Goal: Task Accomplishment & Management: Use online tool/utility

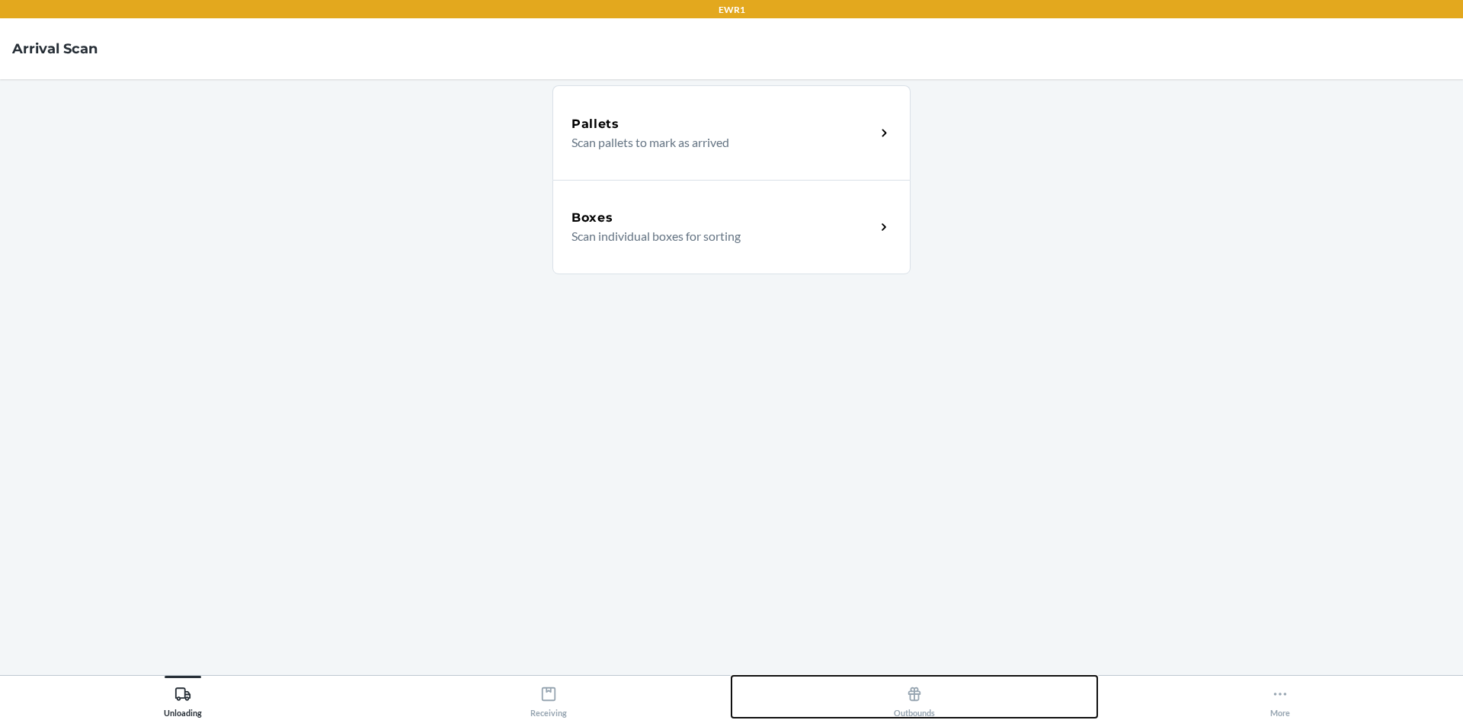
click at [912, 714] on div "Outbounds" at bounding box center [914, 699] width 41 height 38
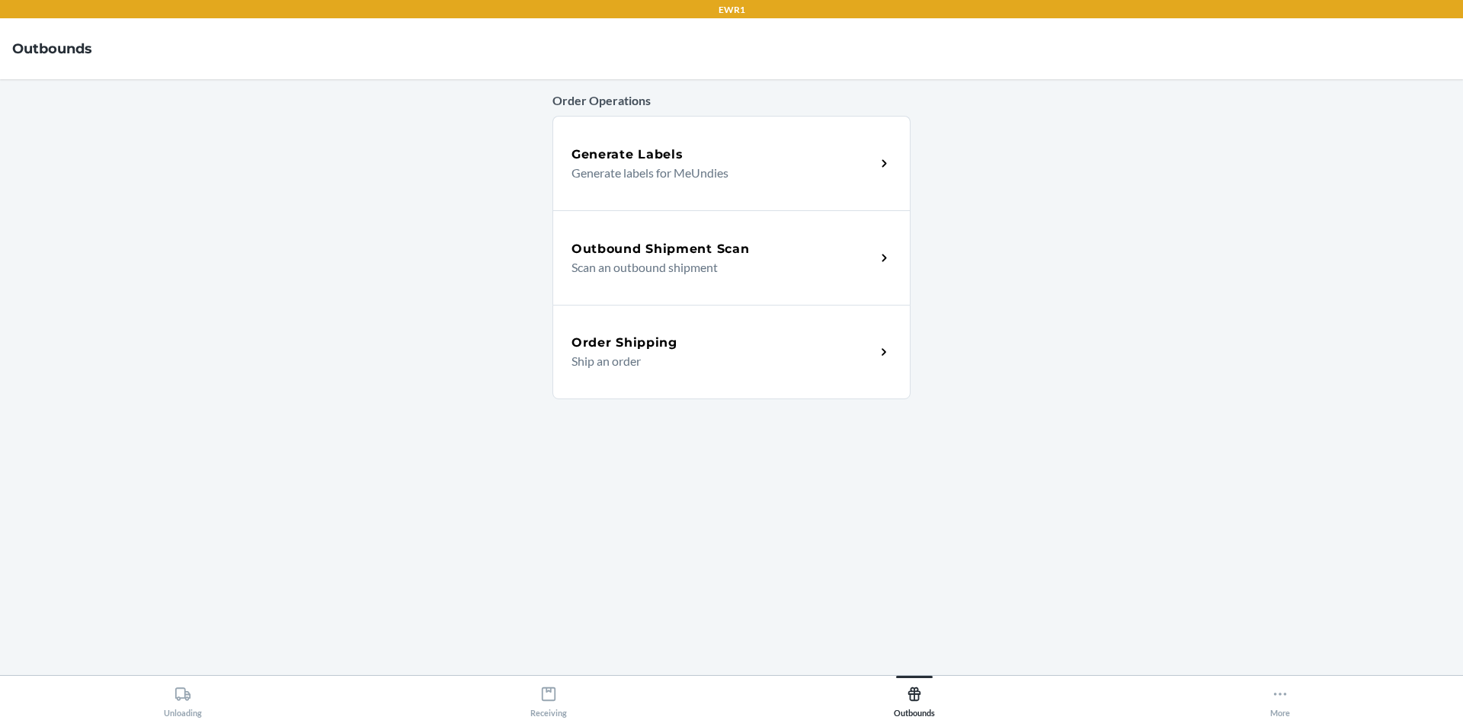
click at [667, 274] on p "Scan an outbound shipment" at bounding box center [718, 267] width 292 height 18
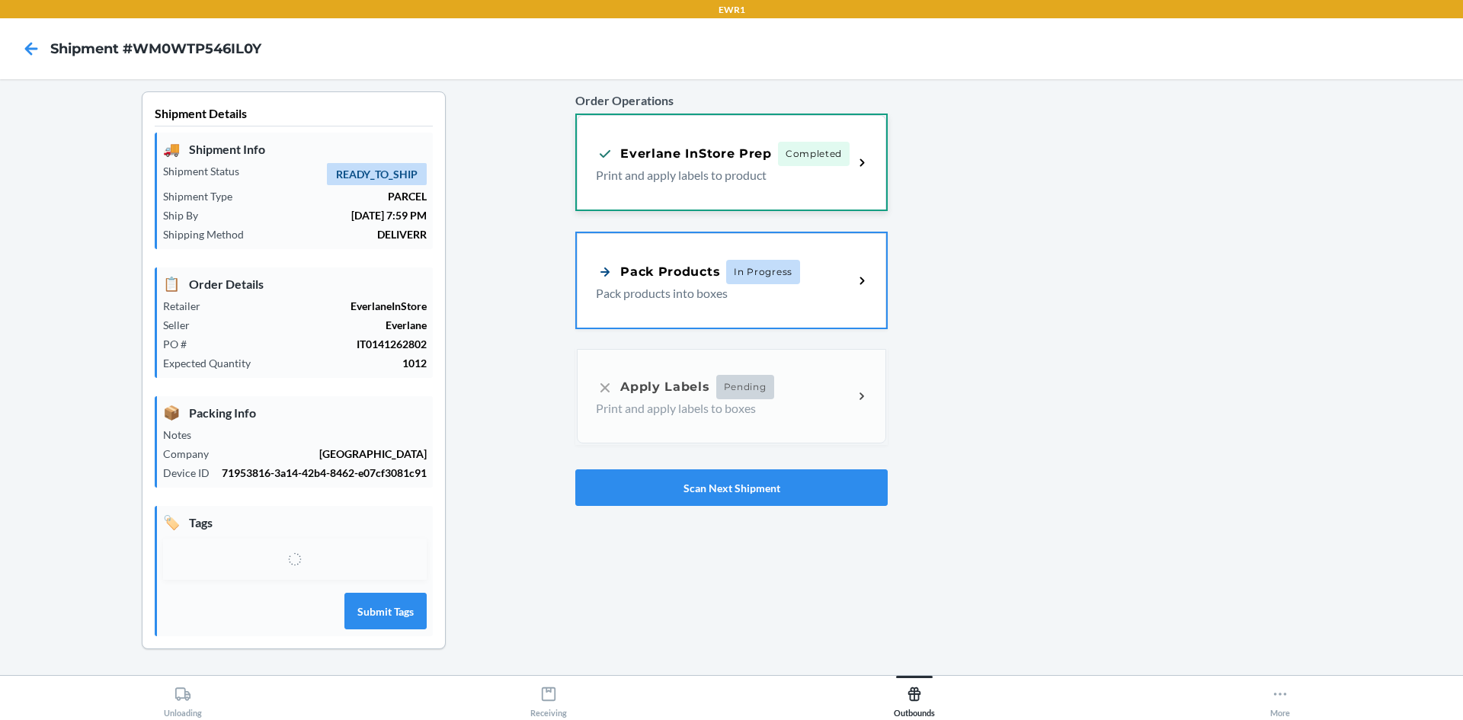
click at [830, 173] on p "Print and apply labels to product" at bounding box center [718, 175] width 245 height 18
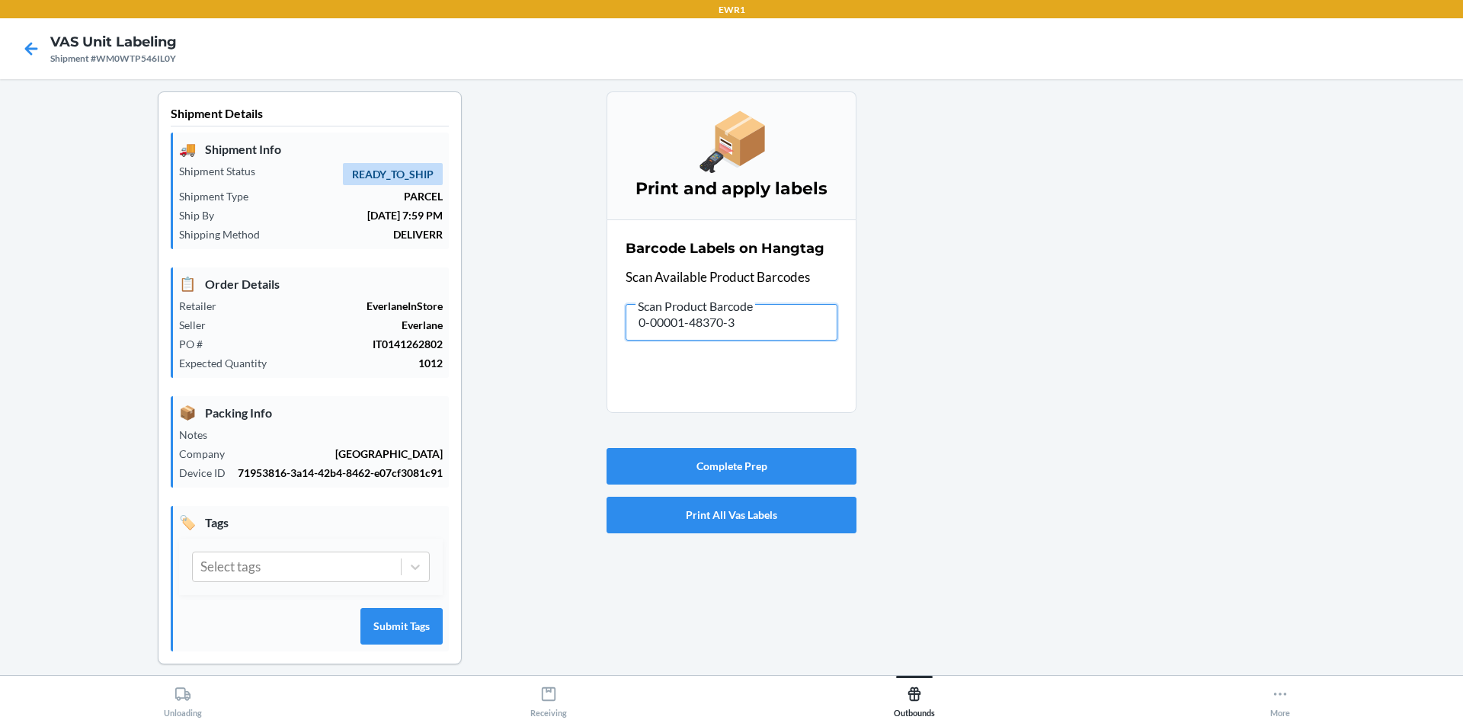
drag, startPoint x: 738, startPoint y: 319, endPoint x: 503, endPoint y: 300, distance: 235.6
click at [503, 300] on div "Shipment Details 🚚 Shipment Info Shipment Status READY_TO_SHIP Shipment Type PA…" at bounding box center [731, 390] width 1439 height 598
type input "0-00001-48364-2"
drag, startPoint x: 742, startPoint y: 316, endPoint x: 482, endPoint y: 306, distance: 260.1
click at [482, 306] on div "Shipment Details 🚚 Shipment Info Shipment Status READY_TO_SHIP Shipment Type PA…" at bounding box center [731, 390] width 1439 height 598
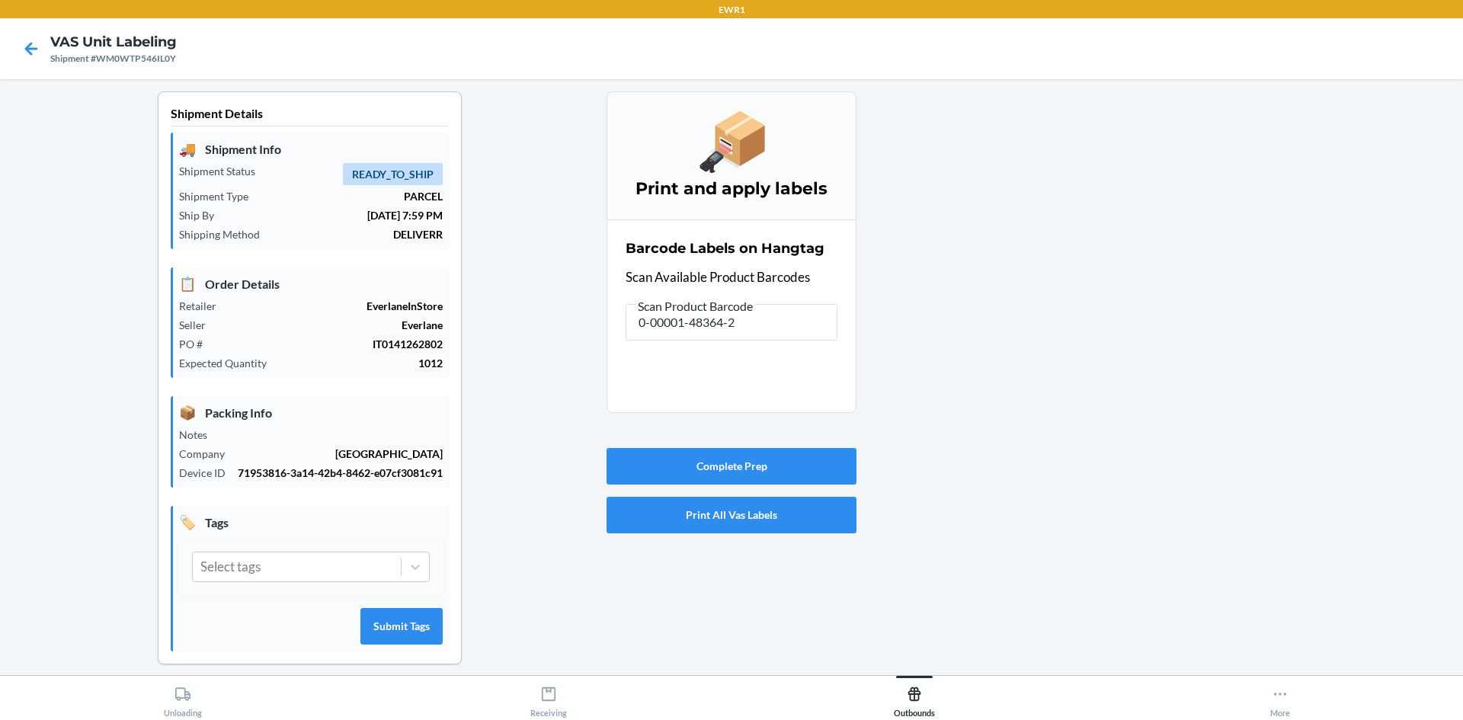
type input "0-00000-95462-4"
drag, startPoint x: 760, startPoint y: 324, endPoint x: 441, endPoint y: 277, distance: 322.8
click at [441, 277] on div "Shipment Details 🚚 Shipment Info Shipment Status READY_TO_SHIP Shipment Type PA…" at bounding box center [731, 390] width 1439 height 598
drag, startPoint x: 748, startPoint y: 324, endPoint x: 513, endPoint y: 264, distance: 242.9
click at [513, 264] on div "Shipment Details 🚚 Shipment Info Shipment Status READY_TO_SHIP Shipment Type PA…" at bounding box center [731, 390] width 1439 height 598
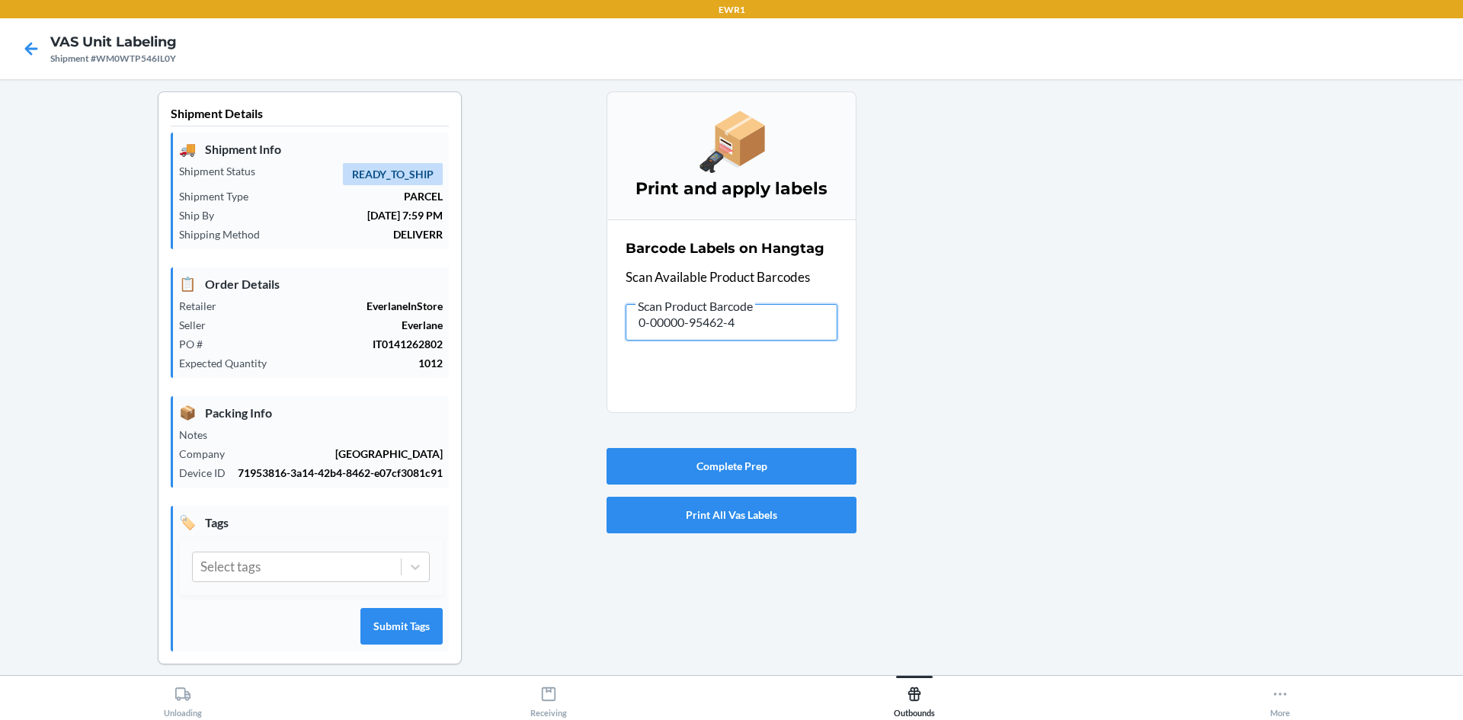
drag, startPoint x: 744, startPoint y: 335, endPoint x: 443, endPoint y: 274, distance: 307.0
click at [443, 274] on div "Shipment Details 🚚 Shipment Info Shipment Status READY_TO_SHIP Shipment Type PA…" at bounding box center [731, 390] width 1439 height 598
type input "0-00001-26145-5"
drag, startPoint x: 740, startPoint y: 323, endPoint x: 376, endPoint y: 252, distance: 371.1
click at [376, 252] on div "Shipment Details 🚚 Shipment Info Shipment Status READY_TO_SHIP Shipment Type PA…" at bounding box center [731, 390] width 1439 height 598
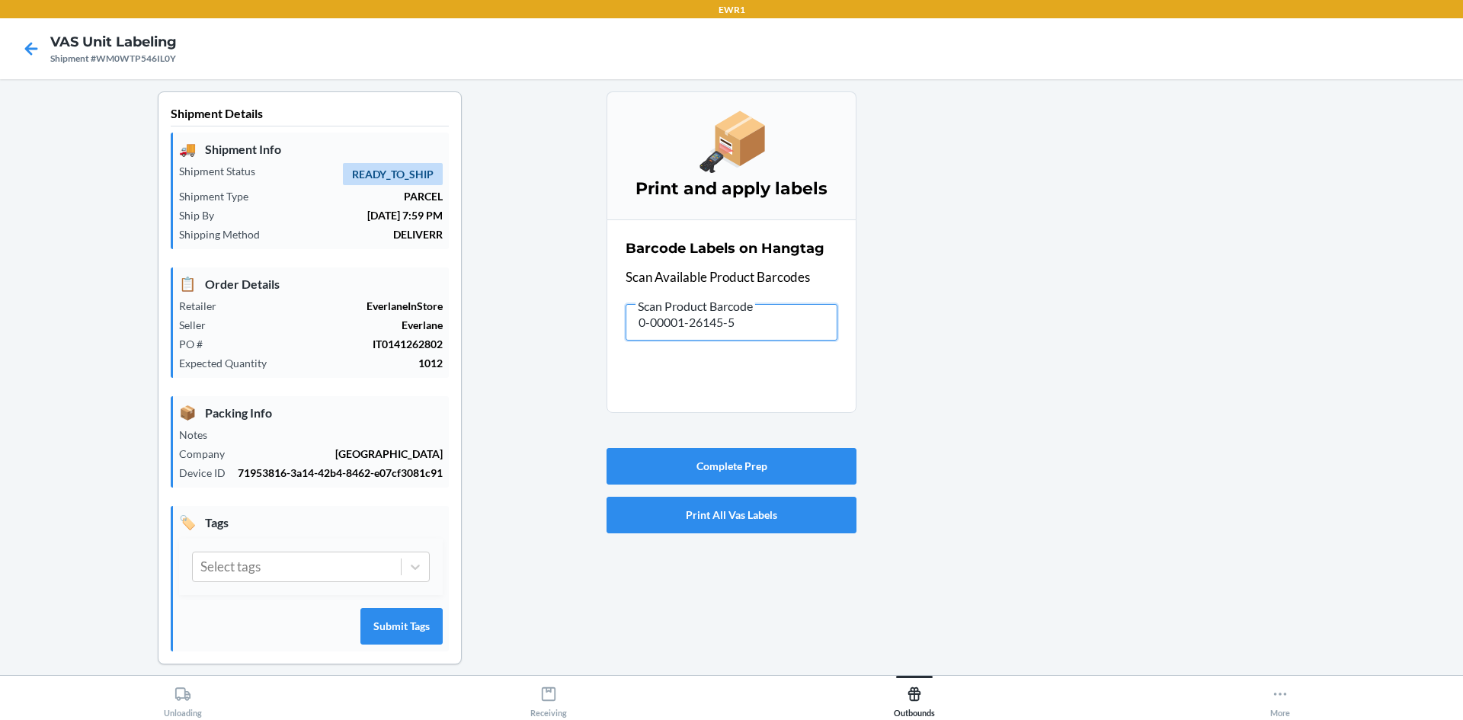
click at [758, 310] on input "0-00001-26145-5" at bounding box center [732, 322] width 212 height 37
type input "0-00001-26139-4"
click at [761, 327] on input "0-00001-26139-4" at bounding box center [732, 322] width 212 height 37
click at [761, 312] on input "0-00001-26139-4" at bounding box center [732, 322] width 212 height 37
click at [736, 315] on input "0-00001-26139-4" at bounding box center [732, 322] width 212 height 37
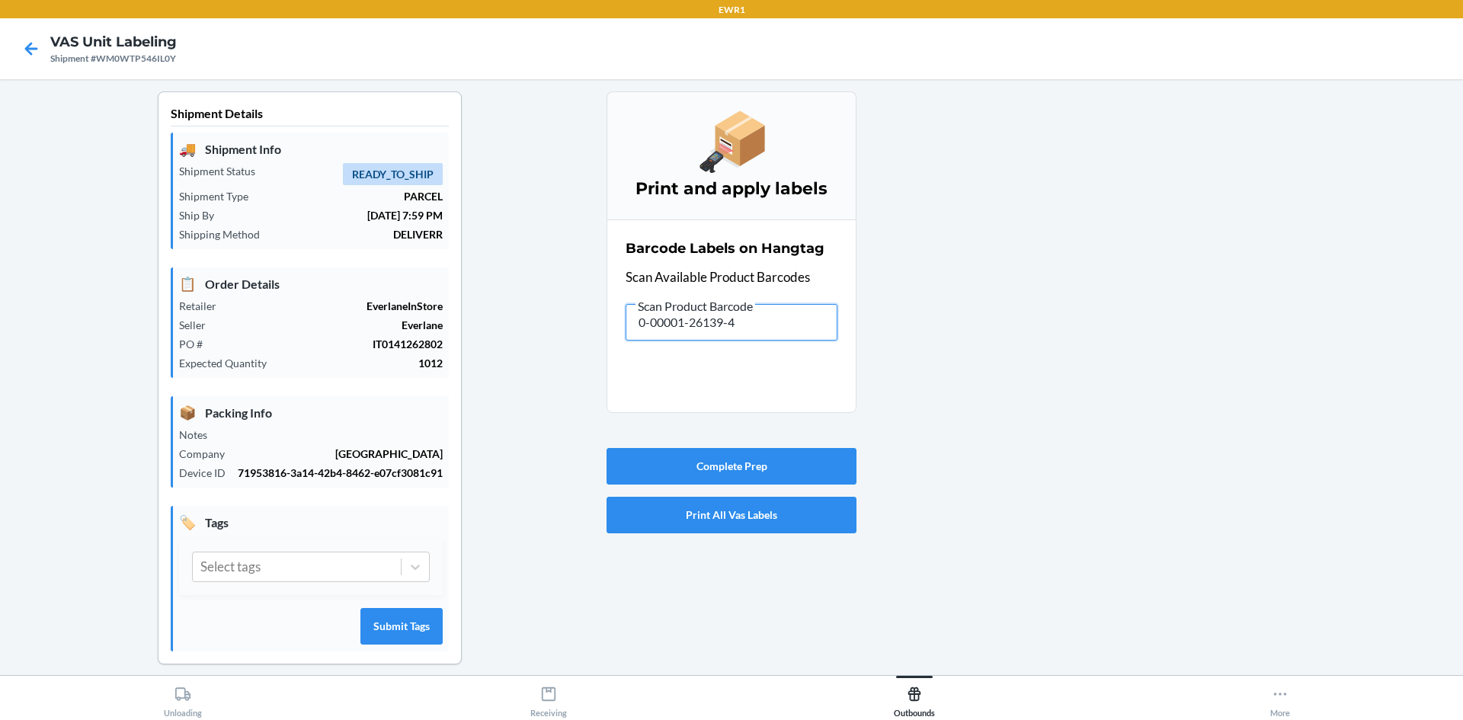
click at [743, 324] on input "0-00001-26139-4" at bounding box center [732, 322] width 212 height 37
type input "0-00001-26145-5"
drag, startPoint x: 716, startPoint y: 313, endPoint x: 329, endPoint y: 240, distance: 394.0
click at [329, 240] on div "Shipment Details 🚚 Shipment Info Shipment Status READY_TO_SHIP Shipment Type PA…" at bounding box center [731, 390] width 1439 height 598
type input "0-00001-08216-6"
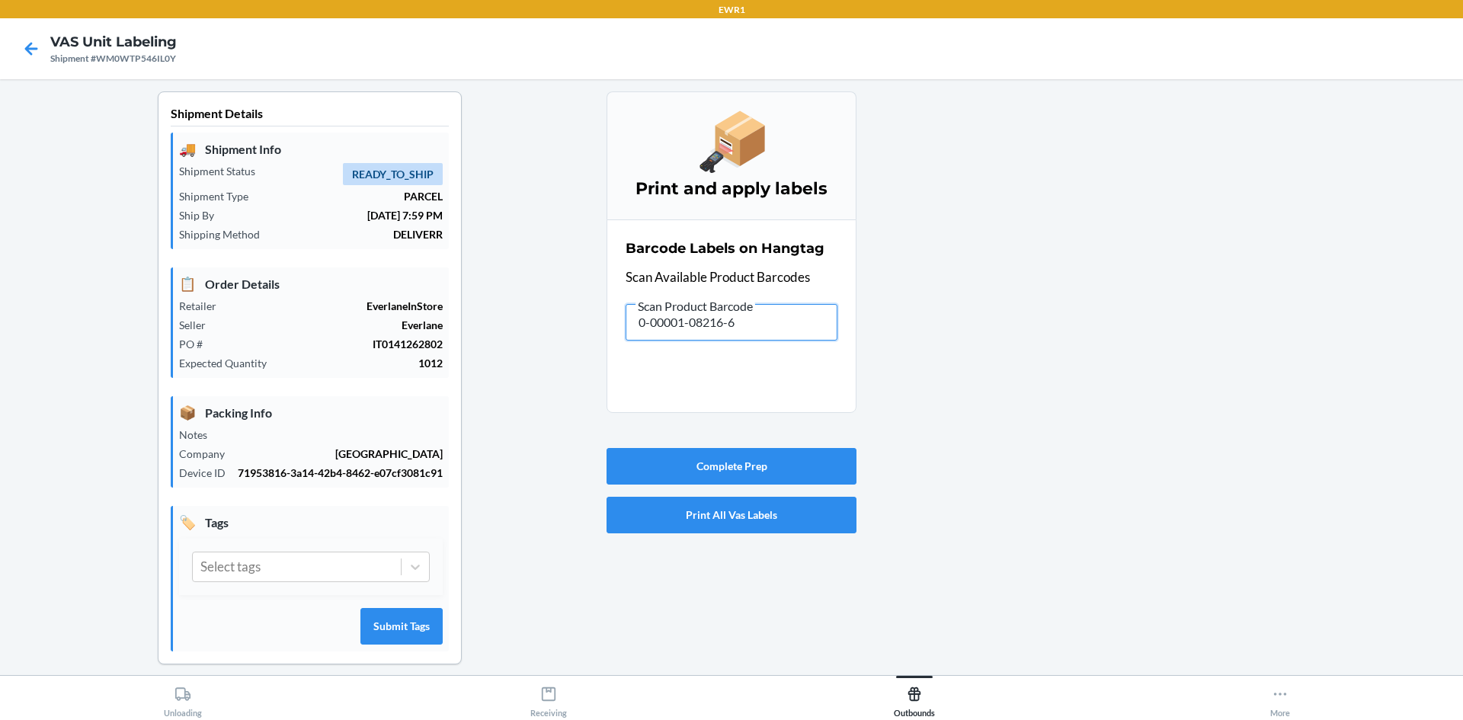
click at [757, 312] on input "0-00001-08216-6" at bounding box center [732, 322] width 212 height 37
type input "0-00001-08214-2"
click at [736, 313] on span "Scan Product Barcode" at bounding box center [696, 306] width 120 height 15
click at [736, 313] on input "0-00001-08214-2" at bounding box center [732, 322] width 212 height 37
click at [798, 324] on input "0-00001-08214-2" at bounding box center [732, 322] width 212 height 37
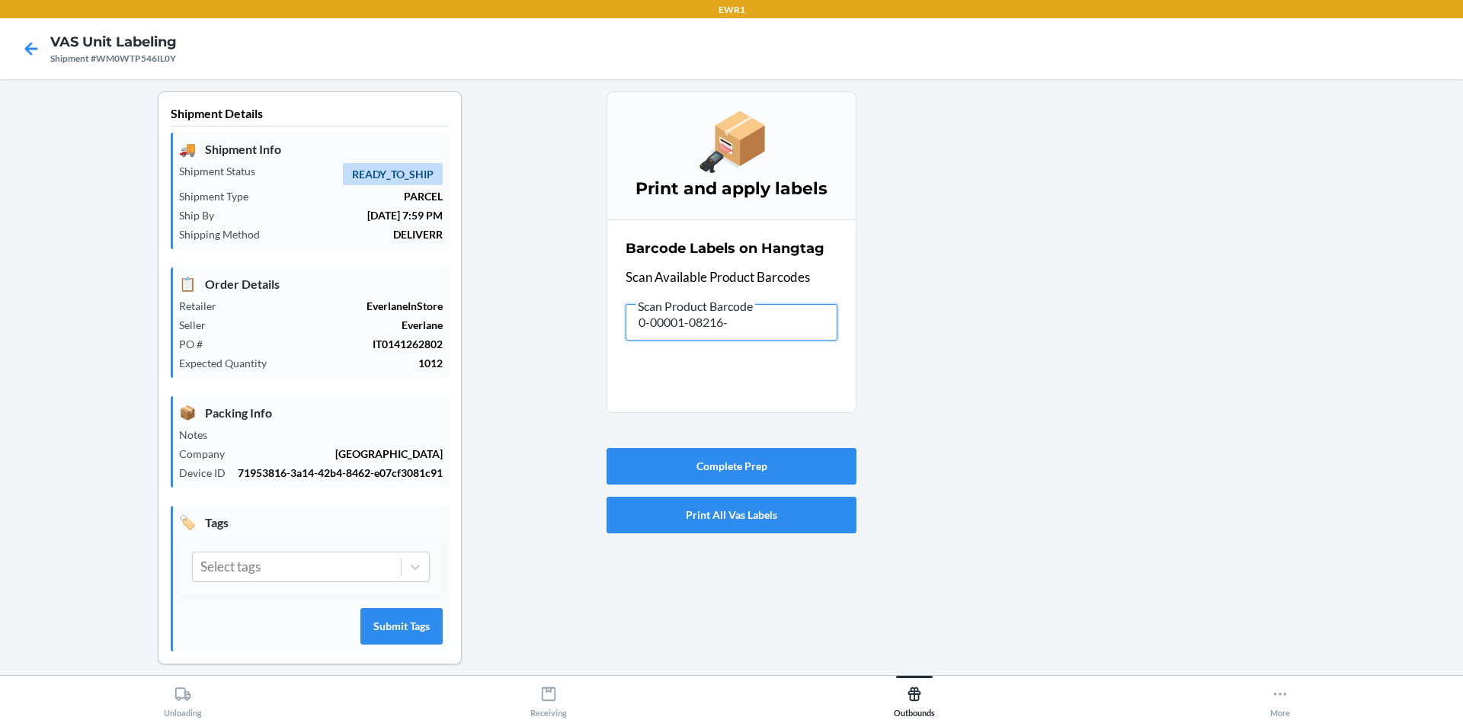
type input "0-00001-08216-6"
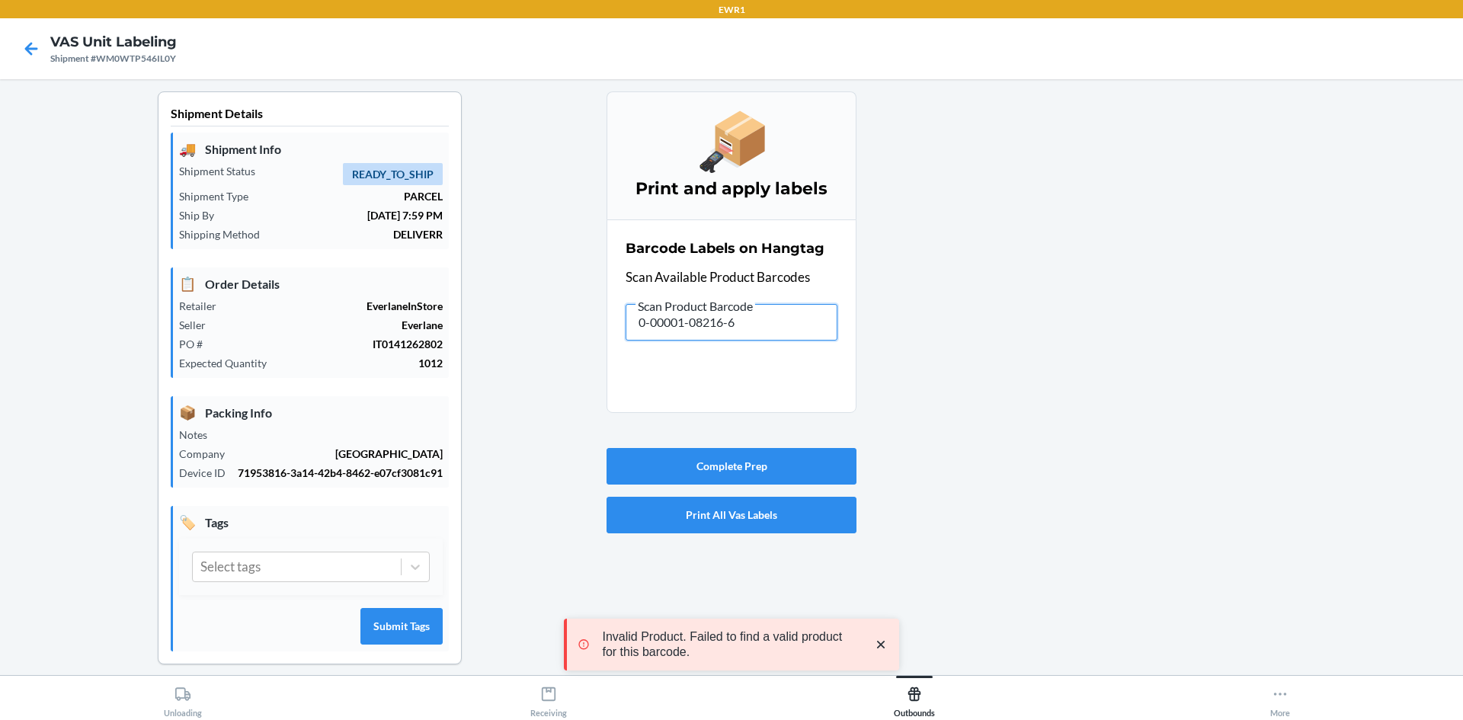
click at [776, 308] on input "0-00001-08216-6" at bounding box center [732, 322] width 212 height 37
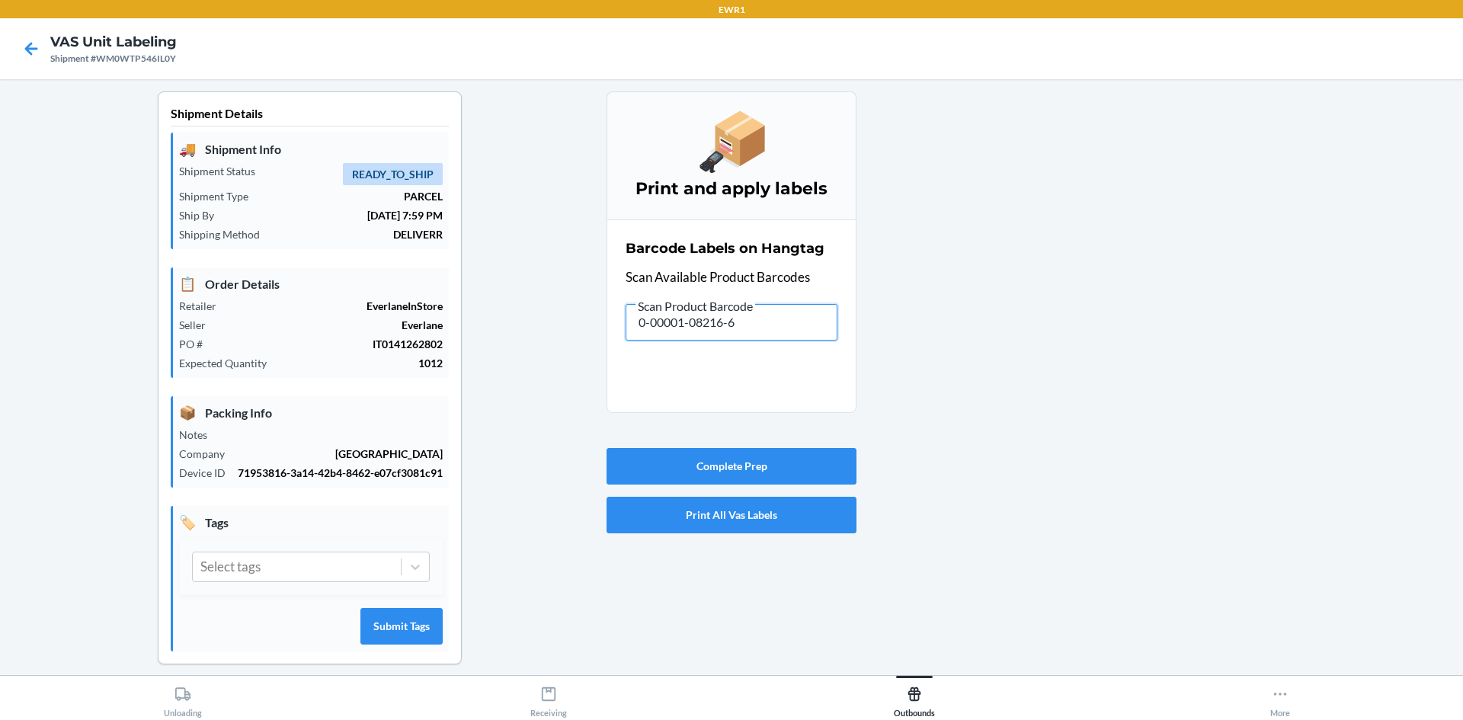
drag, startPoint x: 768, startPoint y: 315, endPoint x: 417, endPoint y: 295, distance: 351.2
click at [417, 295] on div "Shipment Details 🚚 Shipment Info Shipment Status READY_TO_SHIP Shipment Type PA…" at bounding box center [731, 390] width 1439 height 598
click at [761, 327] on input "0-00001-08216-6" at bounding box center [732, 322] width 212 height 37
type input "0-00001-47216-5"
click at [758, 325] on input "0-00001-47216-5" at bounding box center [732, 322] width 212 height 37
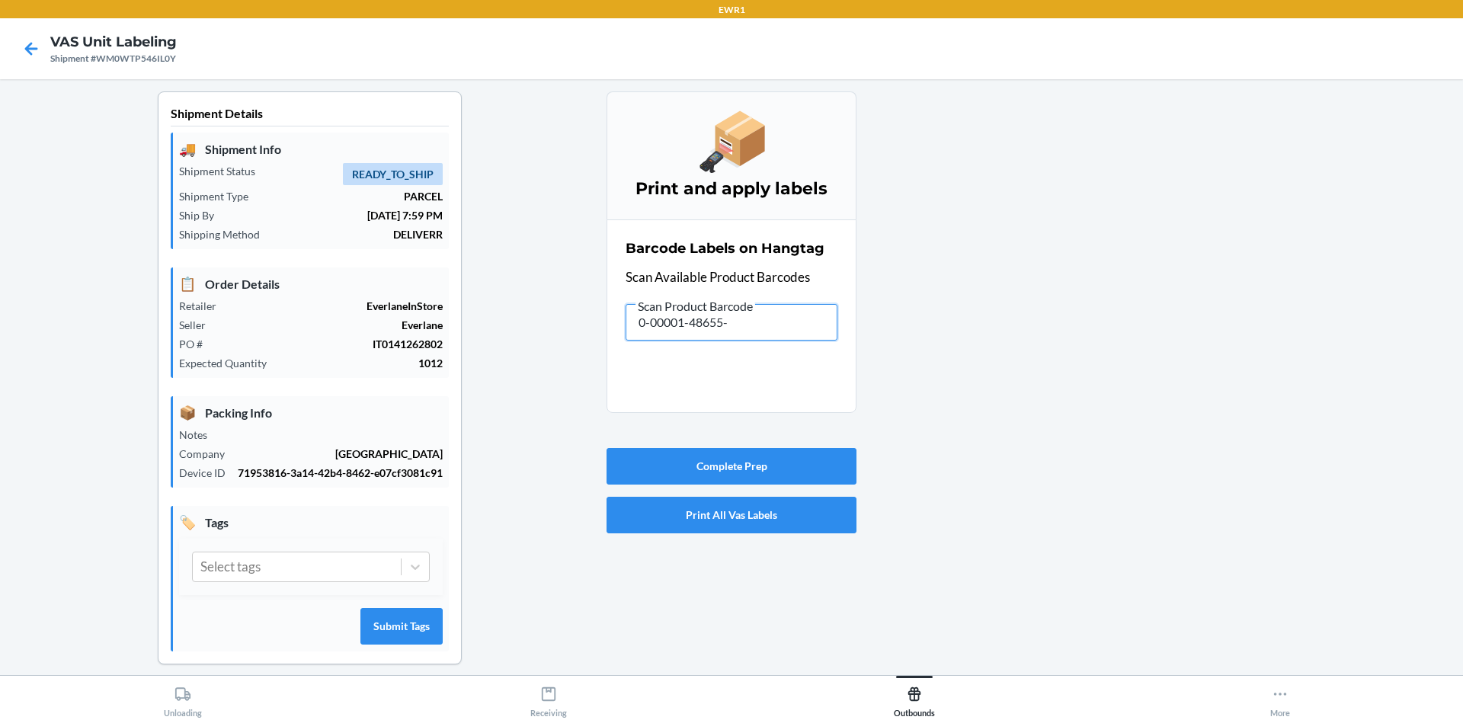
type input "0-00001-48655-1"
click at [729, 335] on input "0-00001-48655-1" at bounding box center [732, 322] width 212 height 37
type input "0-00001-08216-6"
click at [749, 317] on input "0-00001-08216-6" at bounding box center [732, 322] width 212 height 37
type input "0-00001-08214-2"
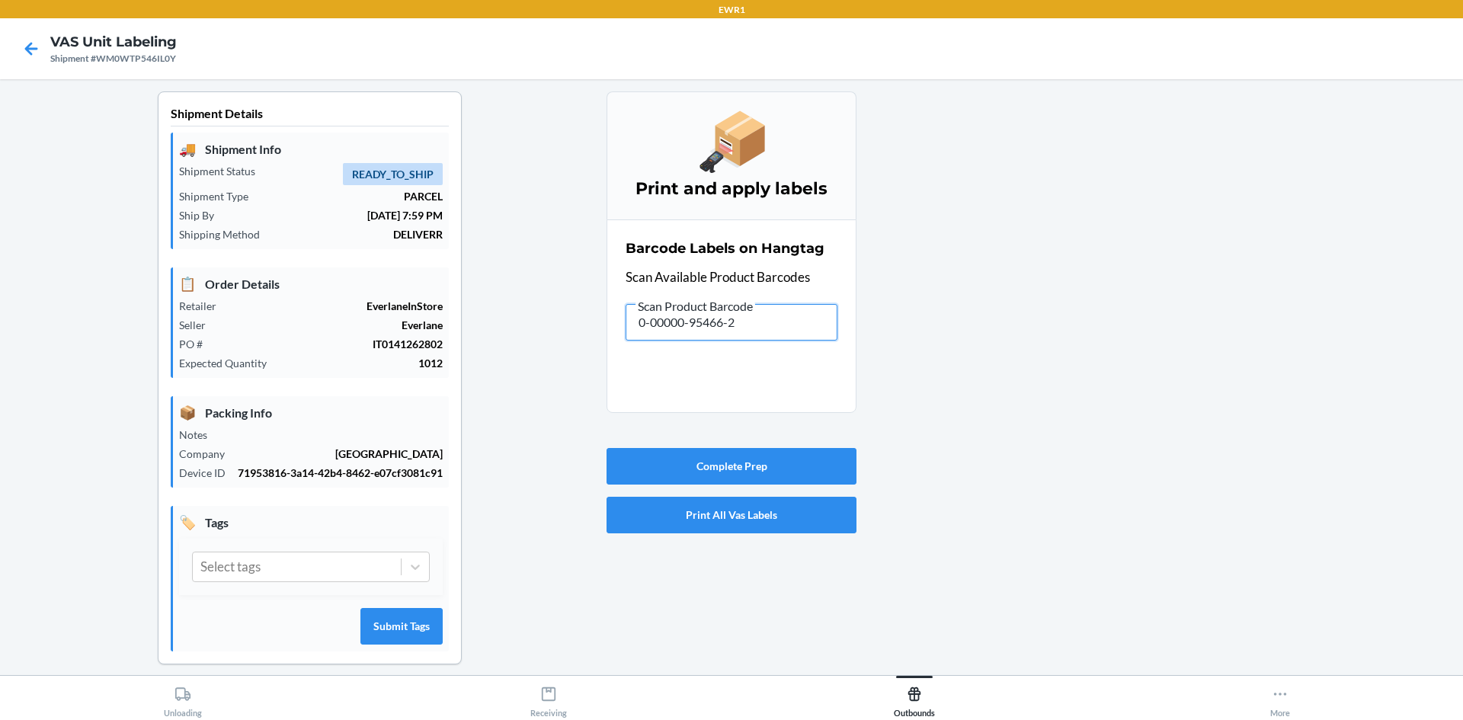
drag, startPoint x: 795, startPoint y: 325, endPoint x: 722, endPoint y: 334, distance: 73.7
click at [722, 334] on input "0-00000-95466-2" at bounding box center [732, 322] width 212 height 37
type input "0-00001-466560-0"
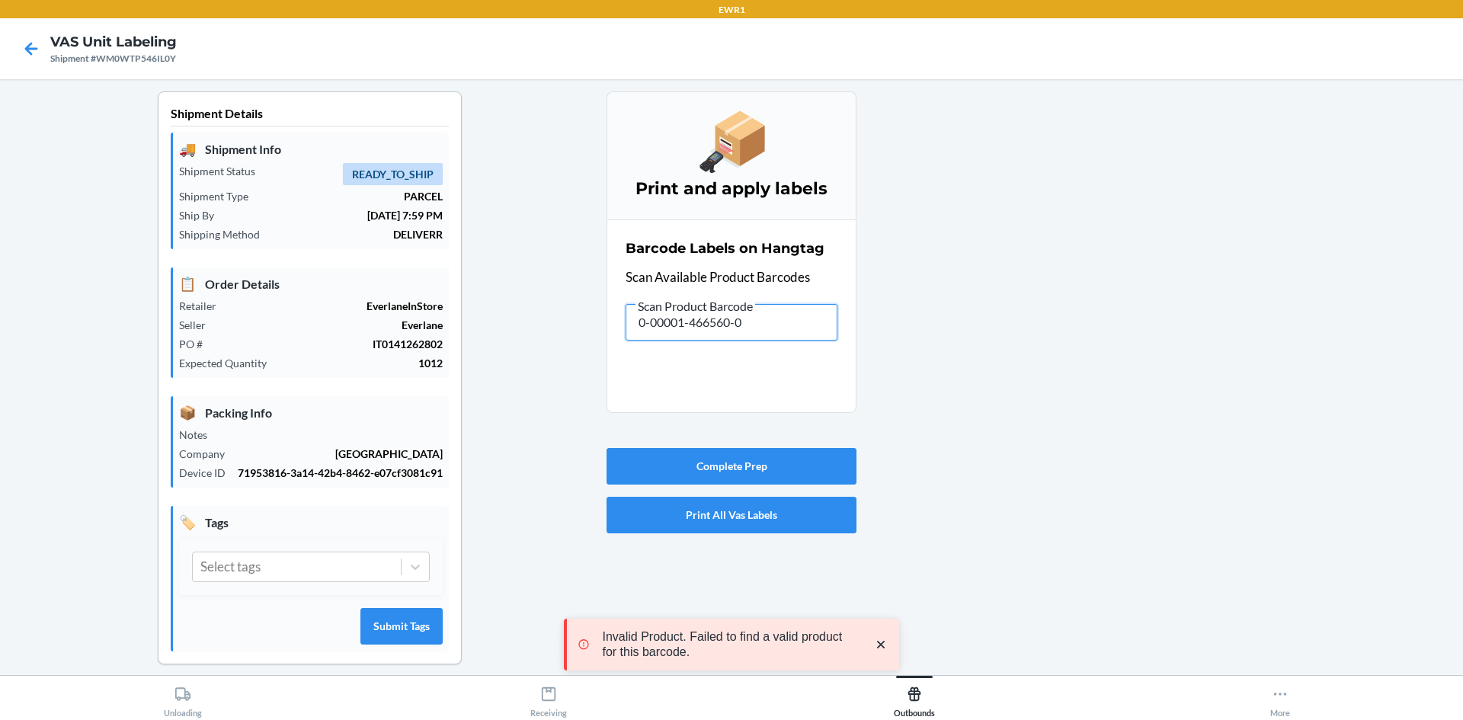
drag, startPoint x: 765, startPoint y: 321, endPoint x: 483, endPoint y: 286, distance: 284.2
click at [483, 286] on div "Shipment Details 🚚 Shipment Info Shipment Status READY_TO_SHIP Shipment Type PA…" at bounding box center [731, 390] width 1439 height 598
click at [761, 320] on input "0-00001-466560-0" at bounding box center [732, 322] width 212 height 37
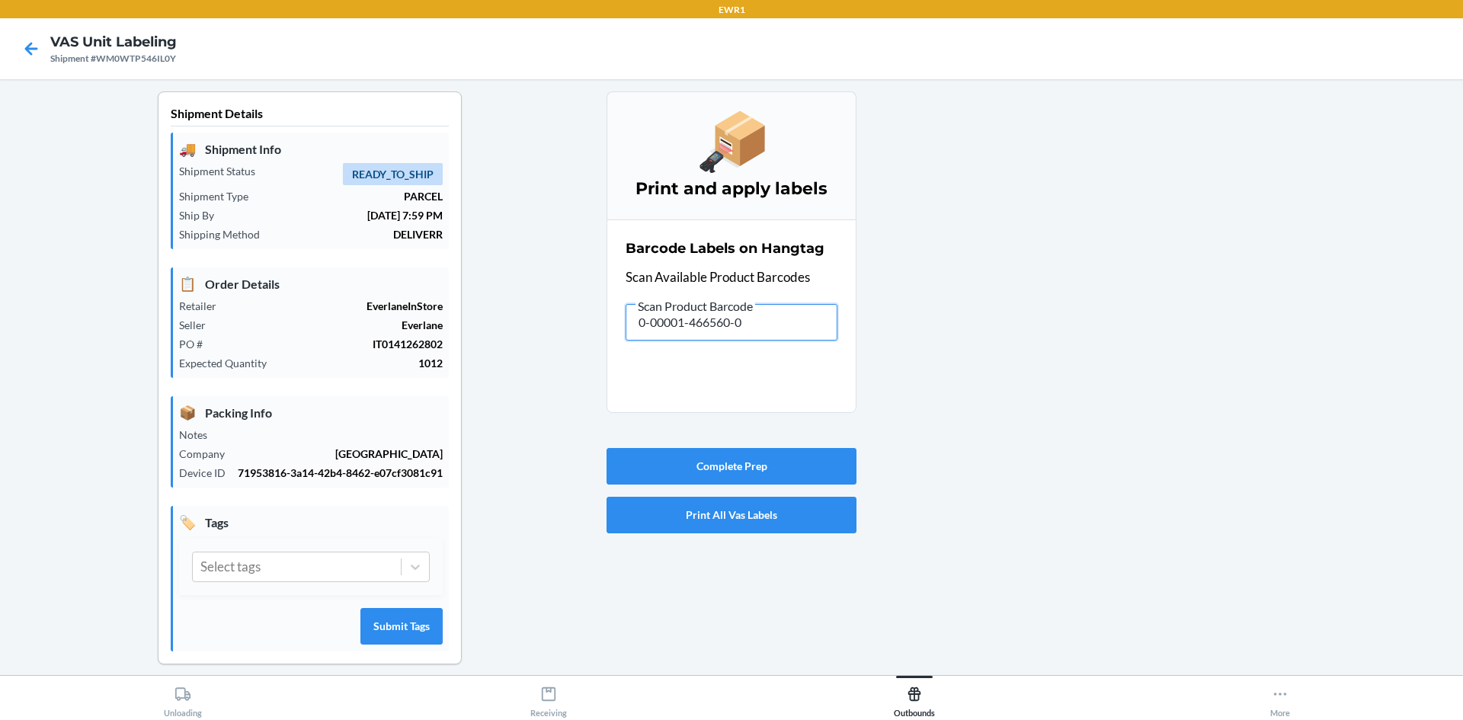
click at [723, 318] on input "0-00001-466560-0" at bounding box center [732, 322] width 212 height 37
type input "0-00001-46656-0"
click at [763, 319] on input "0-00001-46656-0" at bounding box center [732, 322] width 212 height 37
type input "0-00001-46548-8"
click at [771, 324] on input "0-00001-46548-8" at bounding box center [732, 322] width 212 height 37
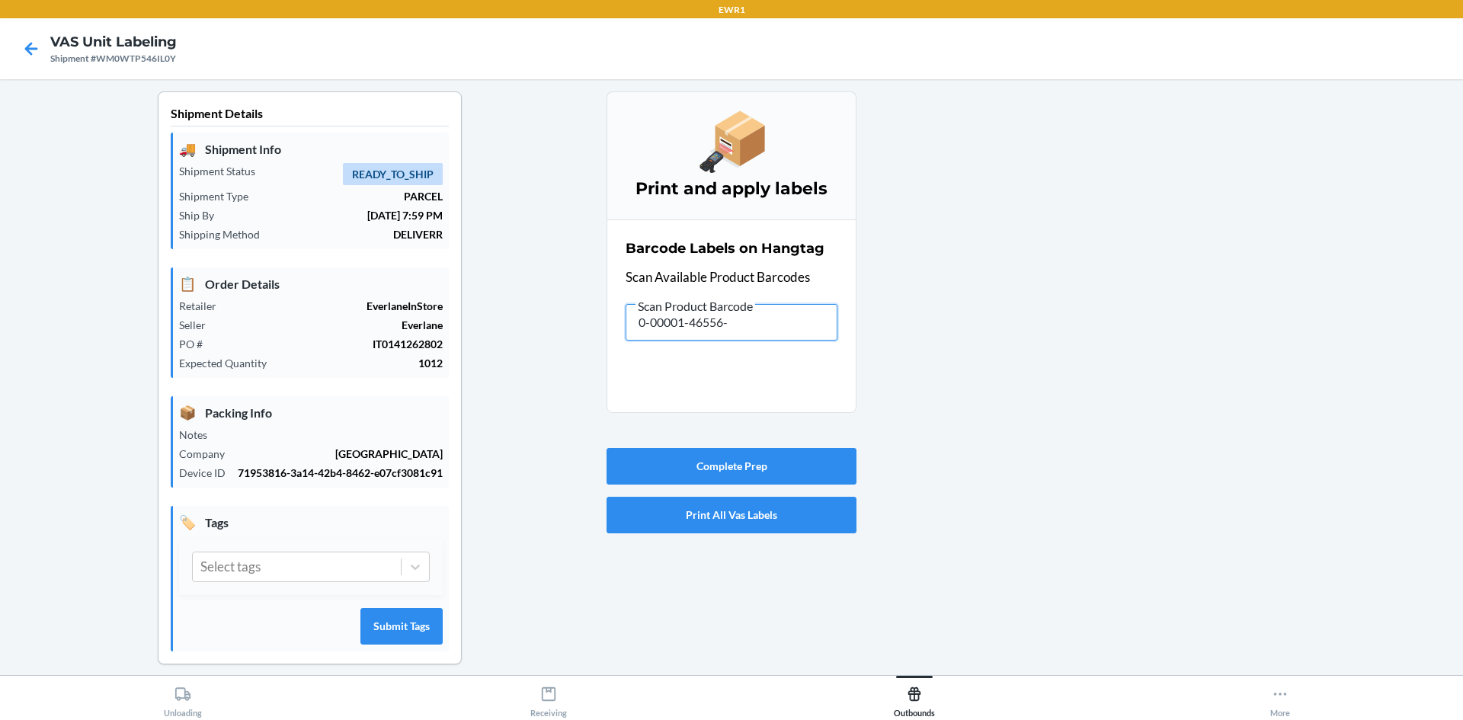
type input "0-00001-46556-3"
click at [762, 325] on input "0-00001-46556-3" at bounding box center [732, 322] width 212 height 37
type input "0-00001-49613-0"
click at [737, 309] on span "Scan Product Barcode" at bounding box center [696, 306] width 120 height 15
click at [737, 309] on input "0-00001-49613-0" at bounding box center [732, 322] width 212 height 37
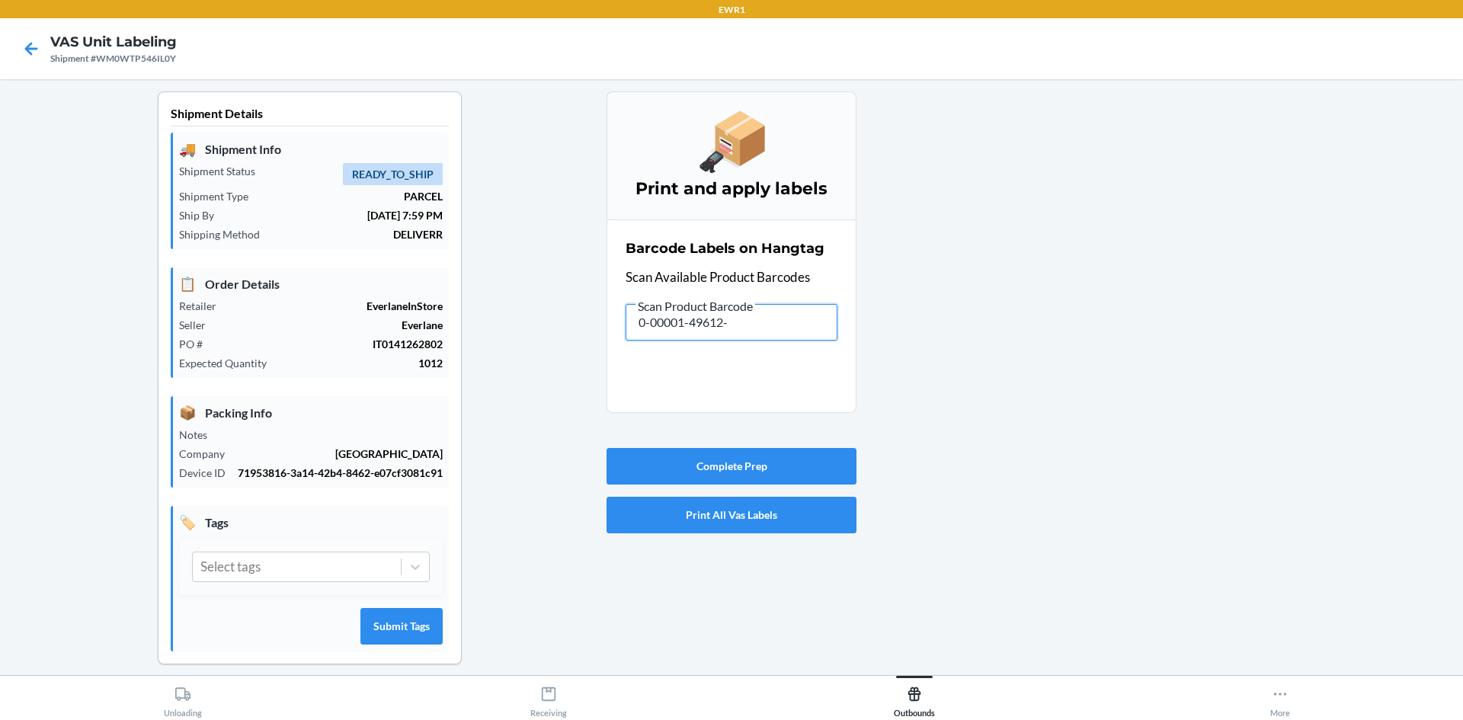
type input "0-00001-49612-3"
click at [760, 327] on input "0-00001-49612-3" at bounding box center [732, 322] width 212 height 37
type input "0-00001-46548-8"
click at [741, 328] on input "0-00001-46548-8" at bounding box center [732, 322] width 212 height 37
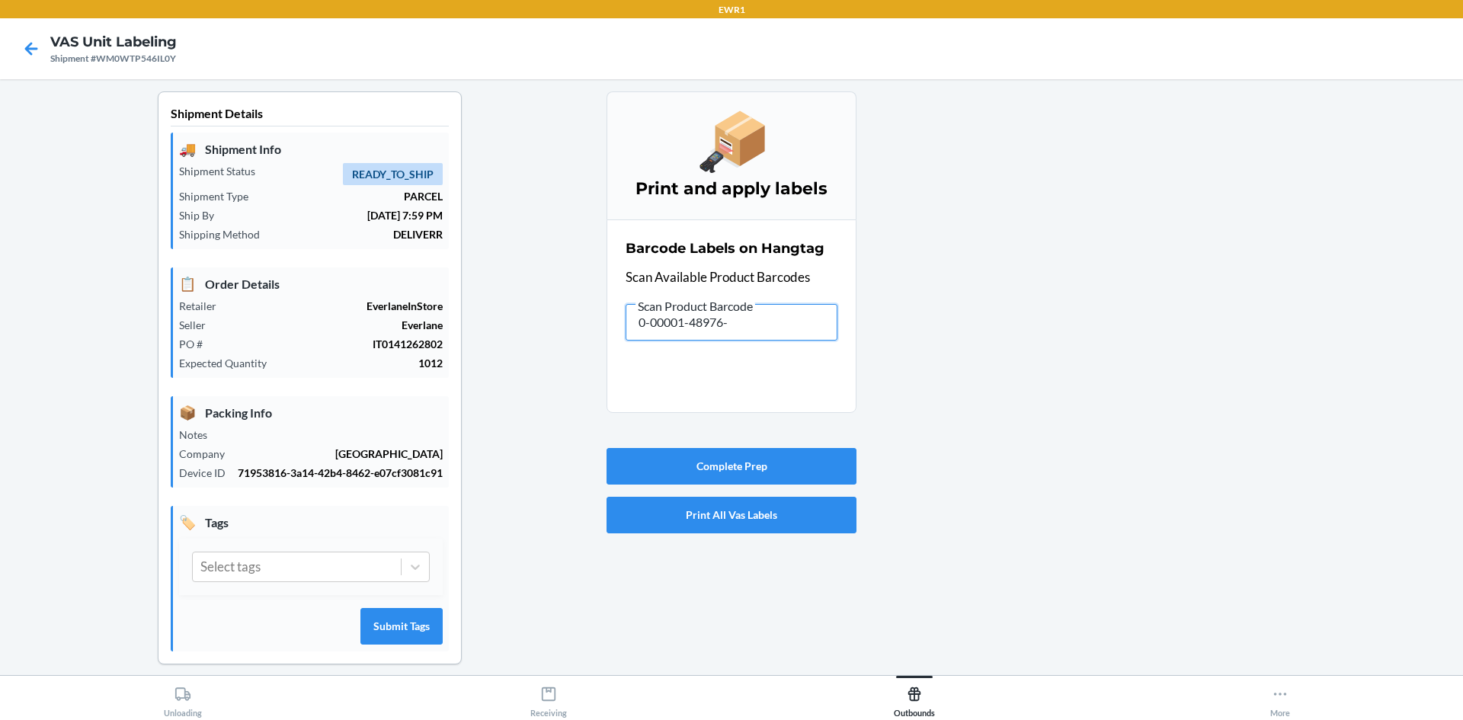
type input "0-00001-48976-7"
click at [755, 320] on input "0-00001-48976-7" at bounding box center [732, 322] width 212 height 37
type input "0-00001-47655-2"
drag, startPoint x: 778, startPoint y: 331, endPoint x: 409, endPoint y: 245, distance: 378.6
click at [409, 245] on div "Shipment Details 🚚 Shipment Info Shipment Status READY_TO_SHIP Shipment Type PA…" at bounding box center [731, 390] width 1439 height 598
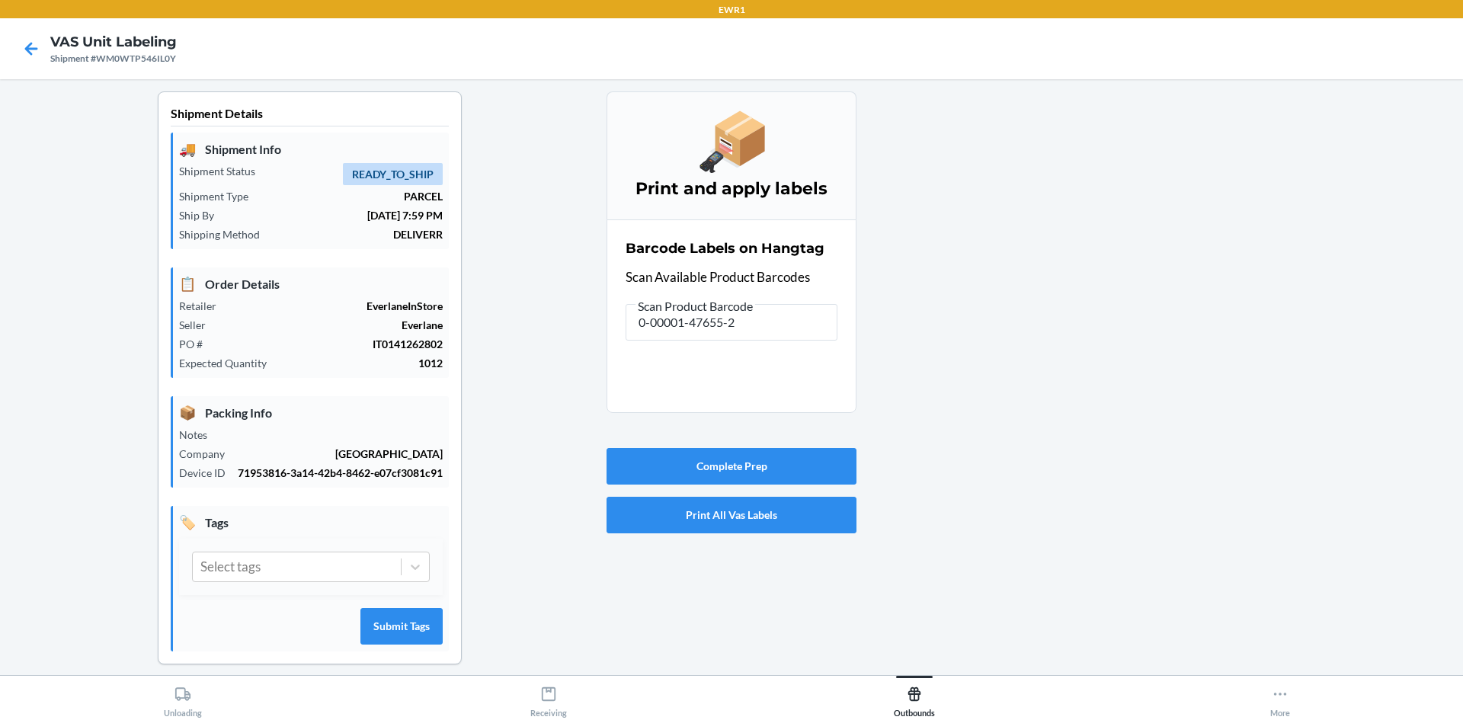
click at [409, 245] on div "🚚 Shipment Info Shipment Status READY_TO_SHIP Shipment Type PARCEL Ship By [DAT…" at bounding box center [310, 191] width 278 height 117
click at [751, 332] on input "0-00001-47655-2" at bounding box center [732, 322] width 212 height 37
type input "0-00001-48362-8"
click at [764, 331] on input "0-00001-48362-8" at bounding box center [732, 322] width 212 height 37
type input "0-00001-48368-0"
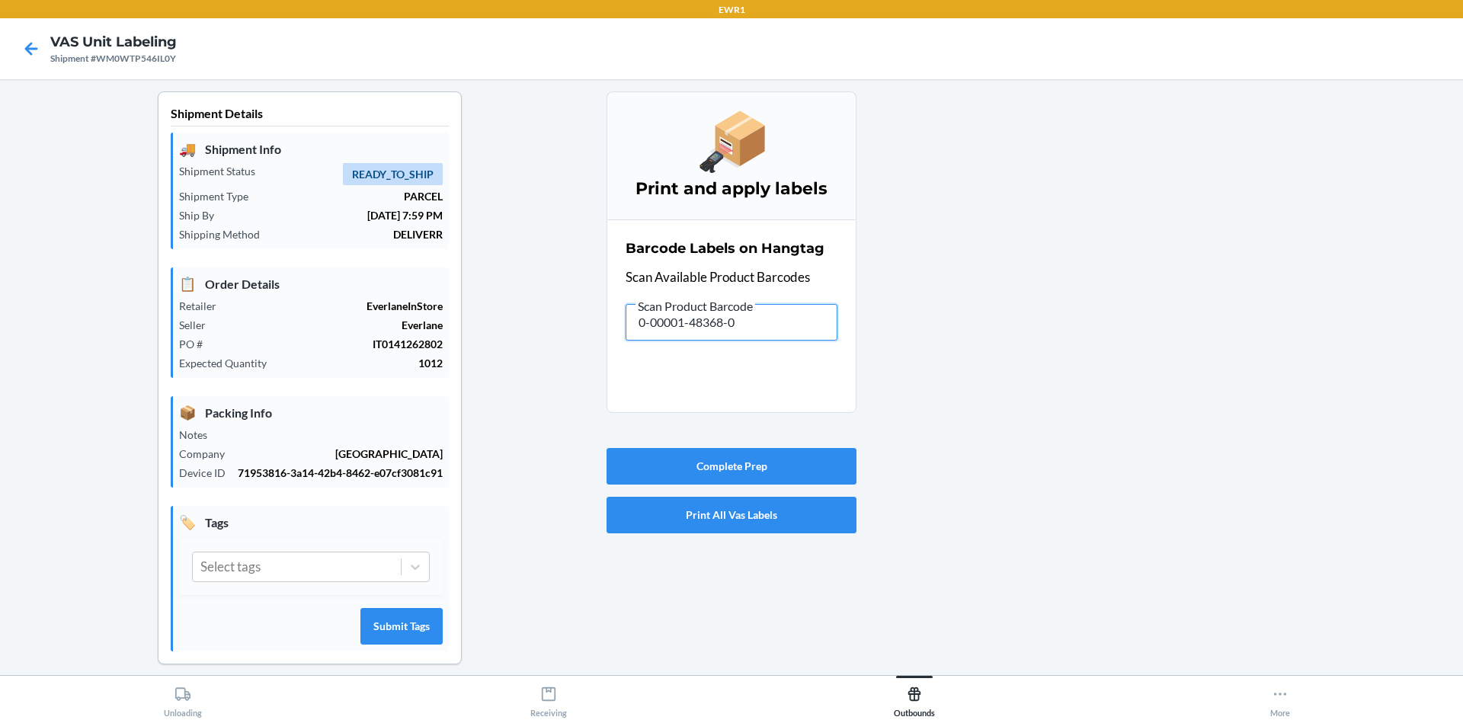
click at [731, 320] on input "0-00001-48368-0" at bounding box center [732, 322] width 212 height 37
type input "0-00001-48362-8"
click at [789, 322] on input "0-00001-48362-8" at bounding box center [732, 322] width 212 height 37
type input "0-00001-49593-5"
click at [795, 329] on input "0-00001-49593-5" at bounding box center [732, 322] width 212 height 37
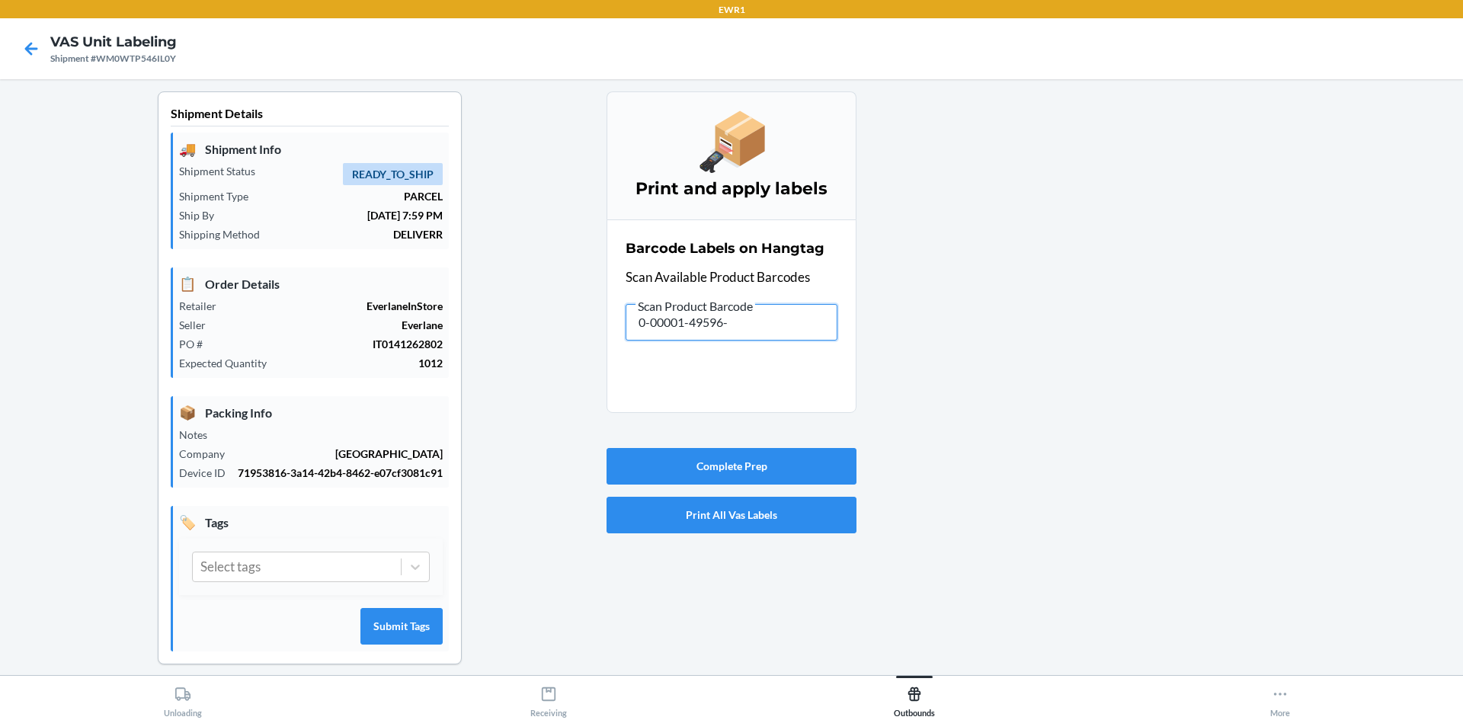
type input "0-00001-49596-6"
click at [787, 323] on input "0-00001-49596-6" at bounding box center [732, 322] width 212 height 37
type input "0-00001-49601-7"
click at [759, 326] on input "0-00001-49601-7" at bounding box center [732, 322] width 212 height 37
type input "0-00001-49596-6"
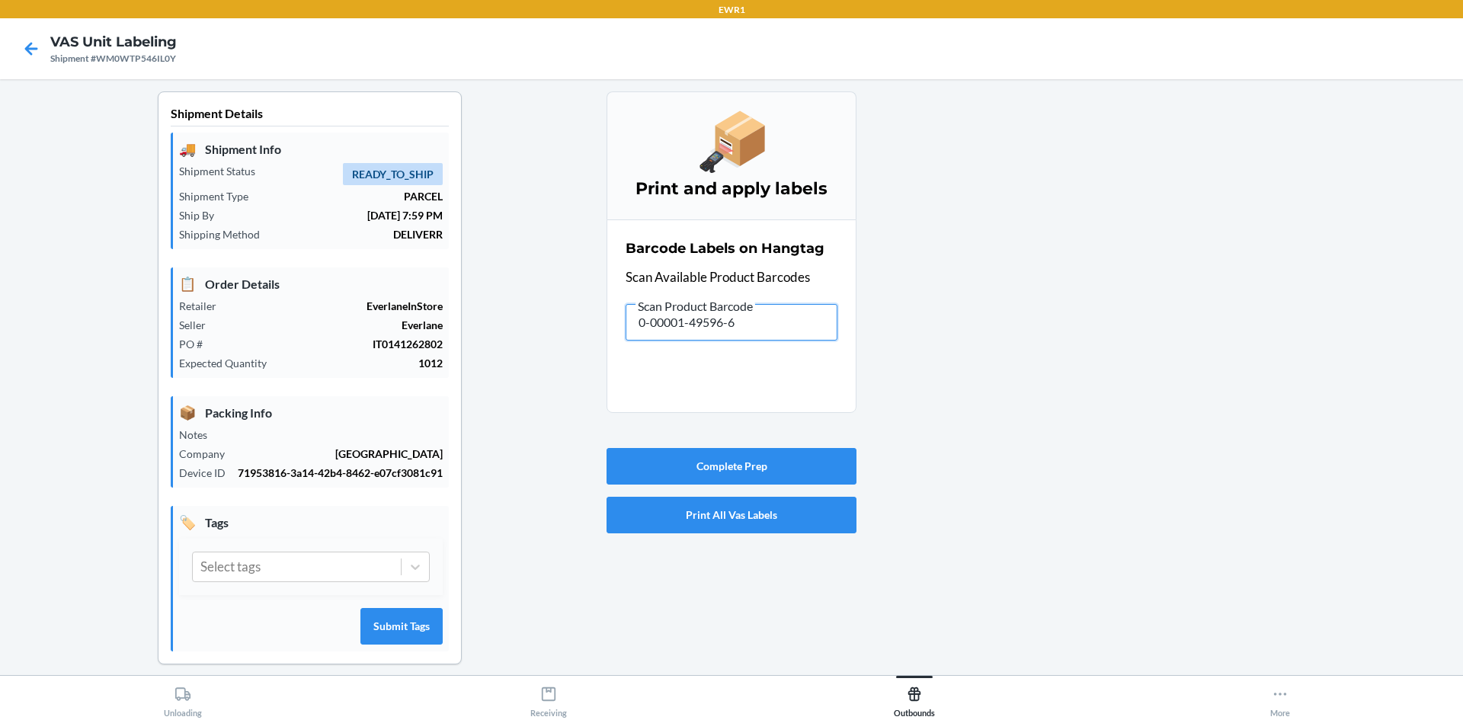
click at [745, 316] on input "0-00001-49596-6" at bounding box center [732, 322] width 212 height 37
click at [744, 317] on input "0-00001-49596-6" at bounding box center [732, 322] width 212 height 37
type input "0-00001-49595-9"
click at [768, 316] on input "0-00001-49595-9" at bounding box center [732, 322] width 212 height 37
type input "0-00001-49596-6"
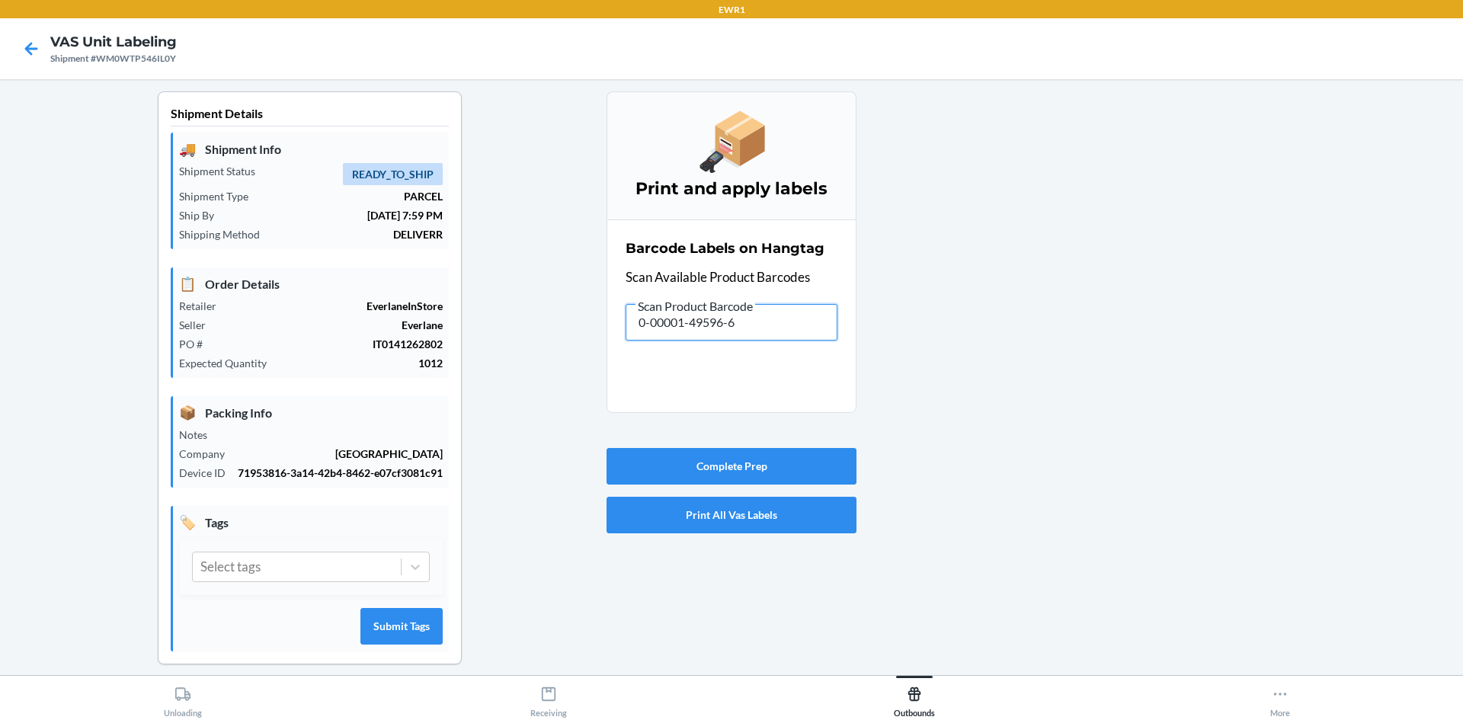
click at [736, 323] on input "0-00001-49596-6" at bounding box center [732, 322] width 212 height 37
type input "0-00001-49603-1"
click at [775, 331] on input "0-00001-49603-1" at bounding box center [732, 322] width 212 height 37
type input "0-00001-50360-9"
click at [792, 332] on input "0-00001-50360-9" at bounding box center [732, 322] width 212 height 37
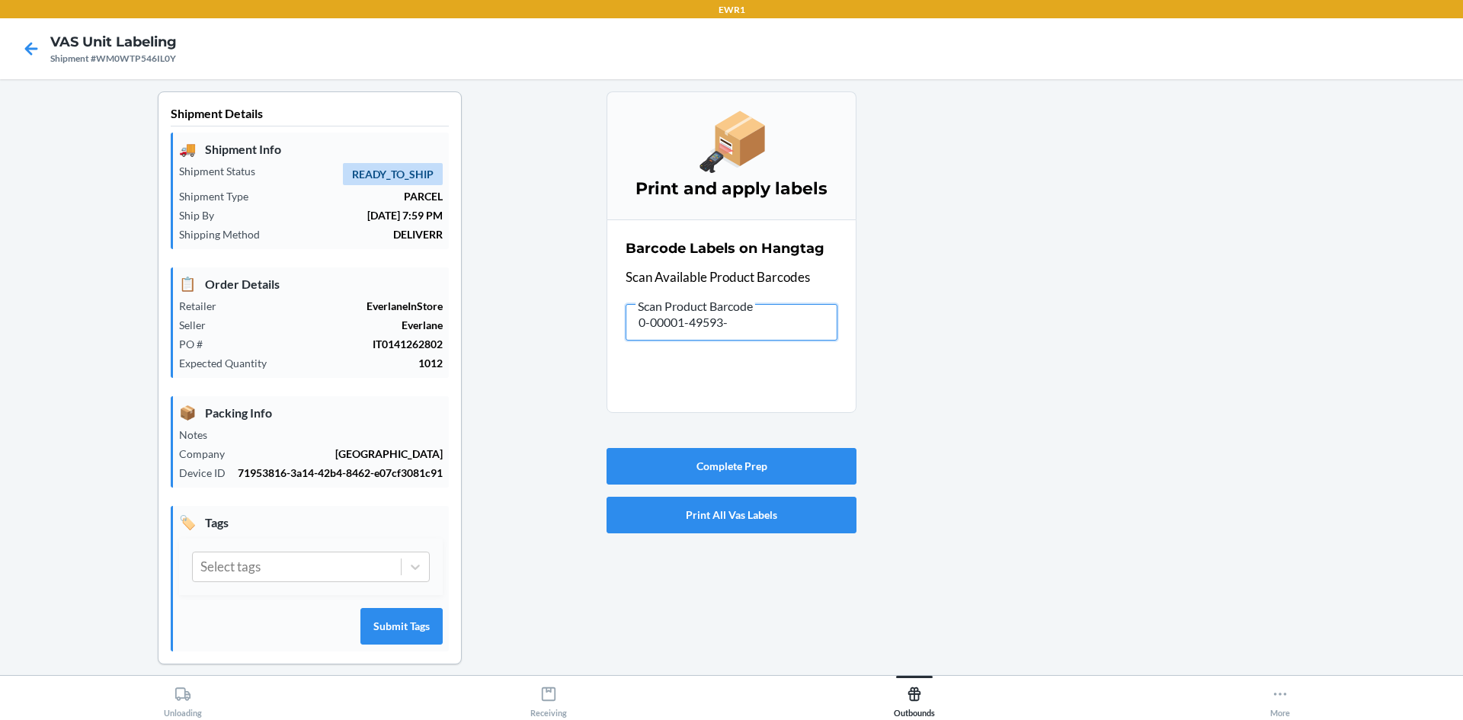
type input "0-00001-49593-5"
click at [787, 332] on input "0-00001-49593-5" at bounding box center [732, 322] width 212 height 37
type input "0-00001-49600-0"
click at [652, 452] on button "Complete Prep" at bounding box center [732, 466] width 250 height 37
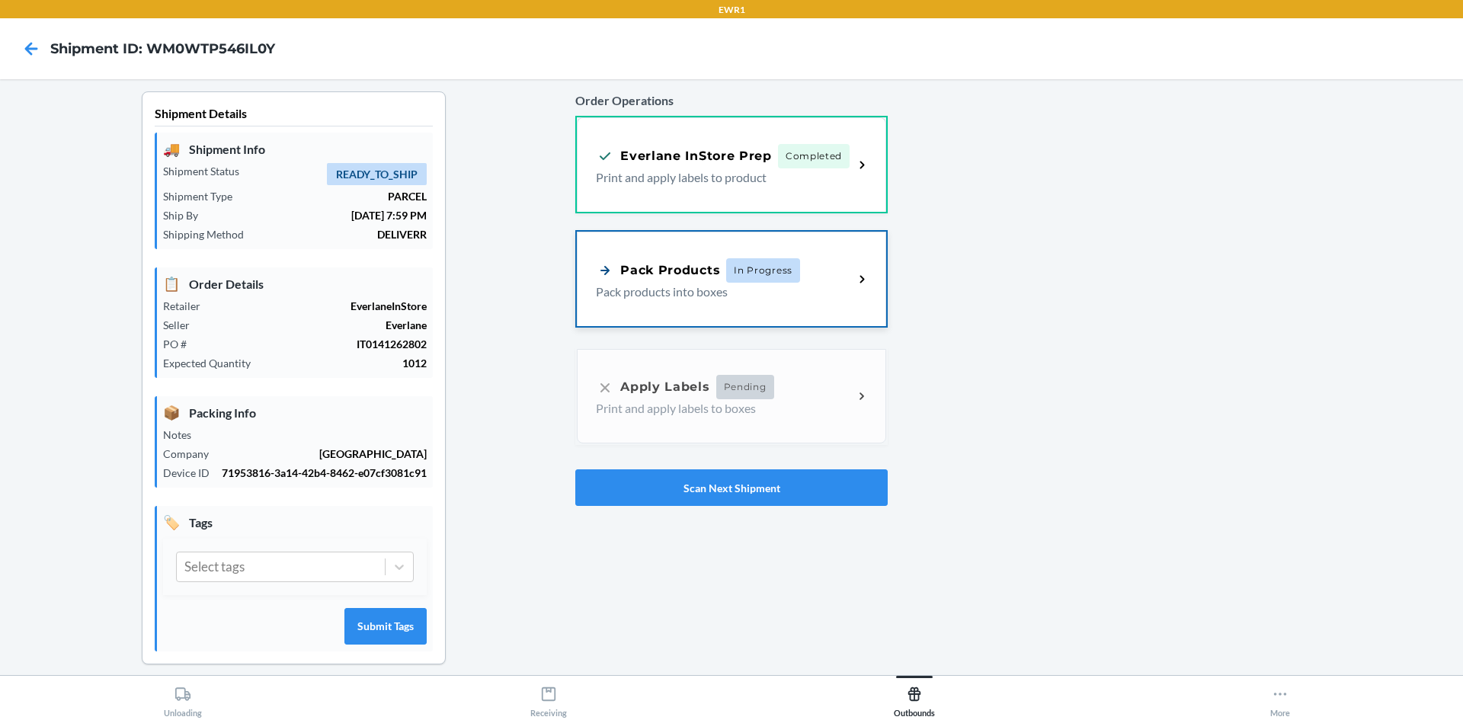
click at [589, 272] on div "Pack Products In Progress Pack products into boxes" at bounding box center [731, 279] width 309 height 95
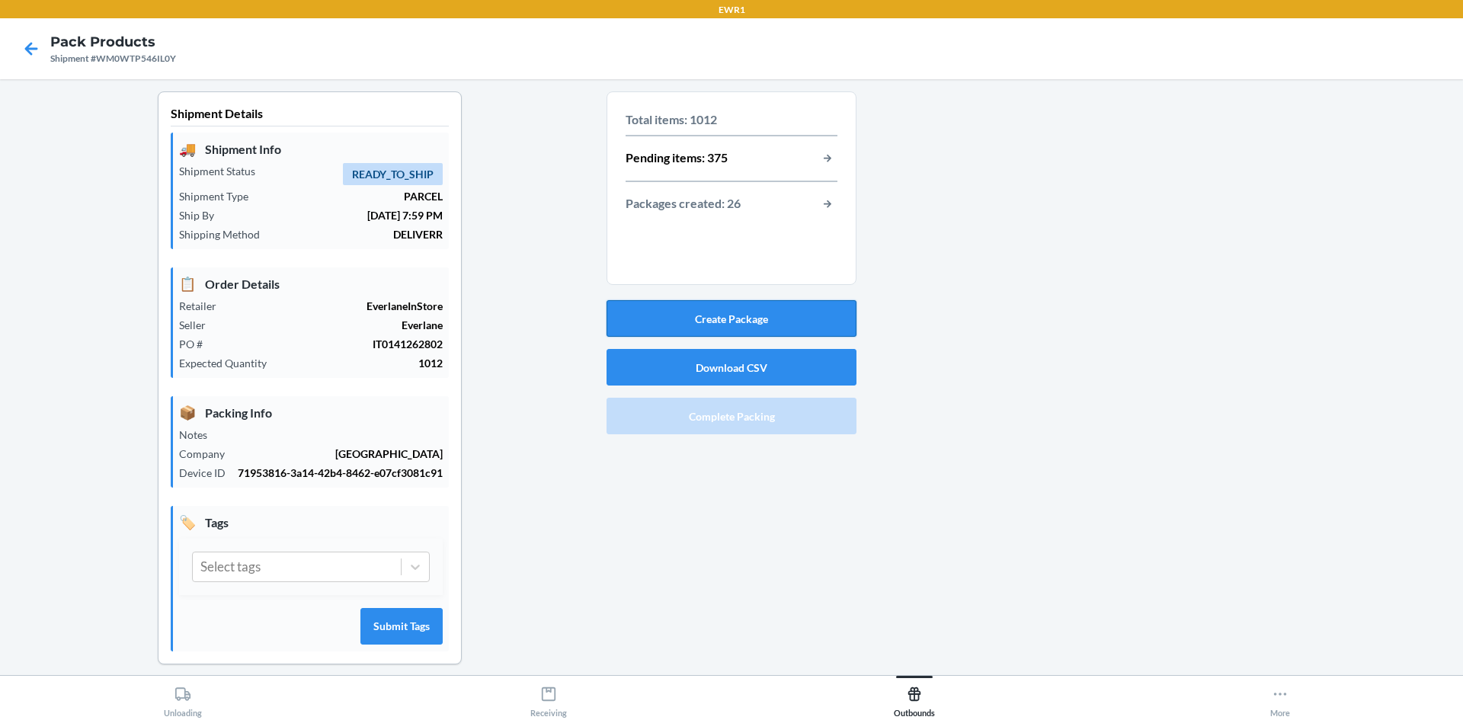
click at [713, 315] on button "Create Package" at bounding box center [732, 318] width 250 height 37
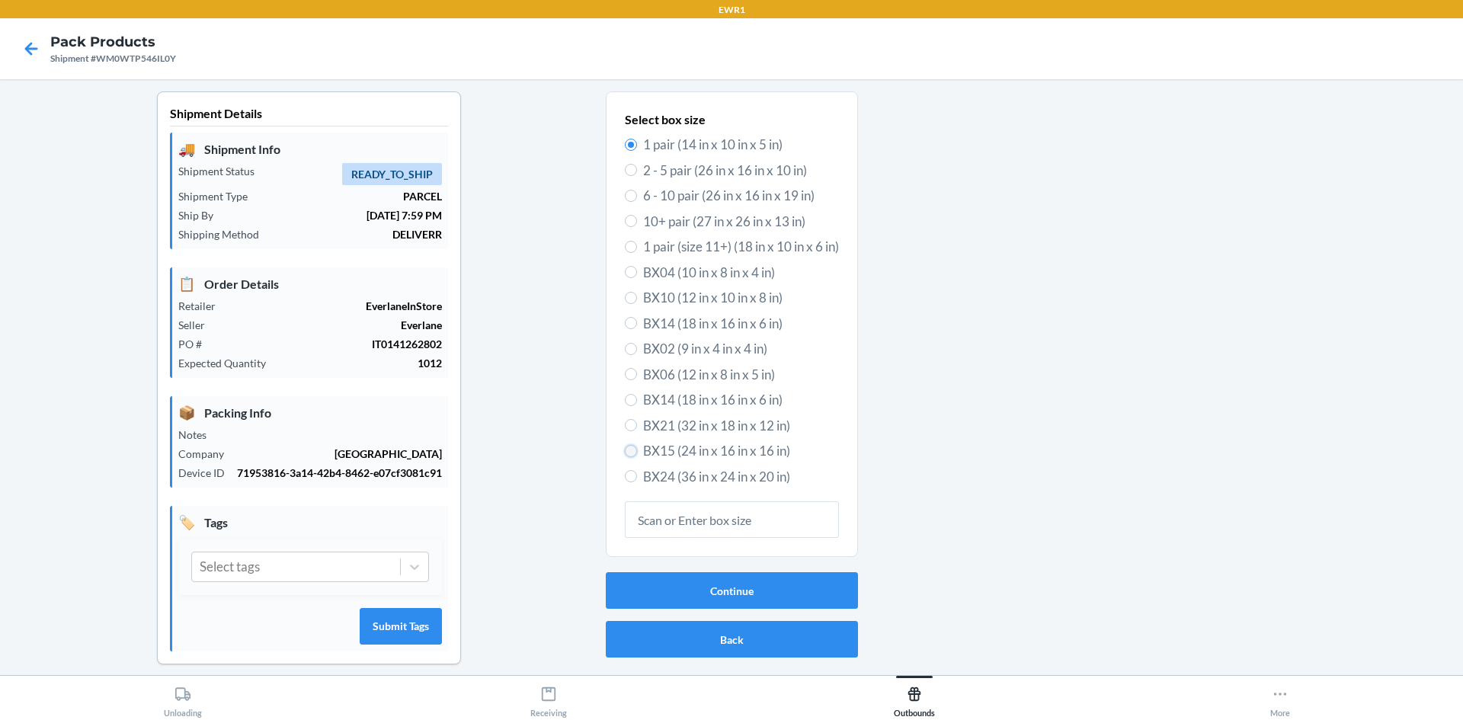
click at [625, 445] on input "BX15 (24 in x 16 in x 16 in)" at bounding box center [631, 451] width 12 height 12
radio input "true"
radio input "false"
click at [707, 585] on button "Continue" at bounding box center [732, 590] width 252 height 37
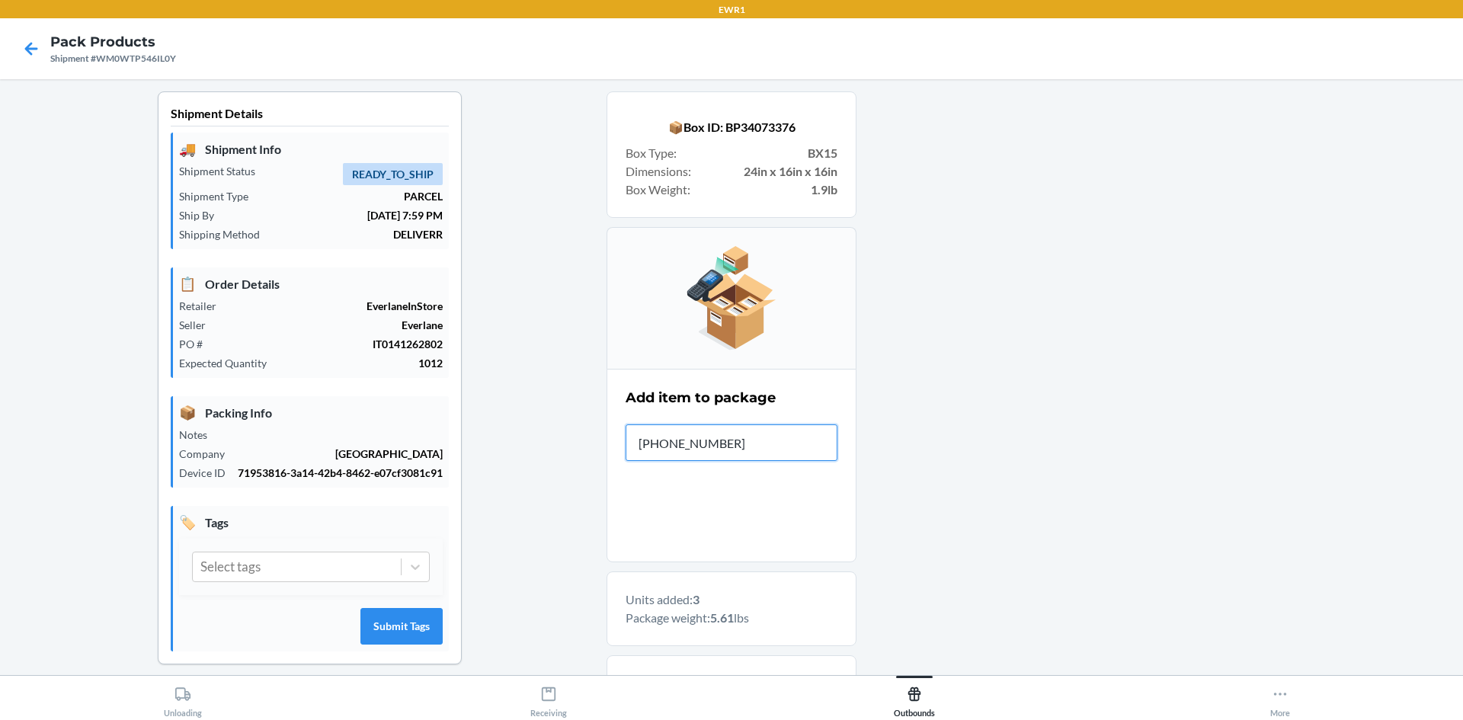
type input "0-00001-48364-"
type input "0-000"
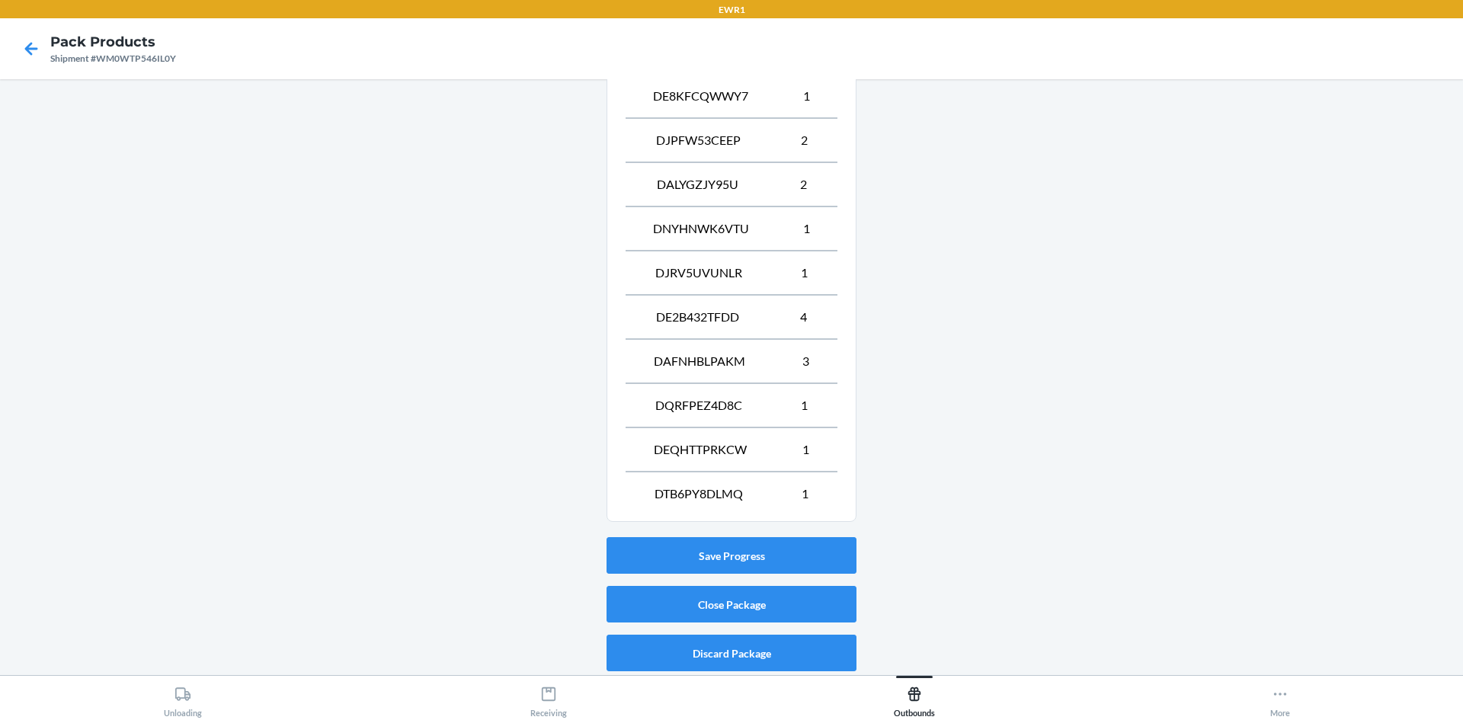
scroll to position [767, 0]
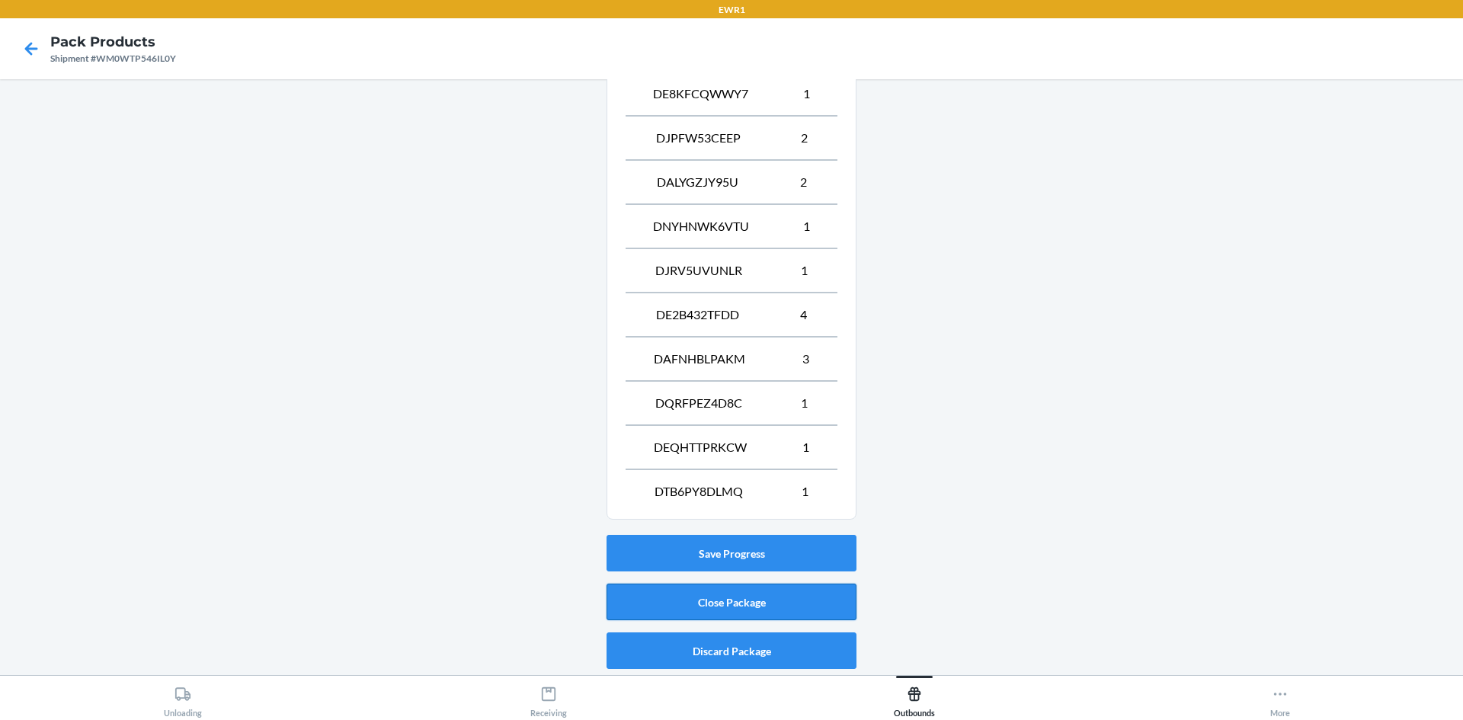
click at [748, 594] on button "Close Package" at bounding box center [732, 602] width 250 height 37
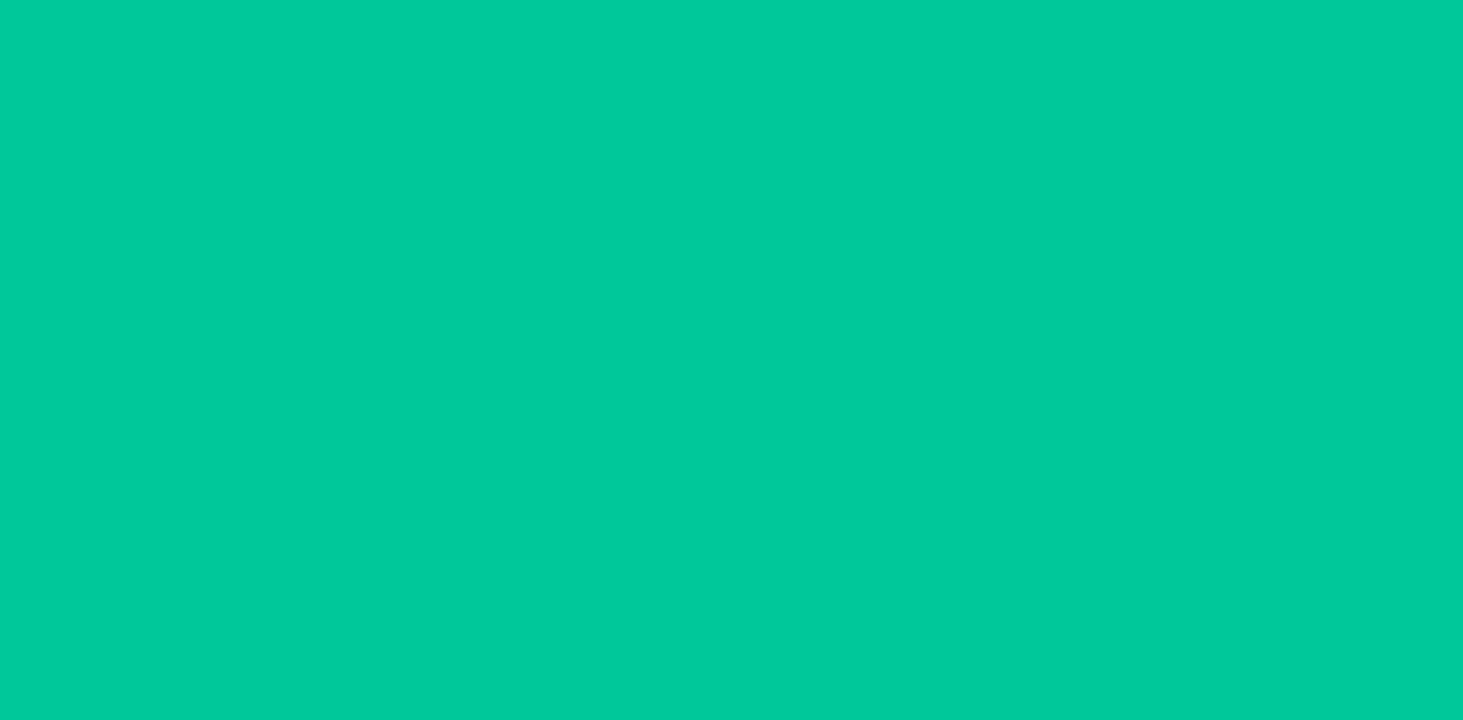
scroll to position [30, 0]
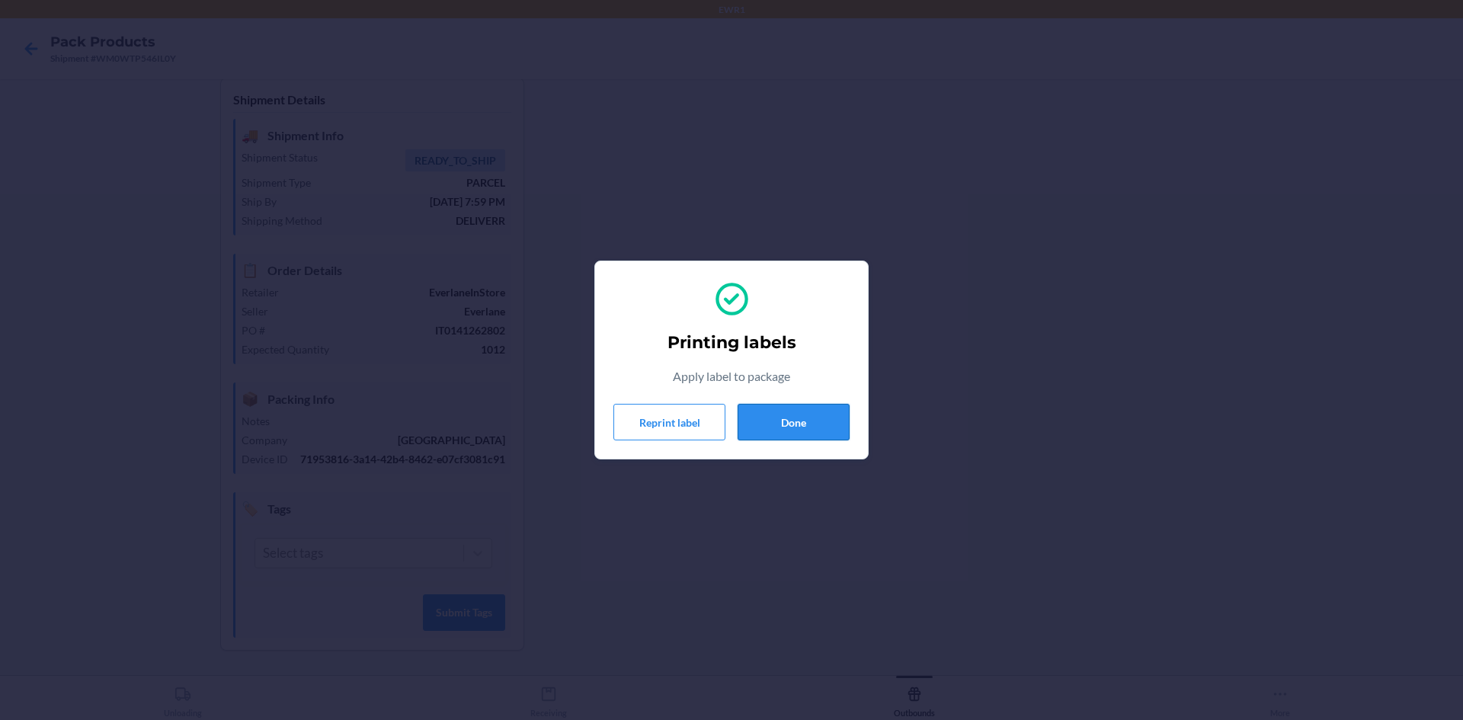
click at [840, 415] on button "Done" at bounding box center [794, 422] width 112 height 37
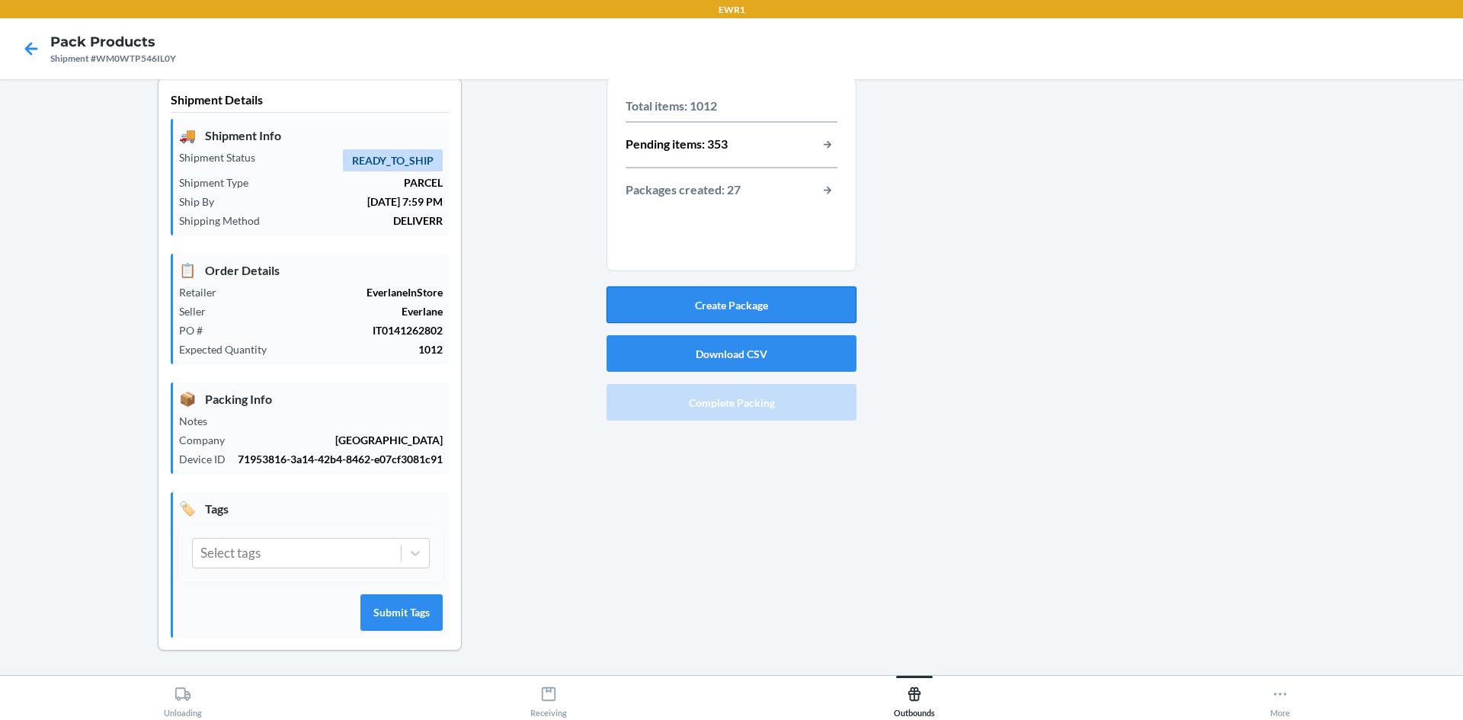
click at [725, 293] on button "Create Package" at bounding box center [732, 305] width 250 height 37
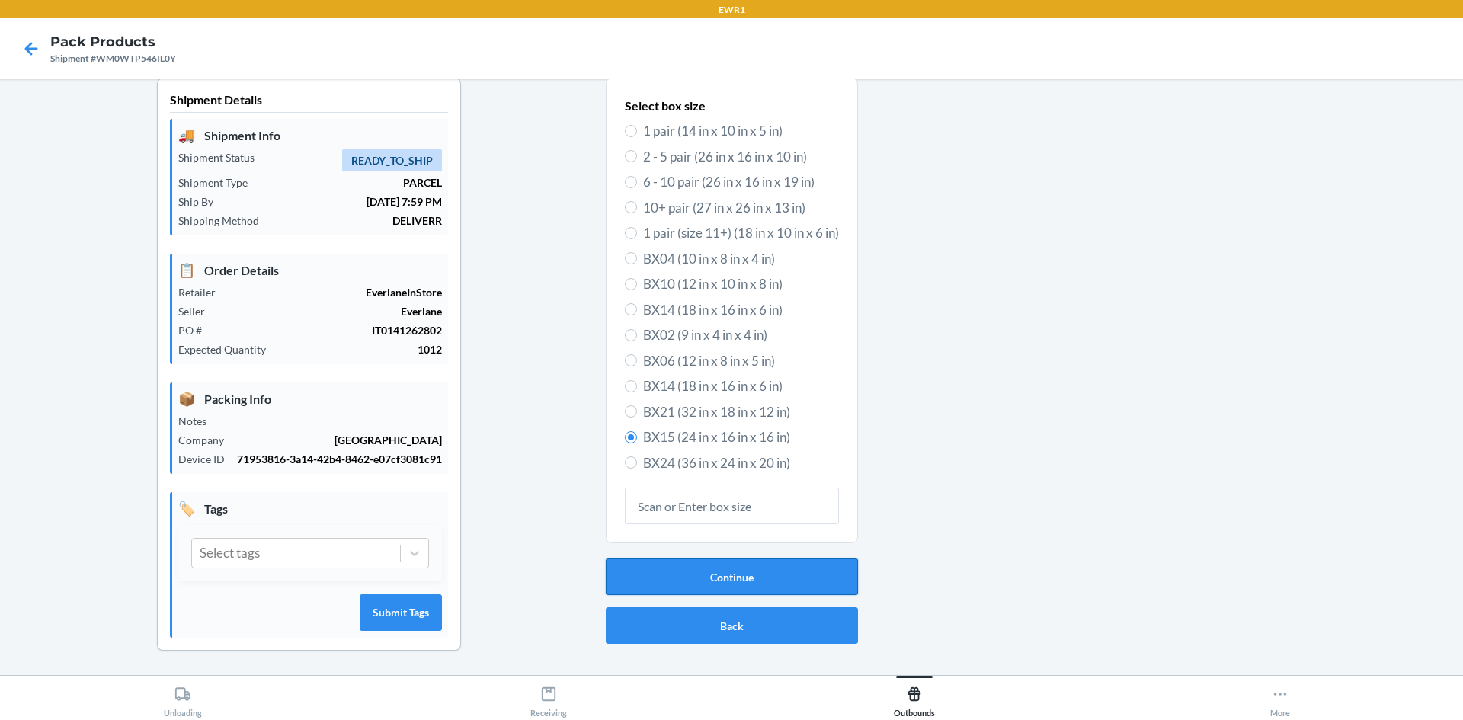
click at [691, 575] on button "Continue" at bounding box center [732, 577] width 252 height 37
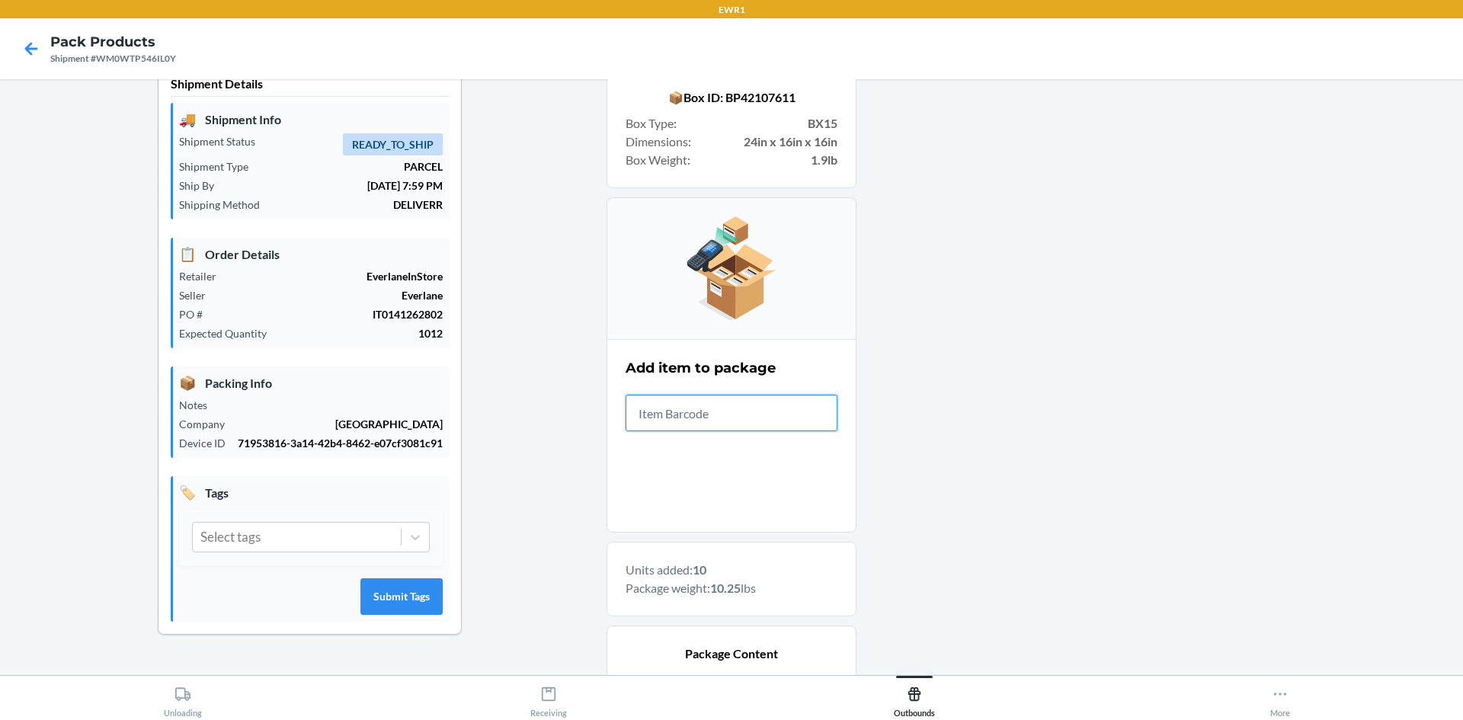
type input "B"
type input "0-00001-46649-2"
drag, startPoint x: 762, startPoint y: 414, endPoint x: 284, endPoint y: 325, distance: 486.1
click at [345, 415] on div "Shipment Details 🚚 Shipment Info Shipment Status READY_TO_SHIP Shipment Type PA…" at bounding box center [731, 582] width 1439 height 1041
type input "0-00001-46649-"
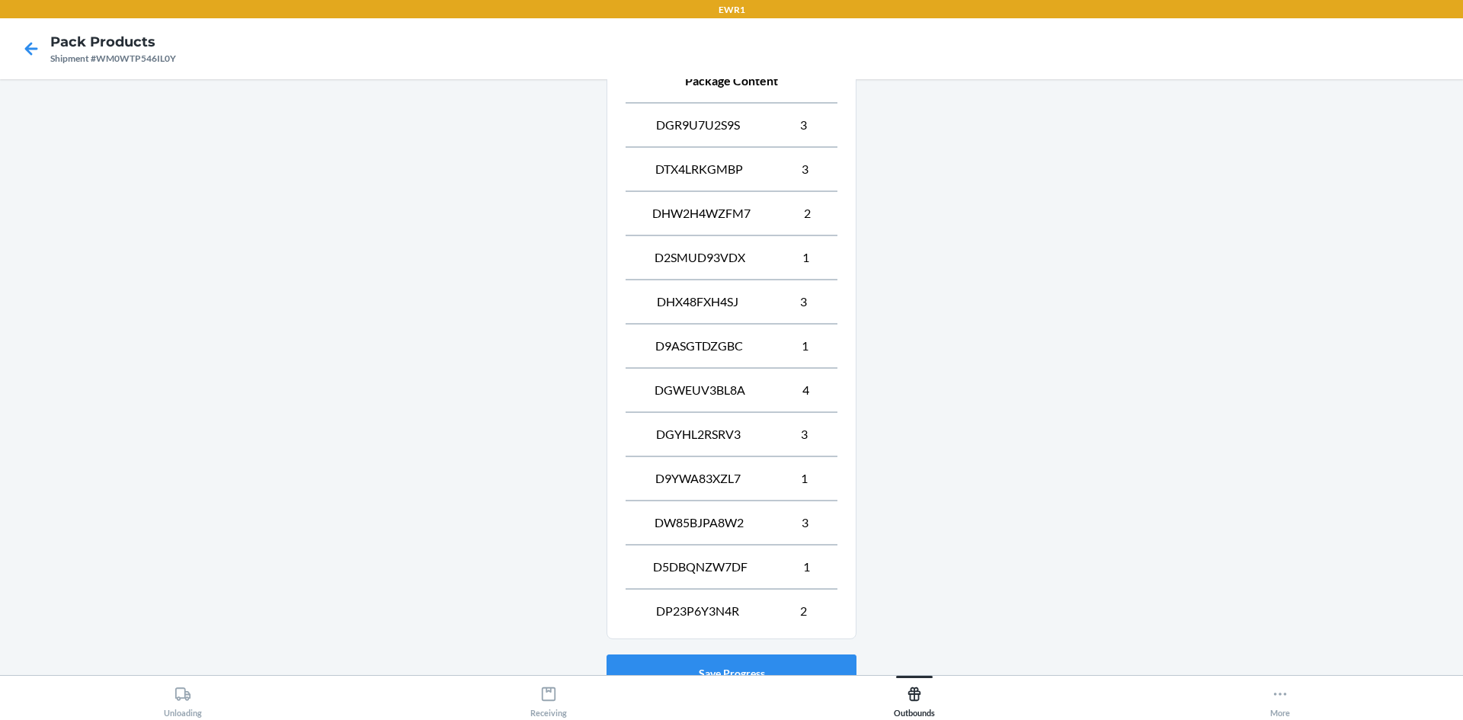
scroll to position [723, 0]
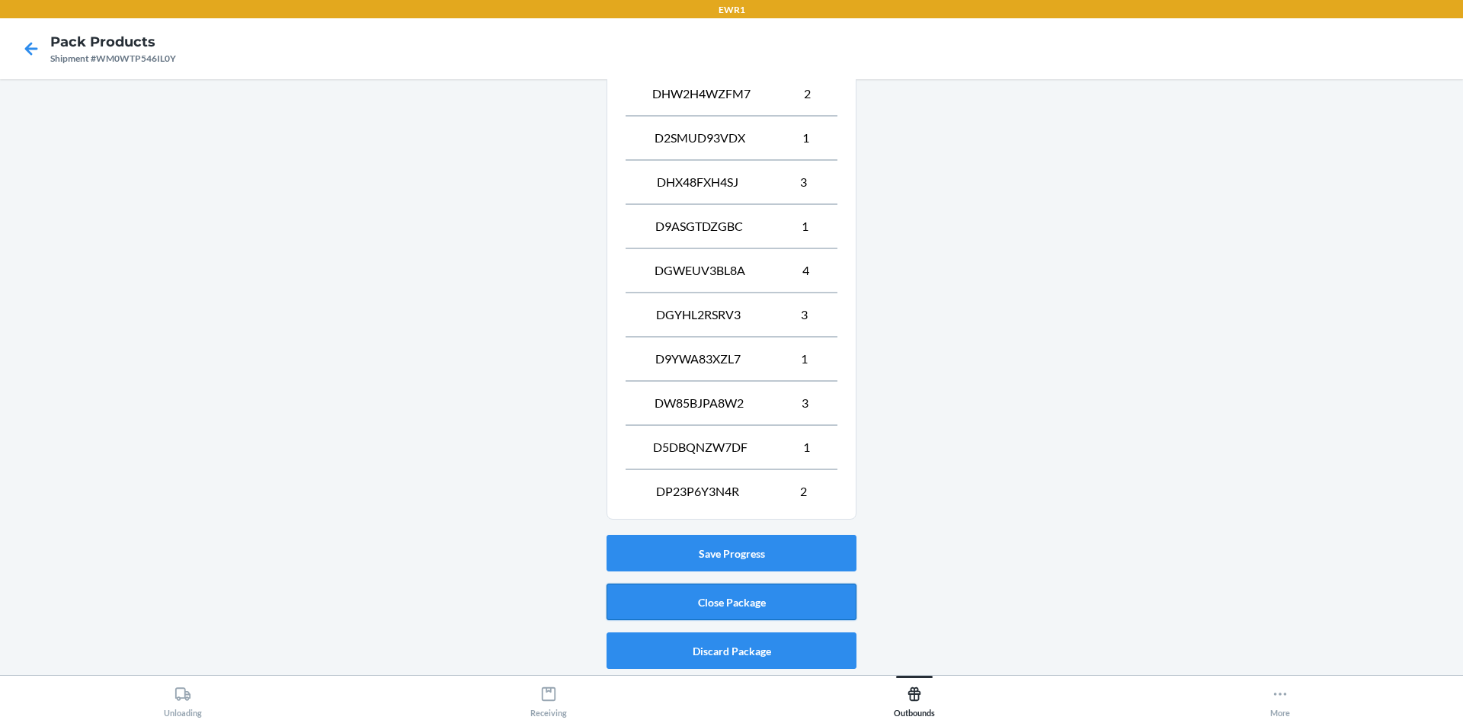
click at [796, 600] on button "Close Package" at bounding box center [732, 602] width 250 height 37
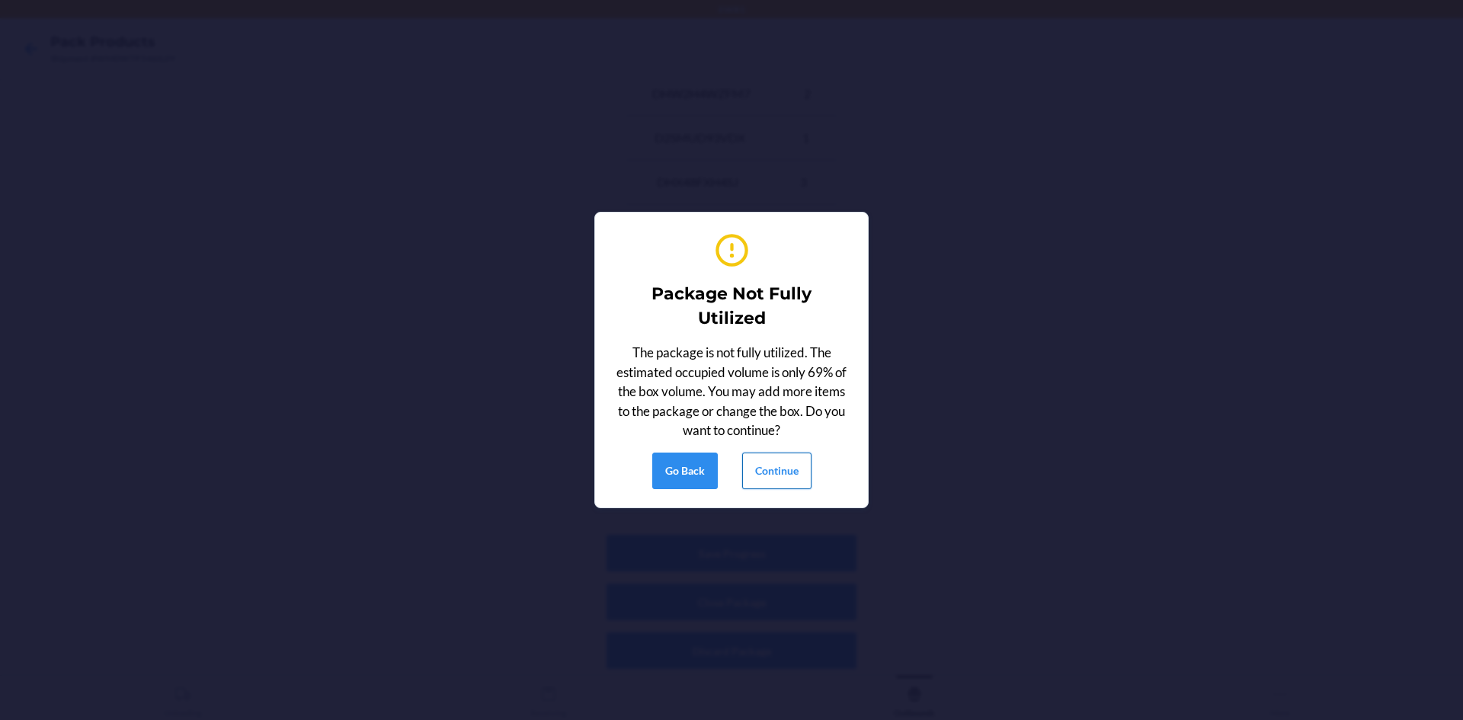
click at [754, 473] on button "Continue" at bounding box center [776, 471] width 69 height 37
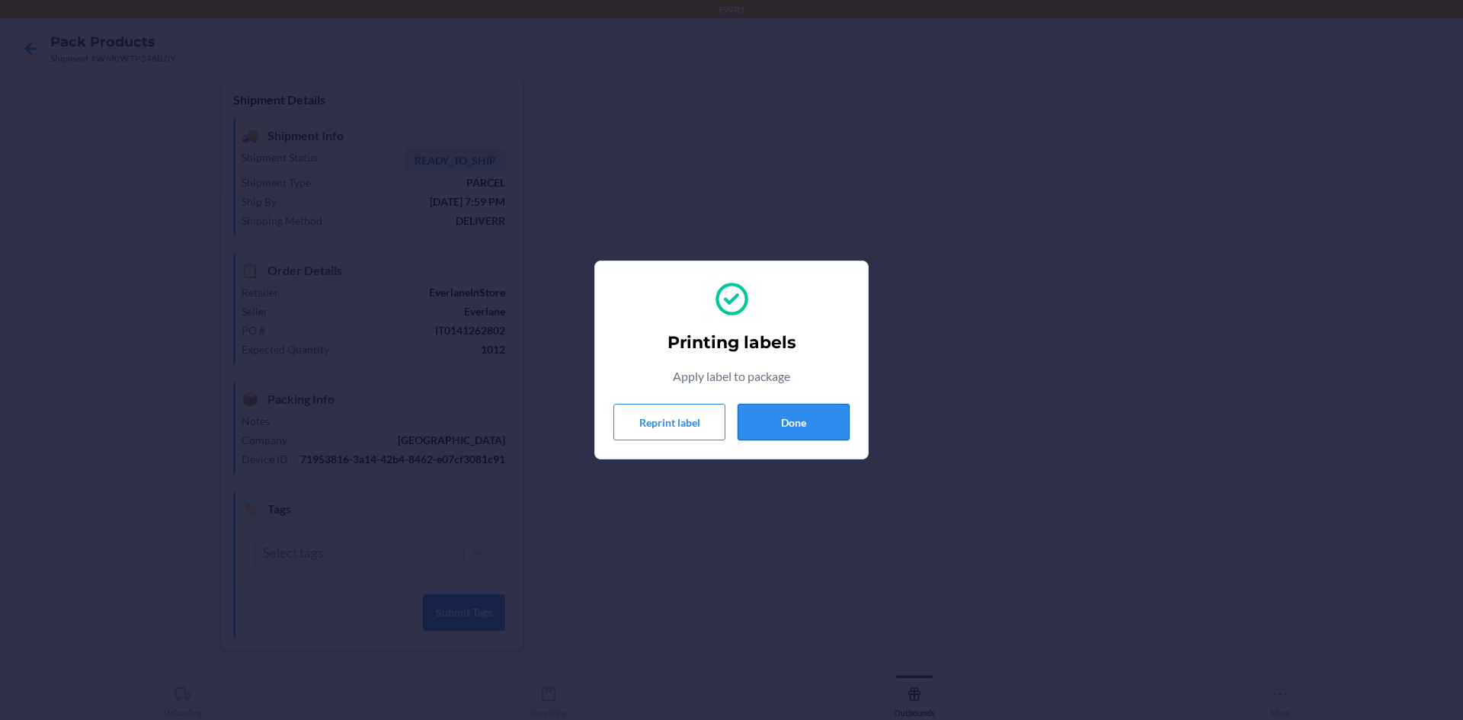
click at [829, 422] on button "Done" at bounding box center [794, 422] width 112 height 37
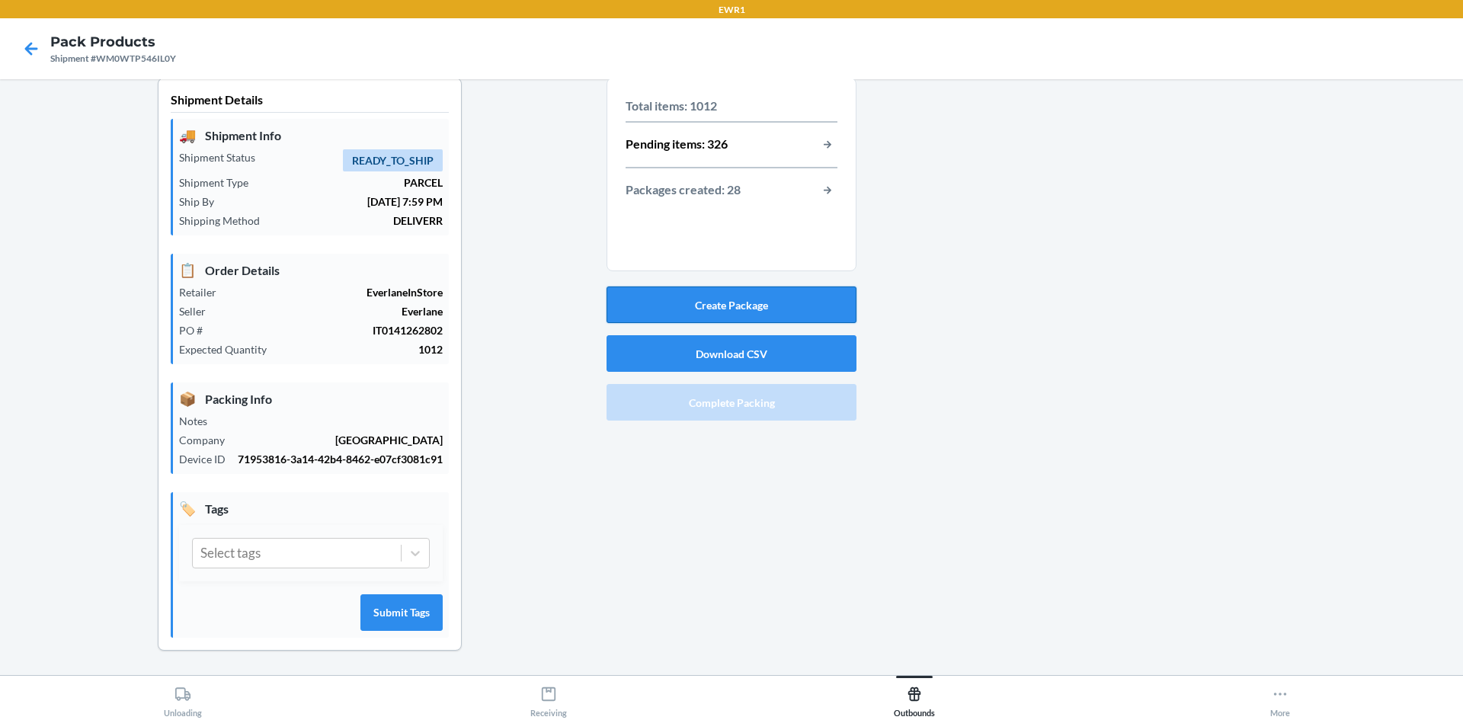
click at [727, 289] on button "Create Package" at bounding box center [732, 305] width 250 height 37
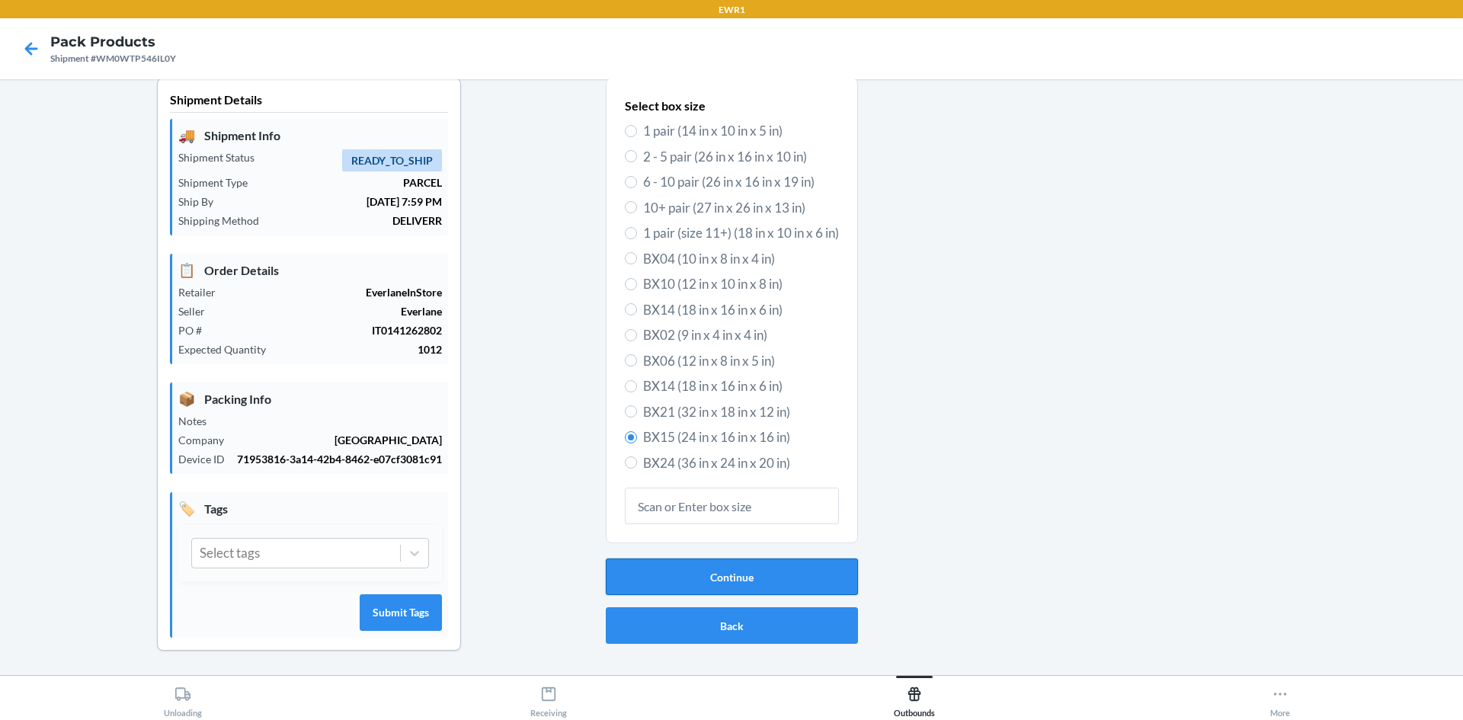
click at [712, 559] on button "Continue" at bounding box center [732, 577] width 252 height 37
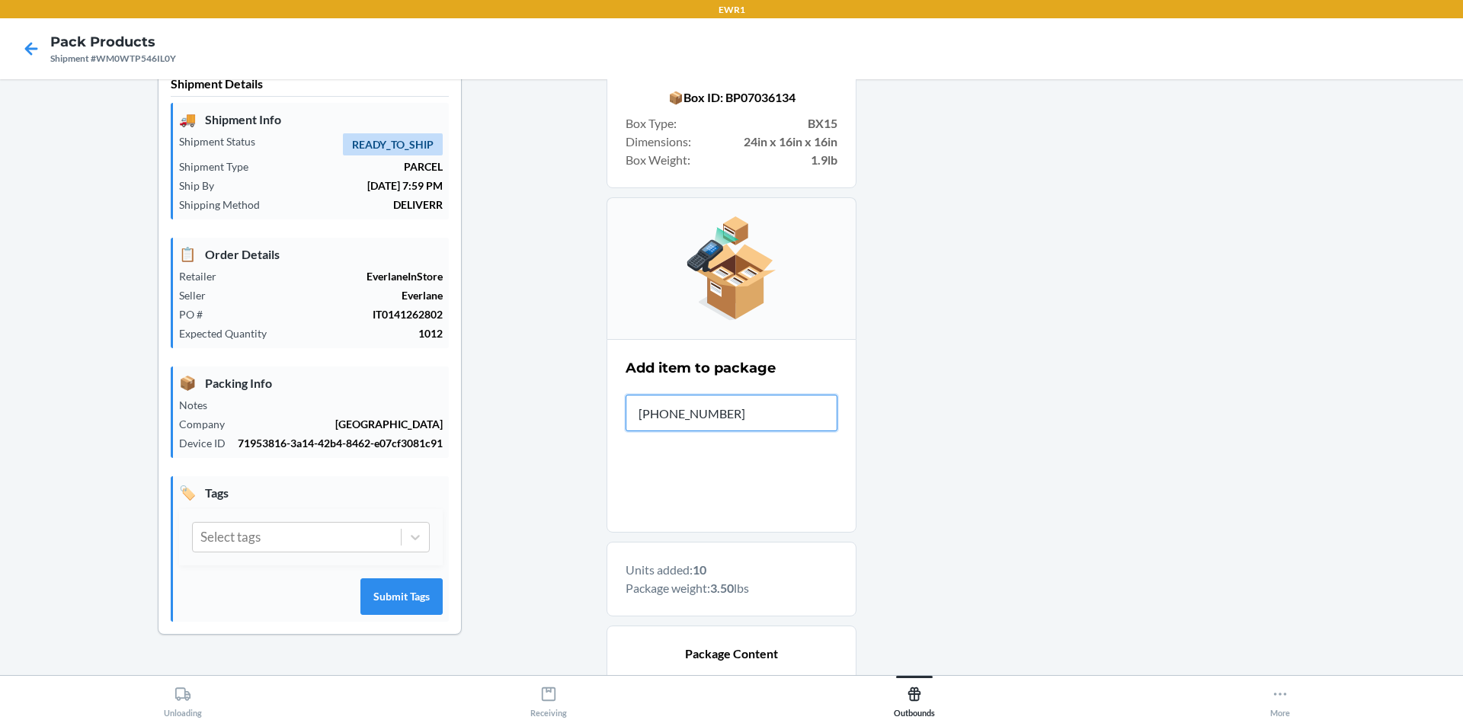
type input "[PHONE_NUMBER]"
type input "0-00000-95463-1"
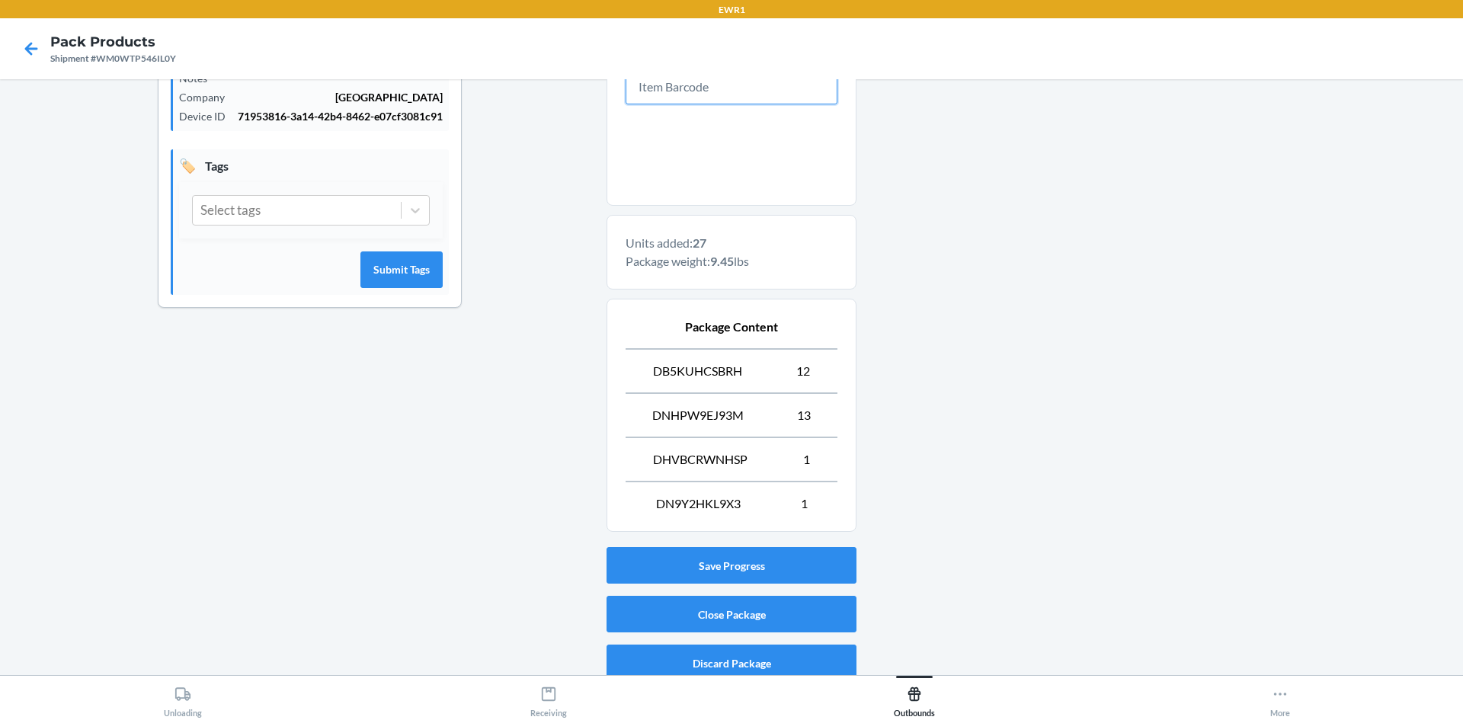
scroll to position [369, 0]
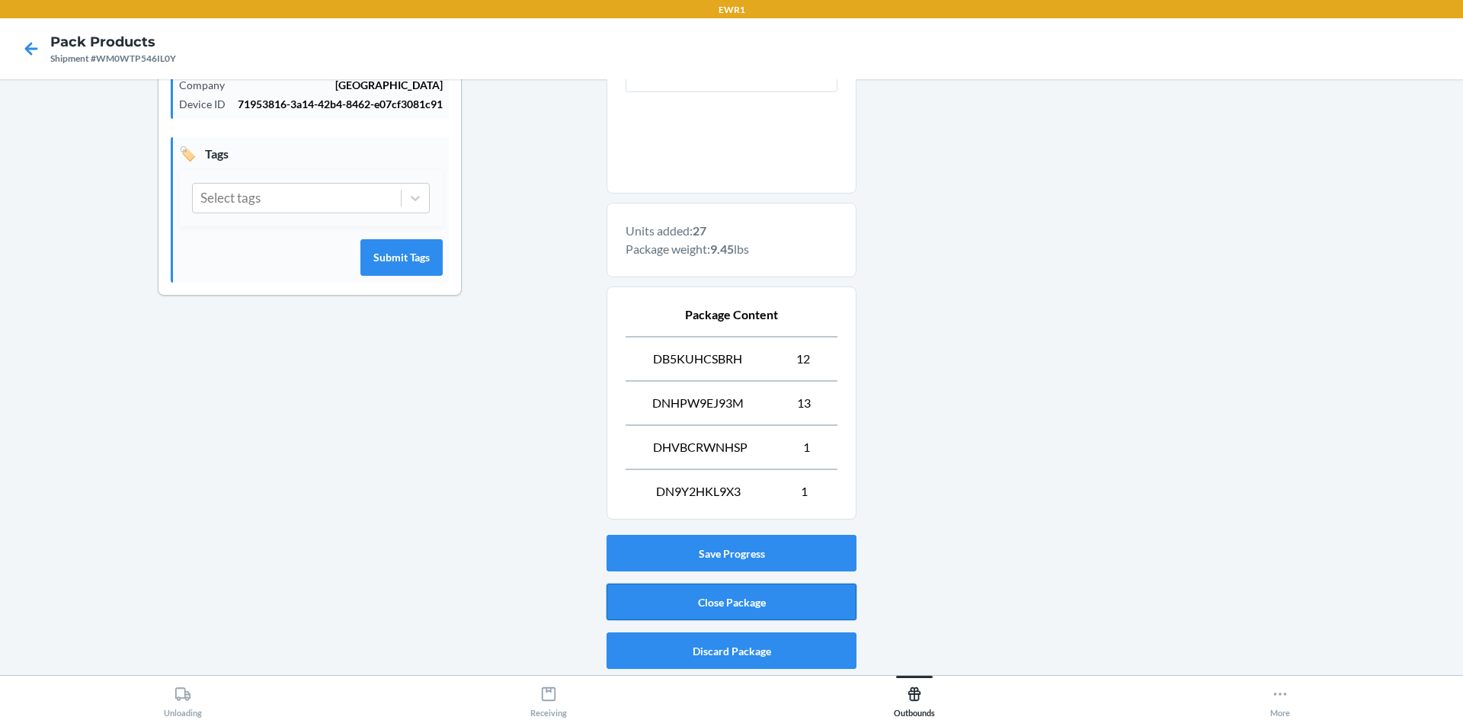
click at [692, 601] on button "Close Package" at bounding box center [732, 602] width 250 height 37
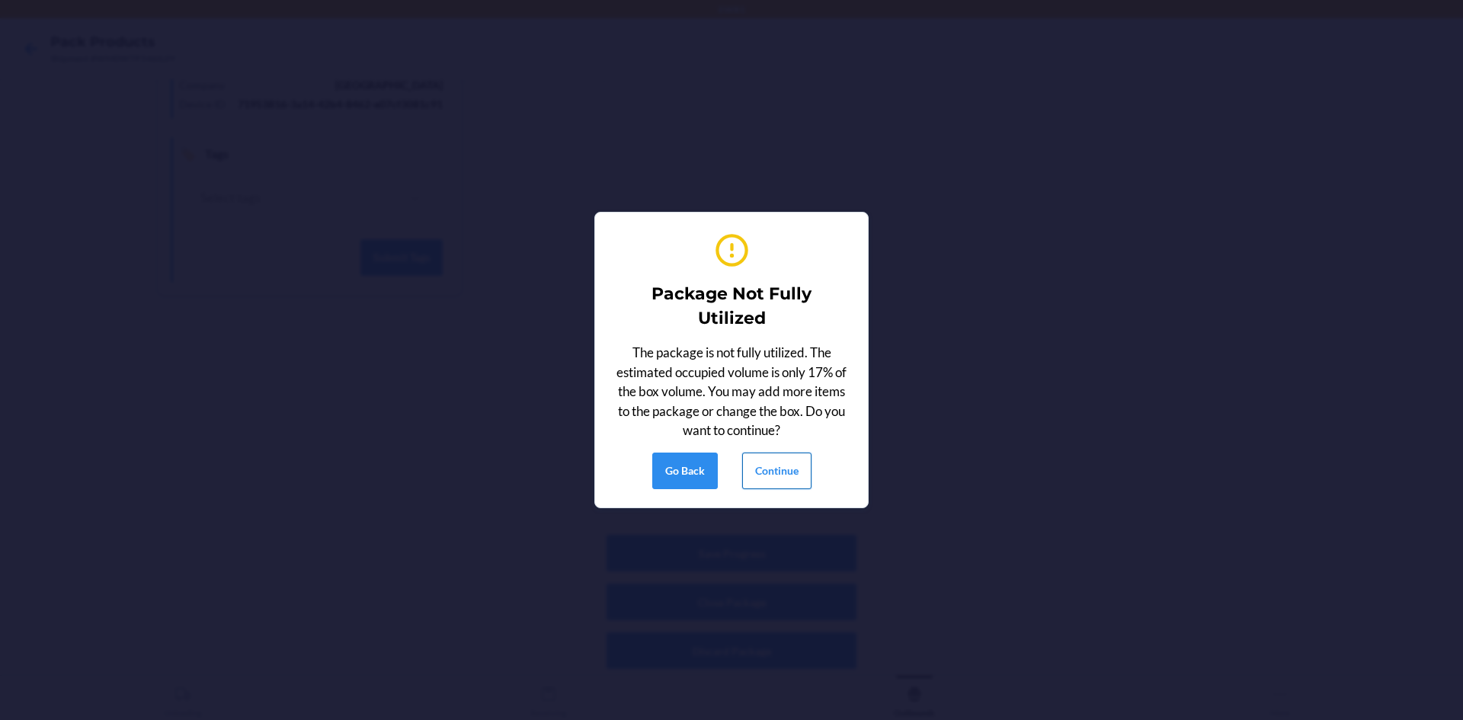
click at [770, 478] on button "Continue" at bounding box center [776, 471] width 69 height 37
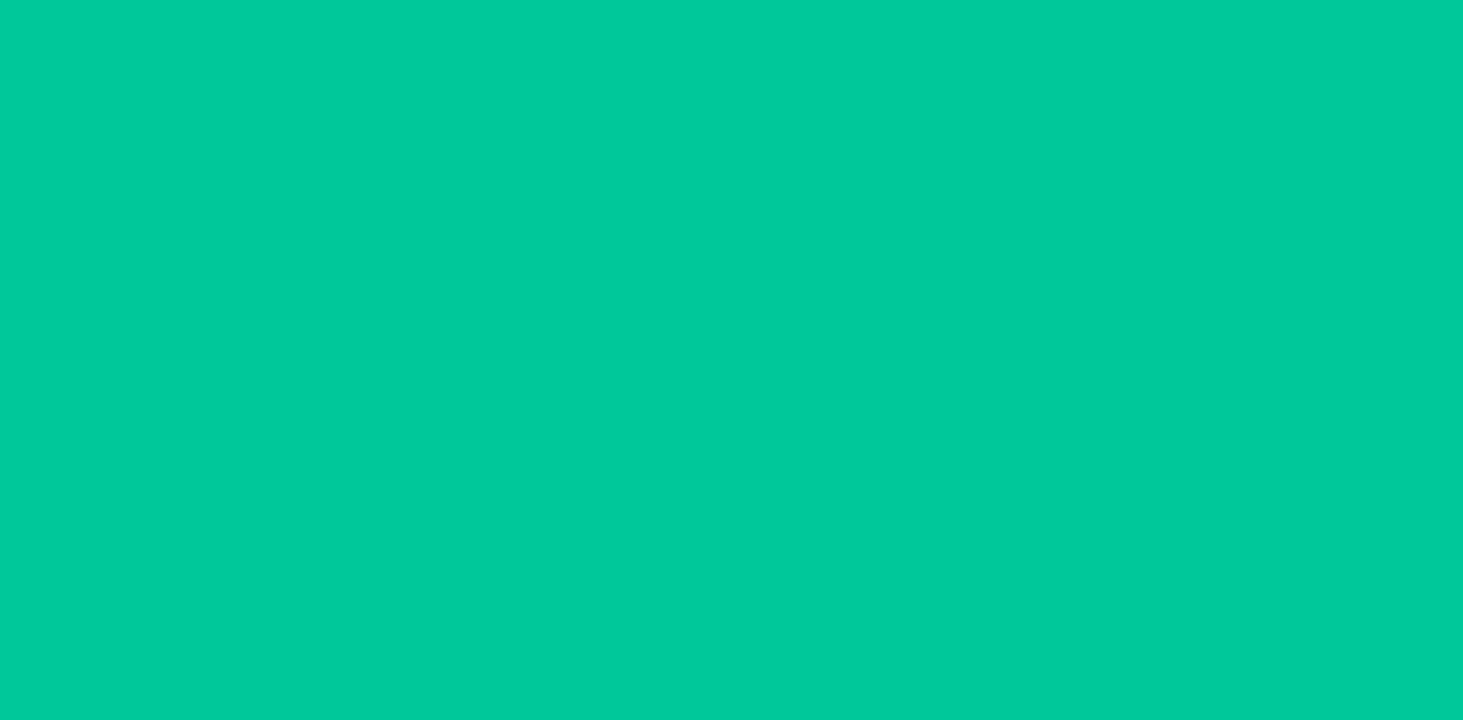
scroll to position [30, 0]
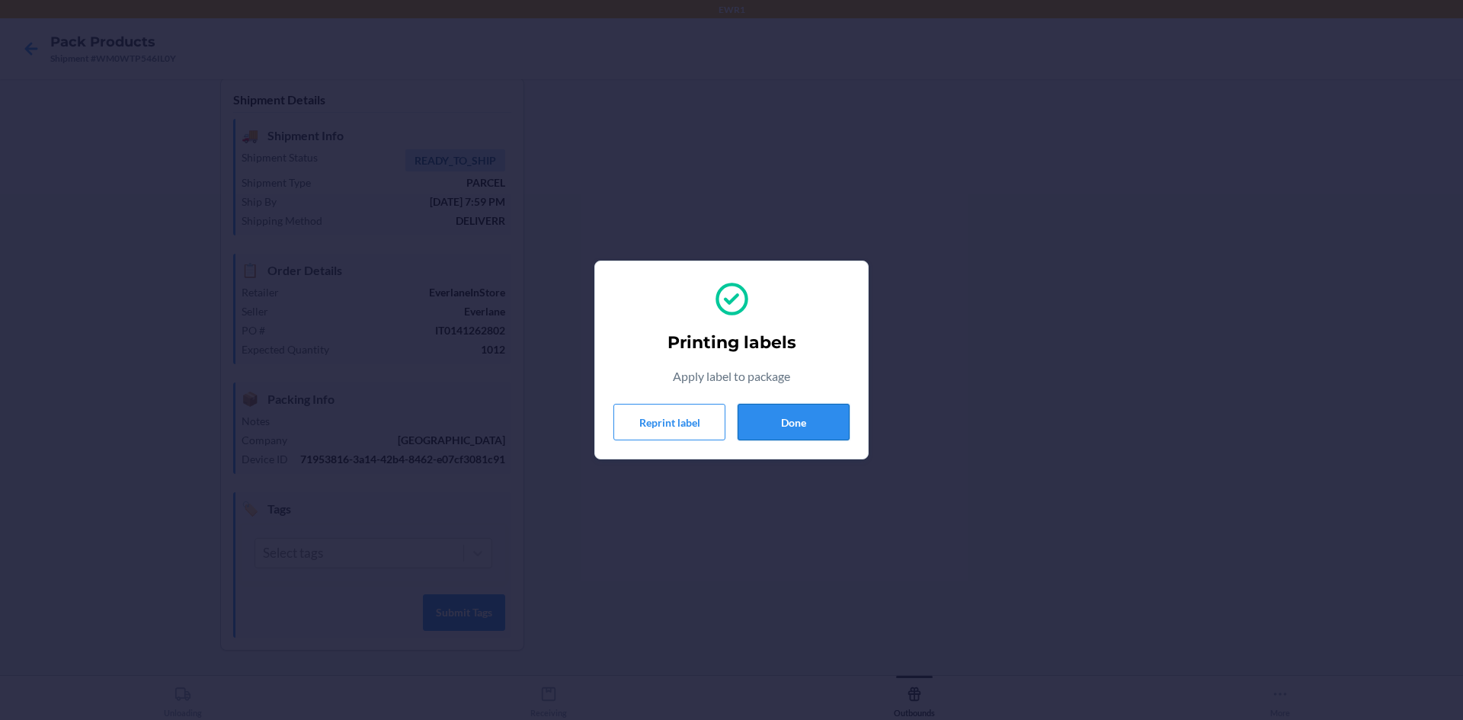
click at [816, 427] on button "Done" at bounding box center [794, 422] width 112 height 37
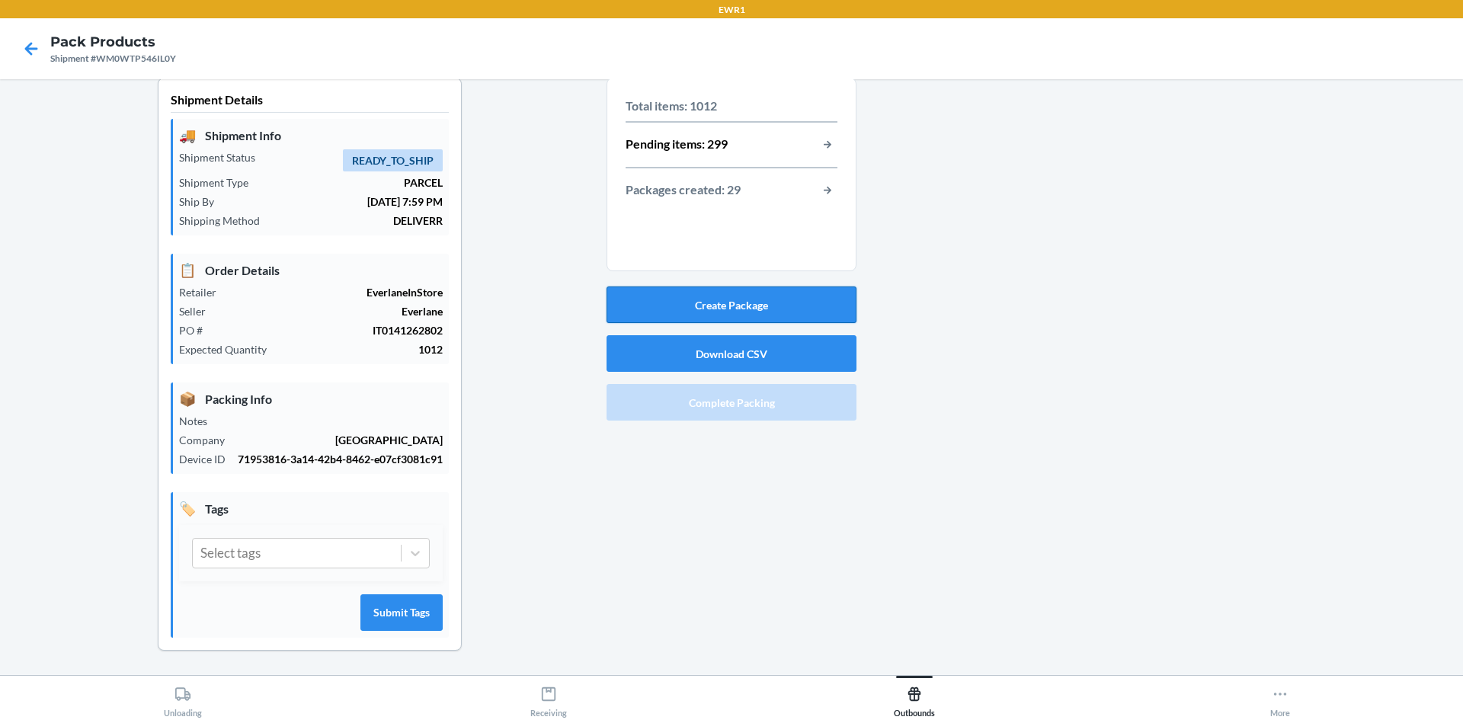
click at [793, 287] on button "Create Package" at bounding box center [732, 305] width 250 height 37
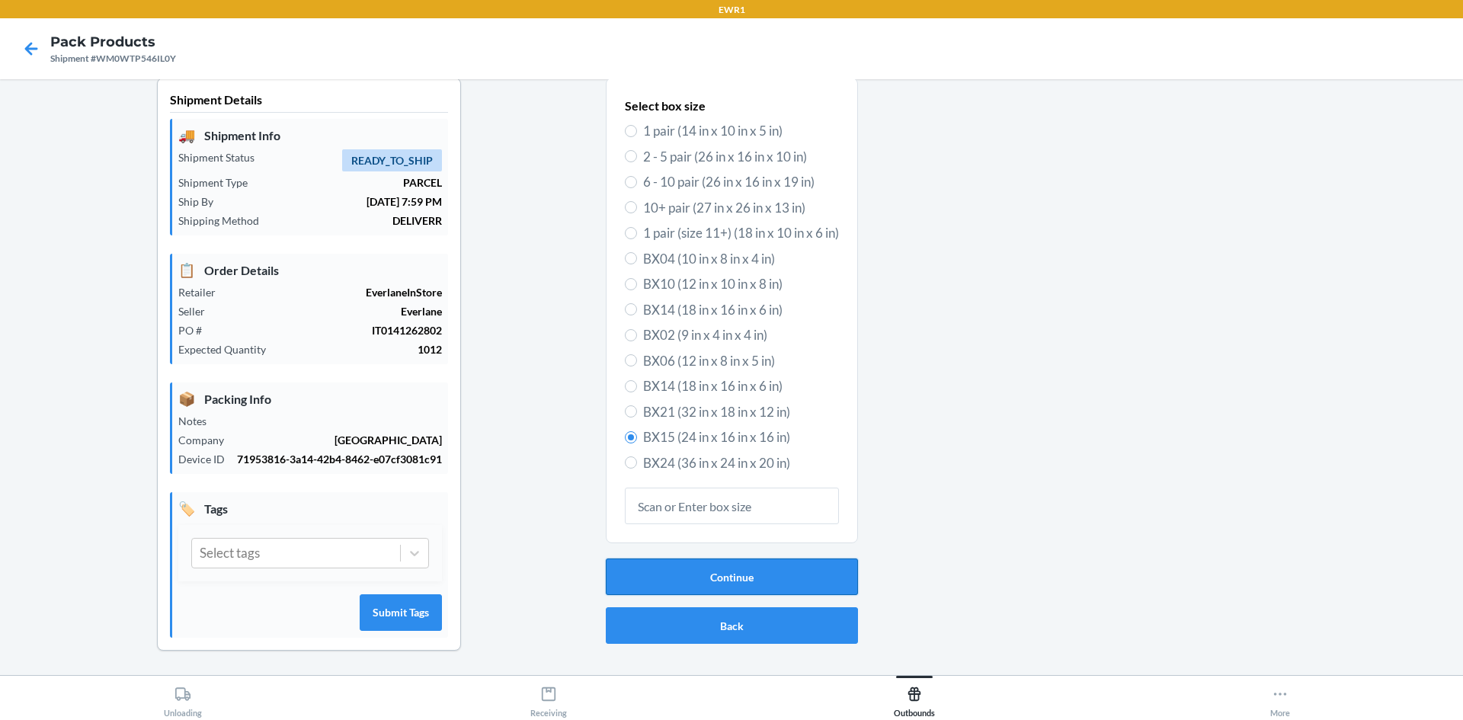
click at [776, 562] on button "Continue" at bounding box center [732, 577] width 252 height 37
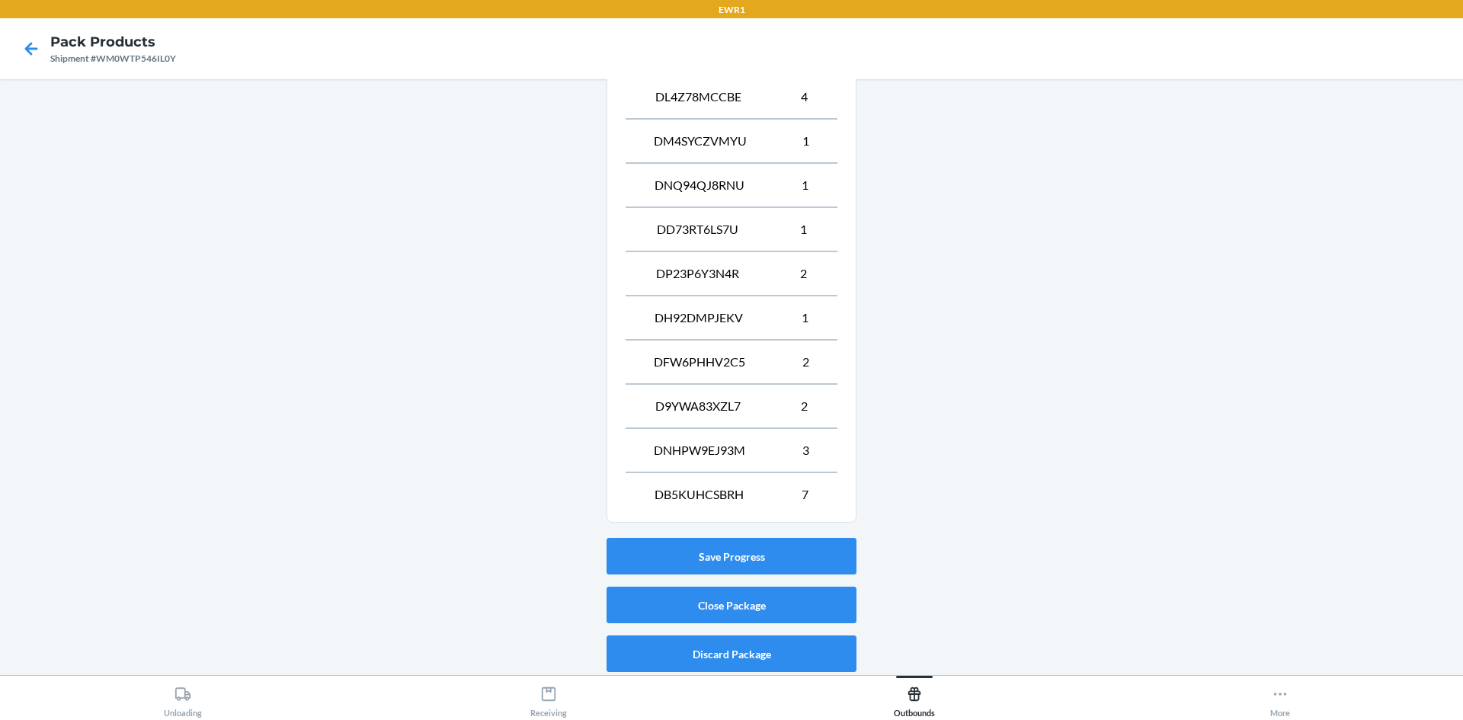
scroll to position [678, 0]
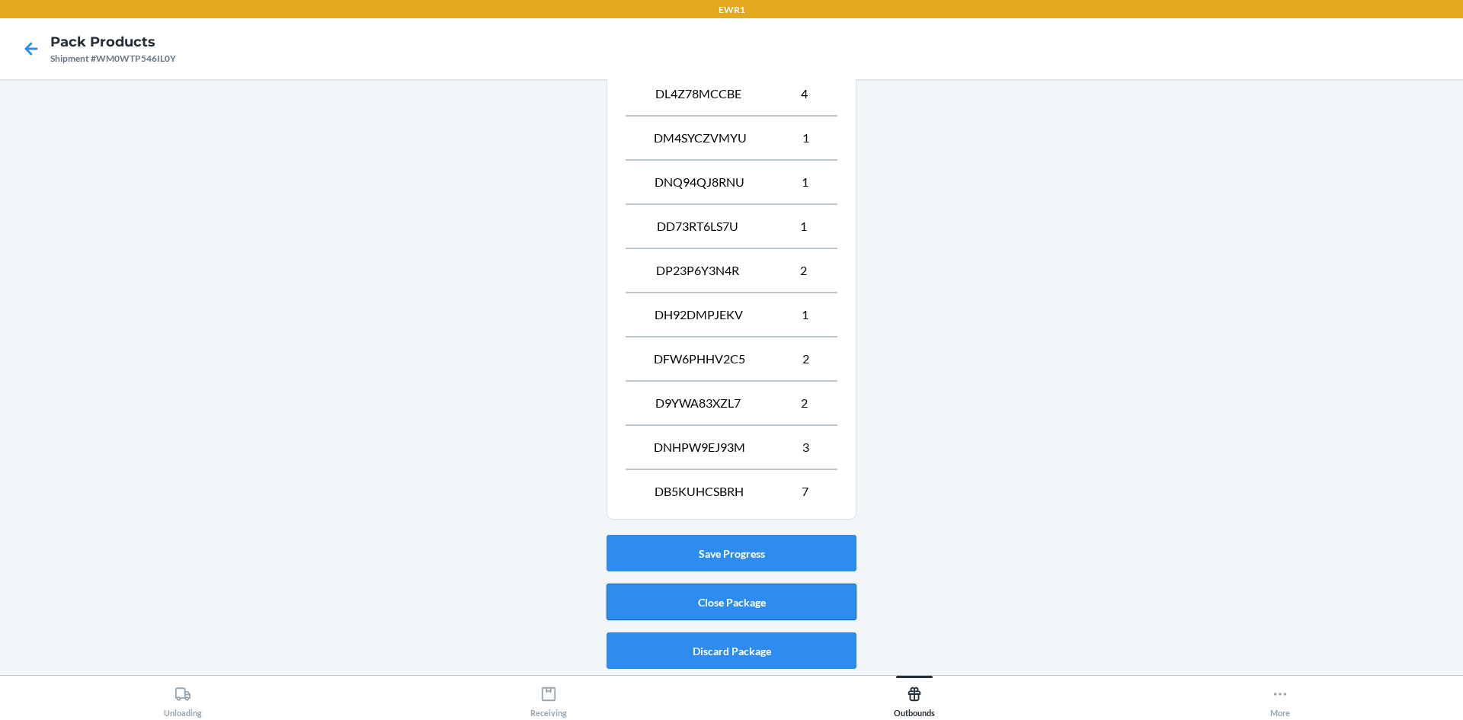
click at [748, 600] on button "Close Package" at bounding box center [732, 602] width 250 height 37
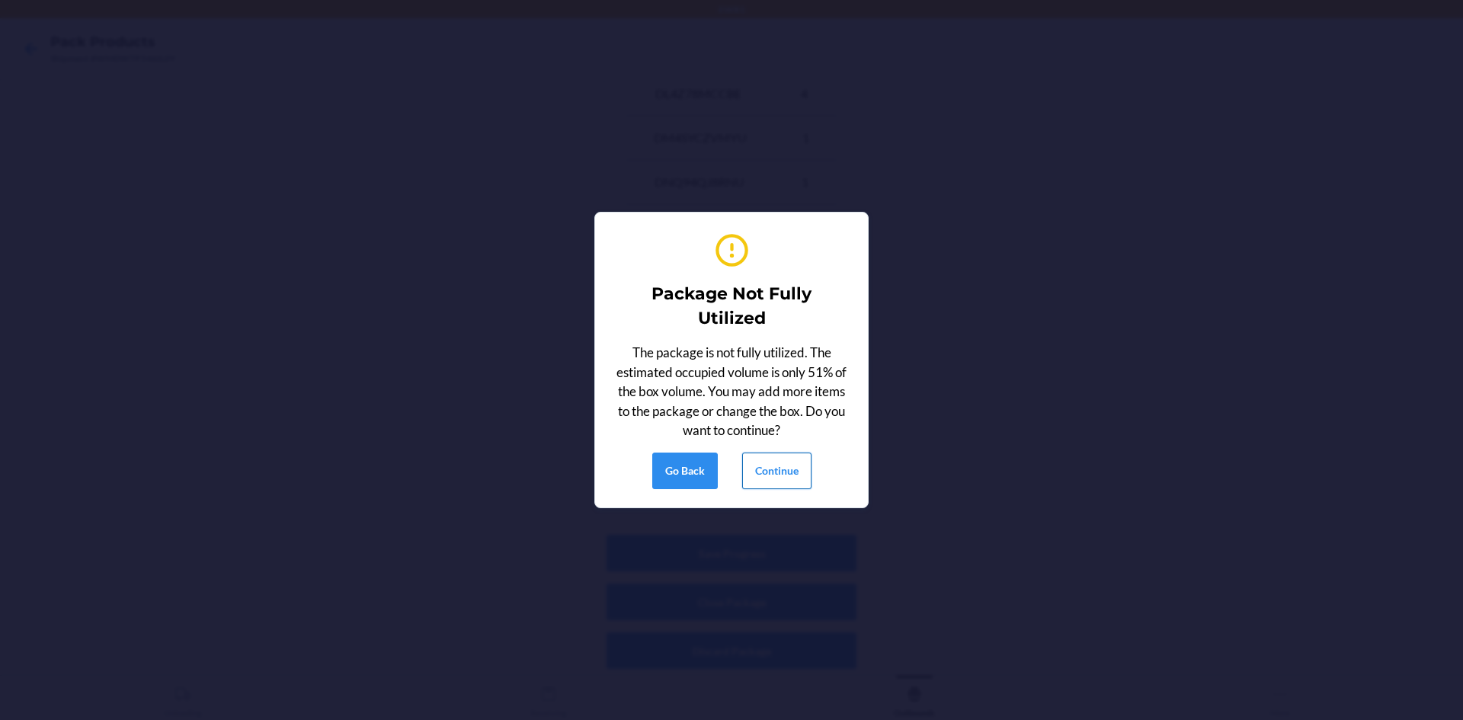
click at [774, 472] on button "Continue" at bounding box center [776, 471] width 69 height 37
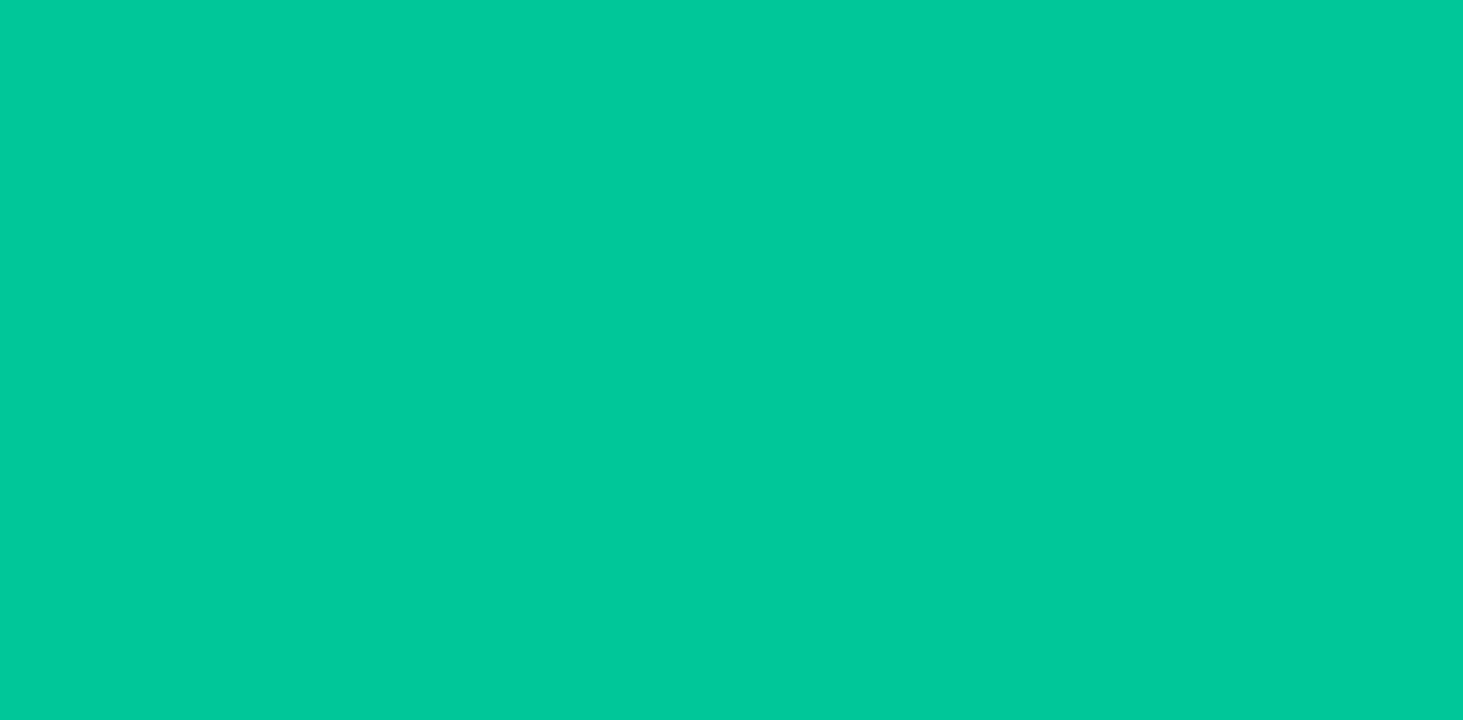
scroll to position [30, 0]
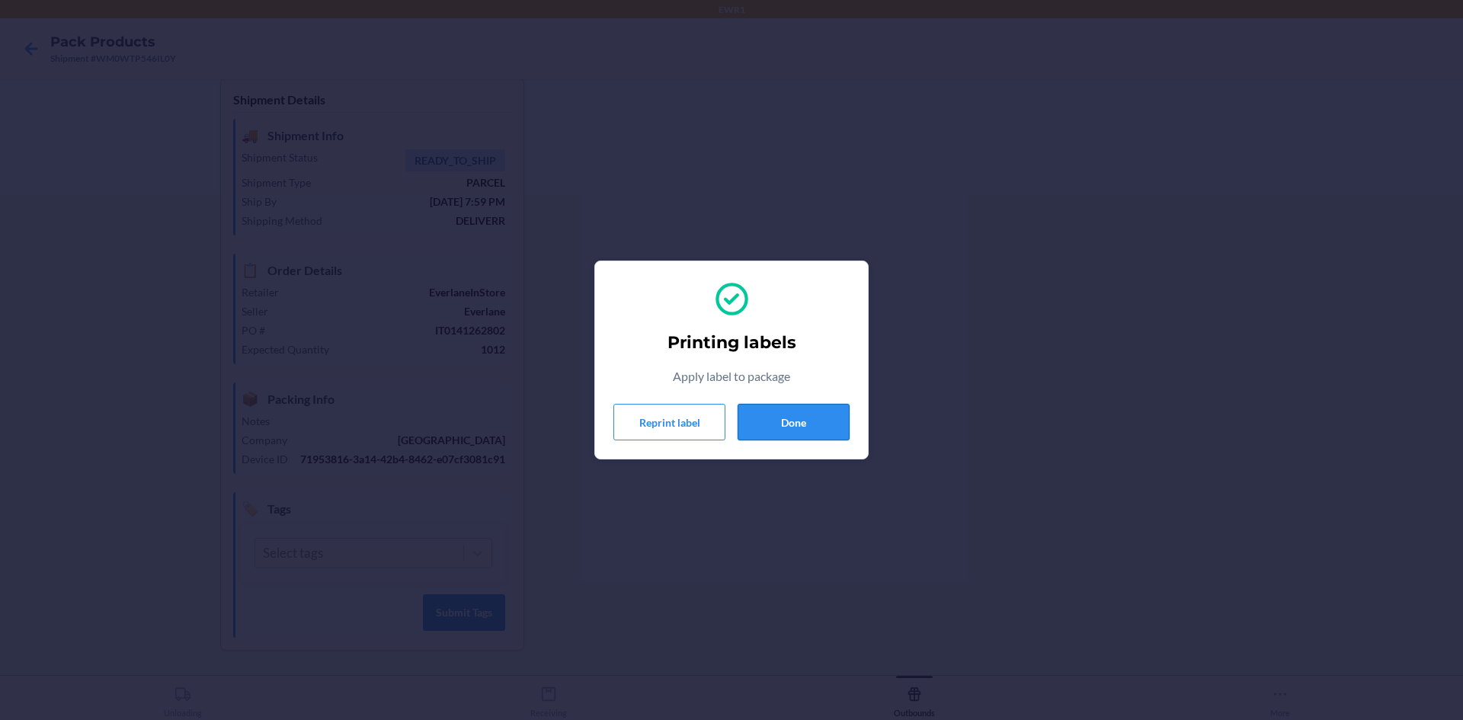
click at [760, 415] on button "Done" at bounding box center [794, 422] width 112 height 37
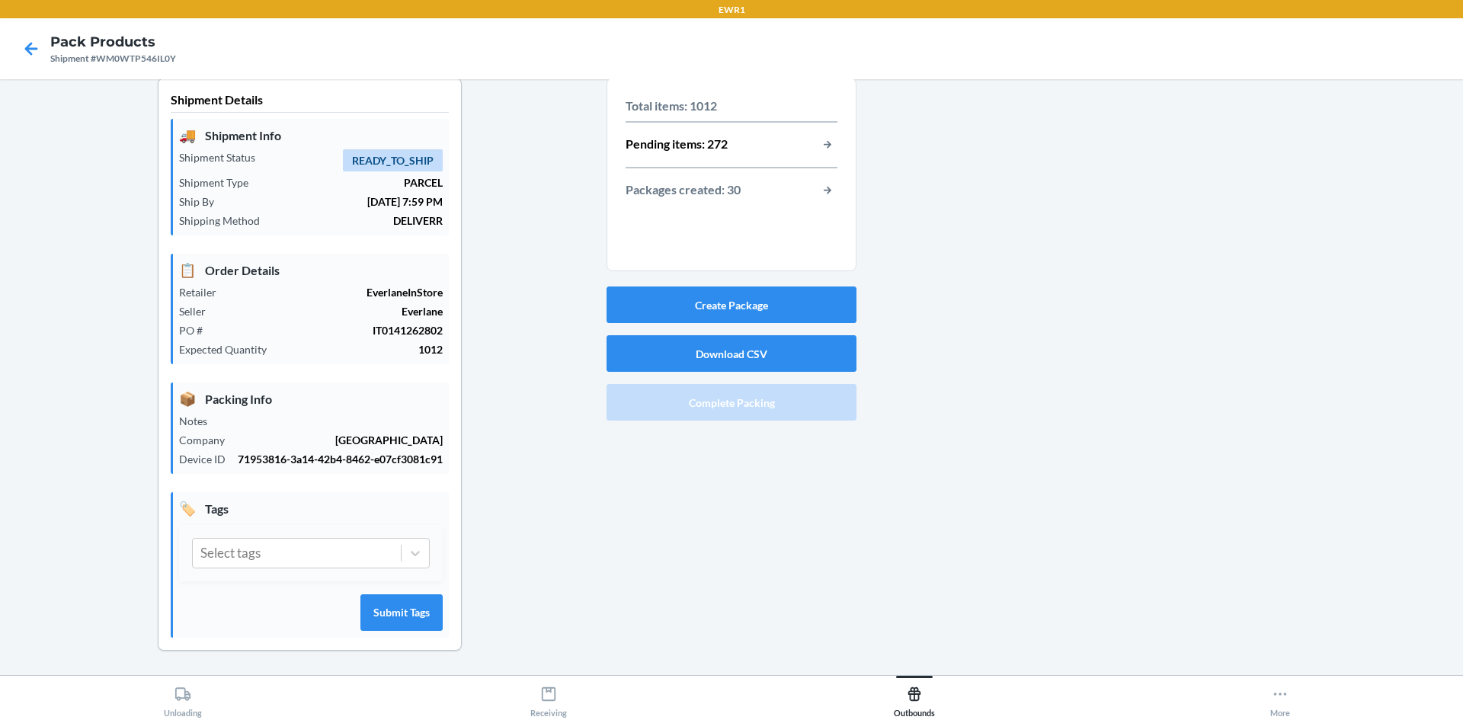
click at [708, 307] on div "Create Package Download CSV Complete Packing" at bounding box center [732, 353] width 250 height 146
click at [708, 301] on button "Create Package" at bounding box center [732, 305] width 250 height 37
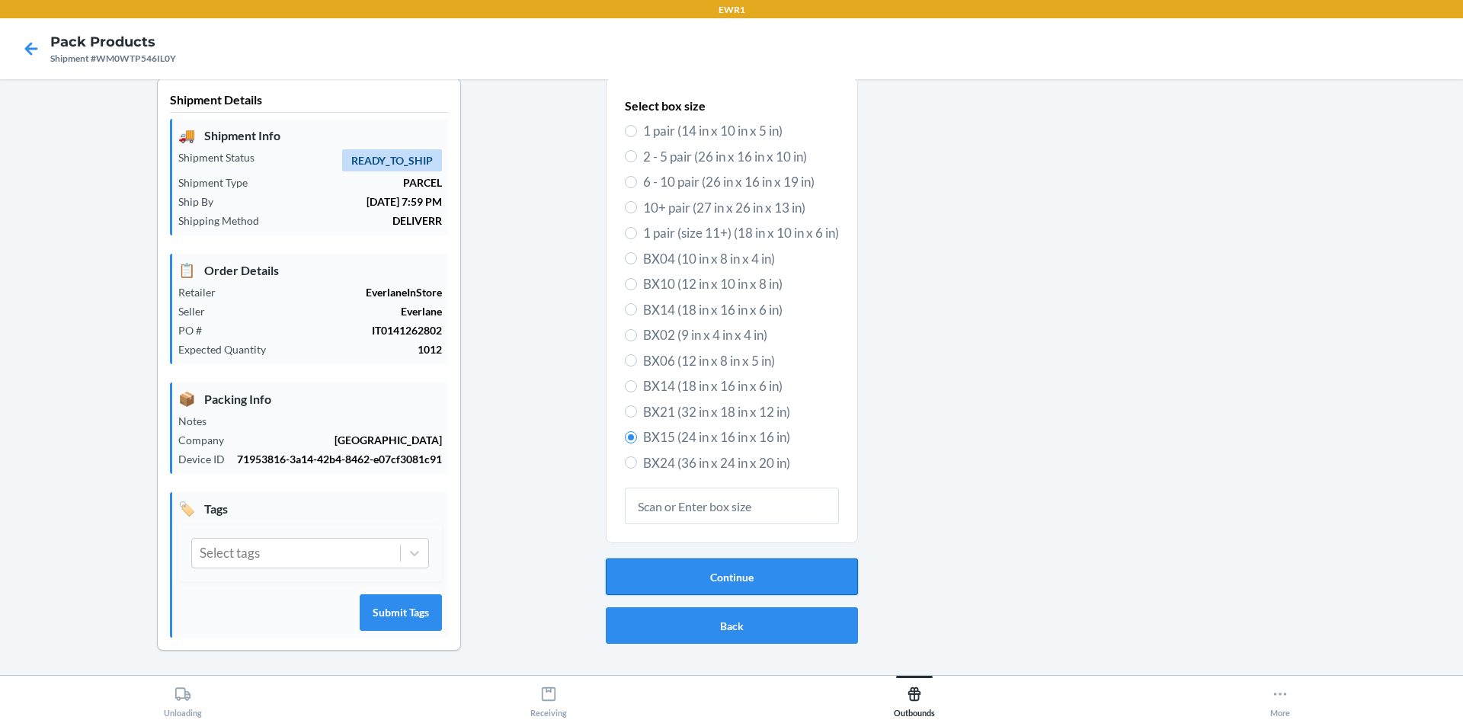
click at [771, 559] on button "Continue" at bounding box center [732, 577] width 252 height 37
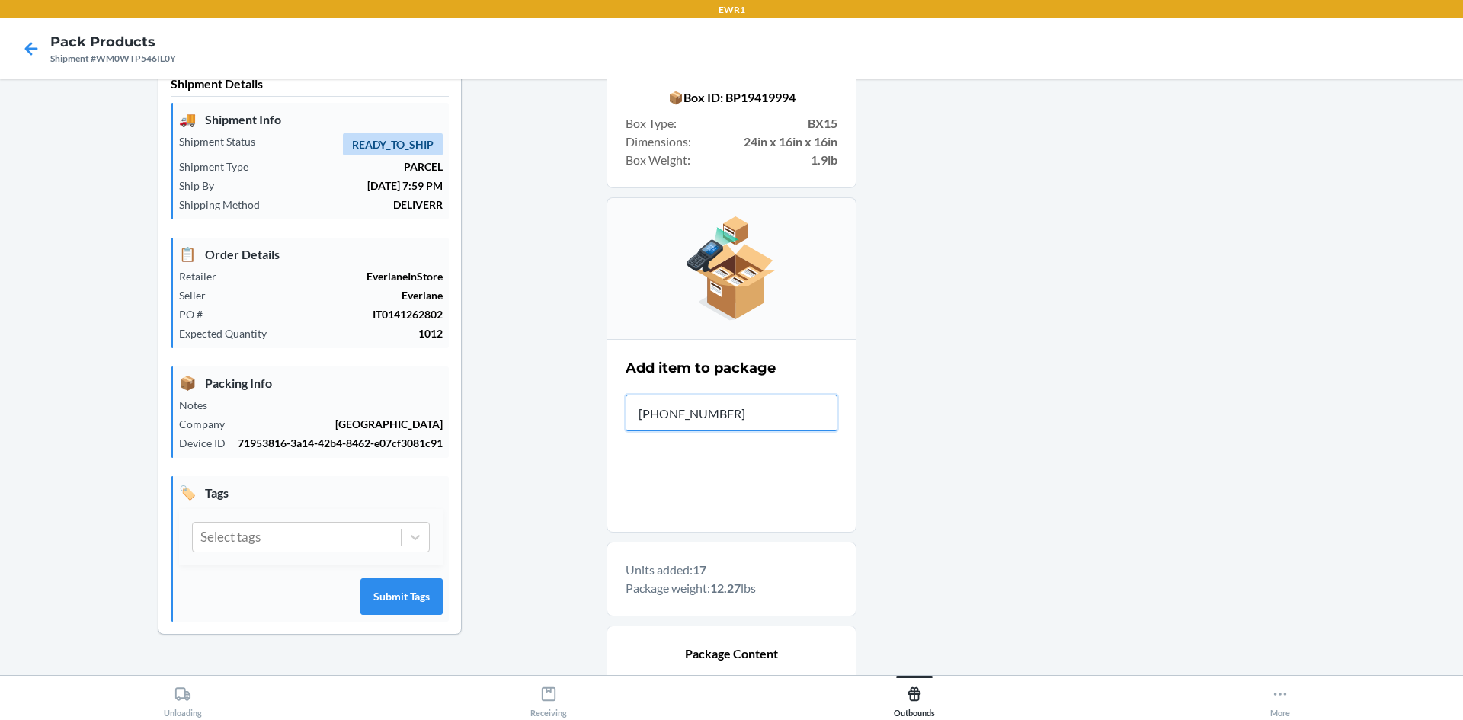
type input "[PHONE_NUMBER]"
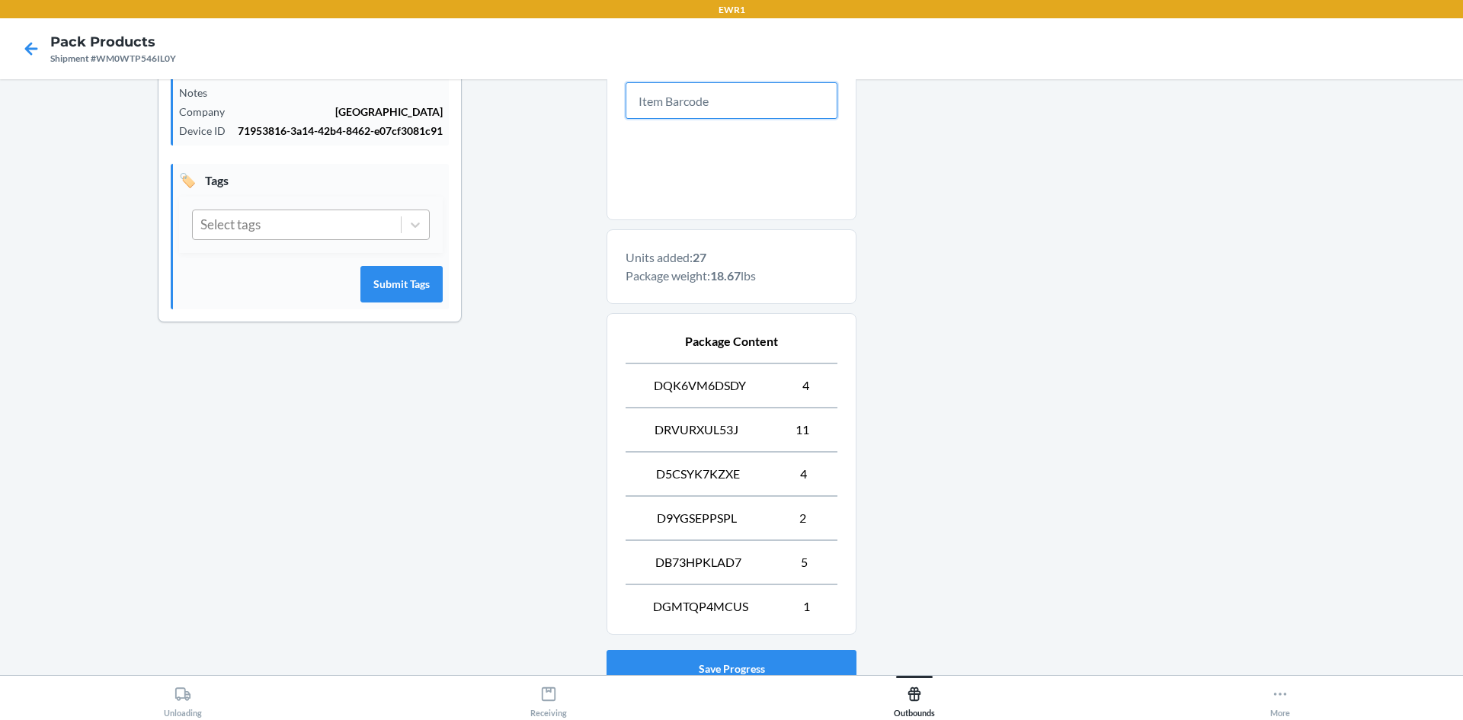
scroll to position [457, 0]
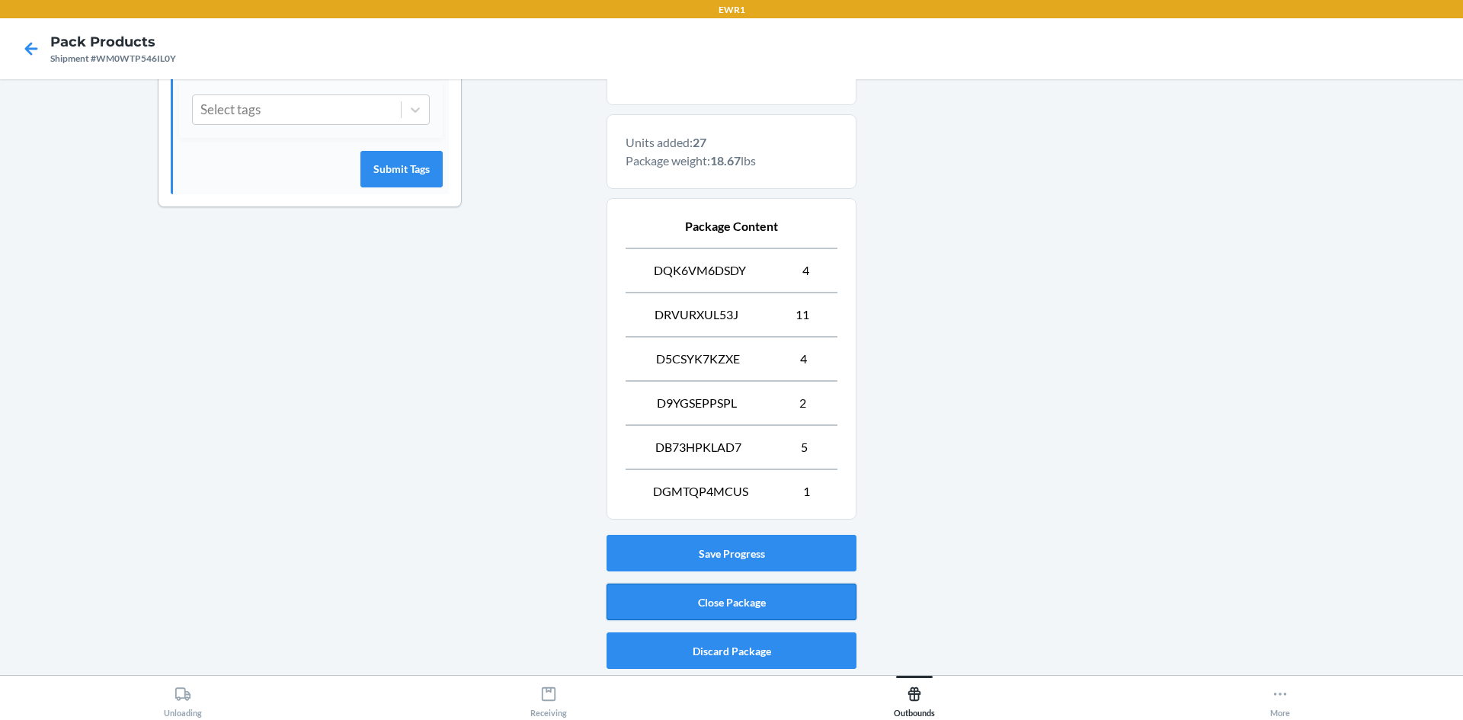
click at [780, 600] on button "Close Package" at bounding box center [732, 602] width 250 height 37
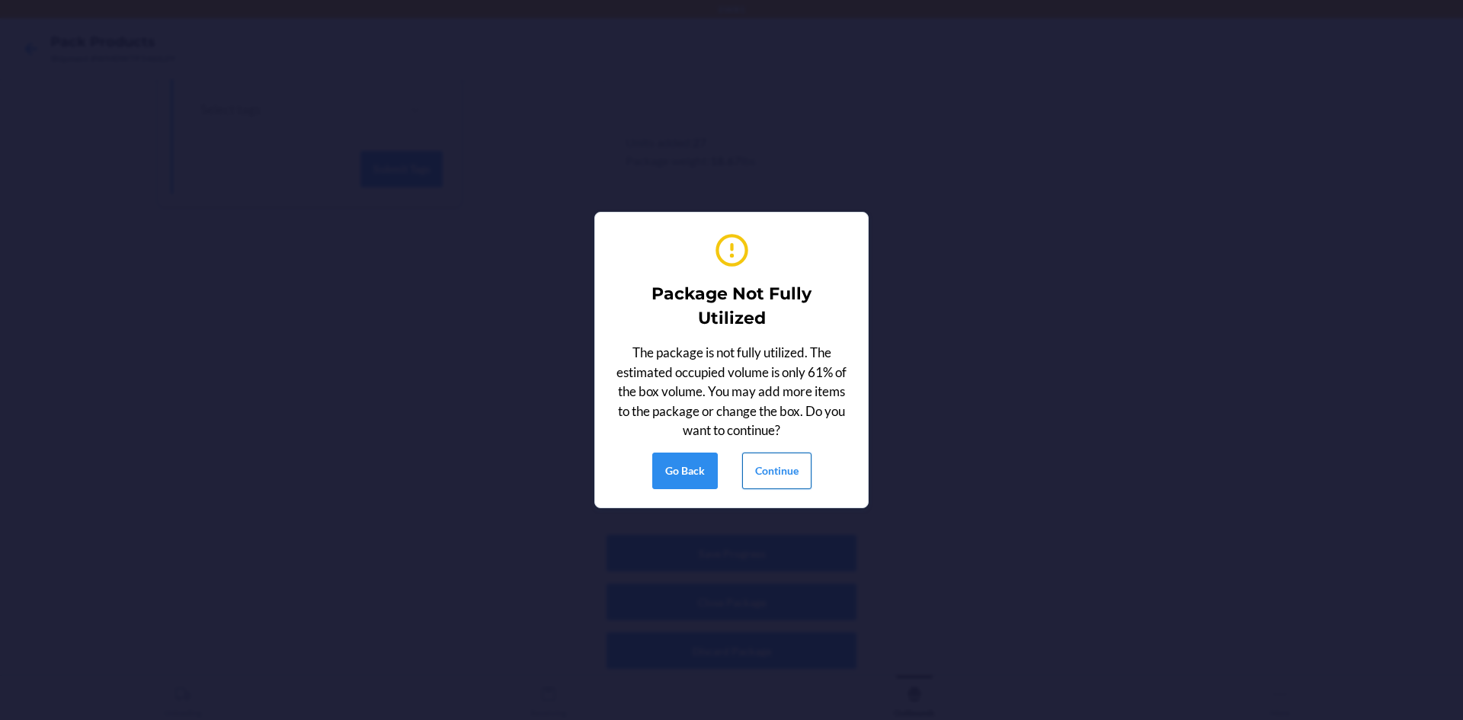
click at [796, 465] on button "Continue" at bounding box center [776, 471] width 69 height 37
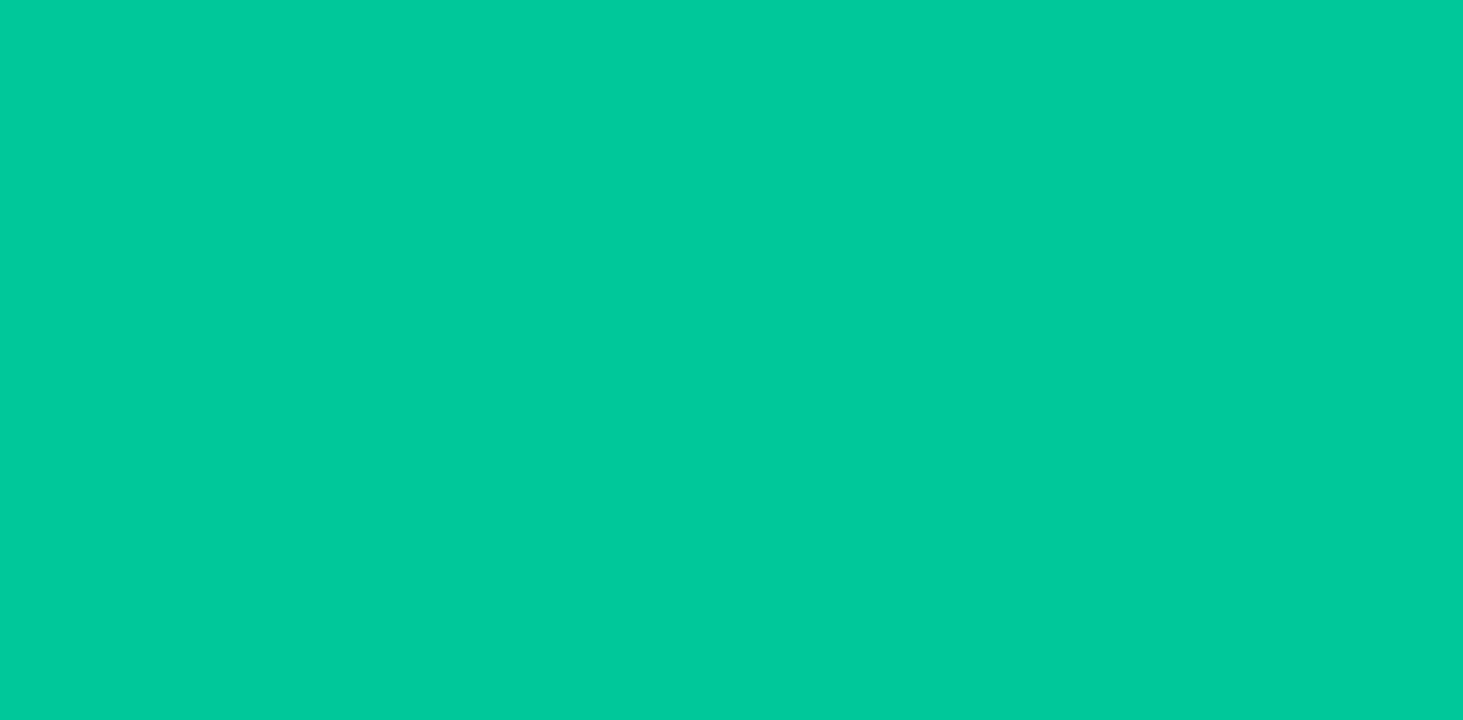
scroll to position [30, 0]
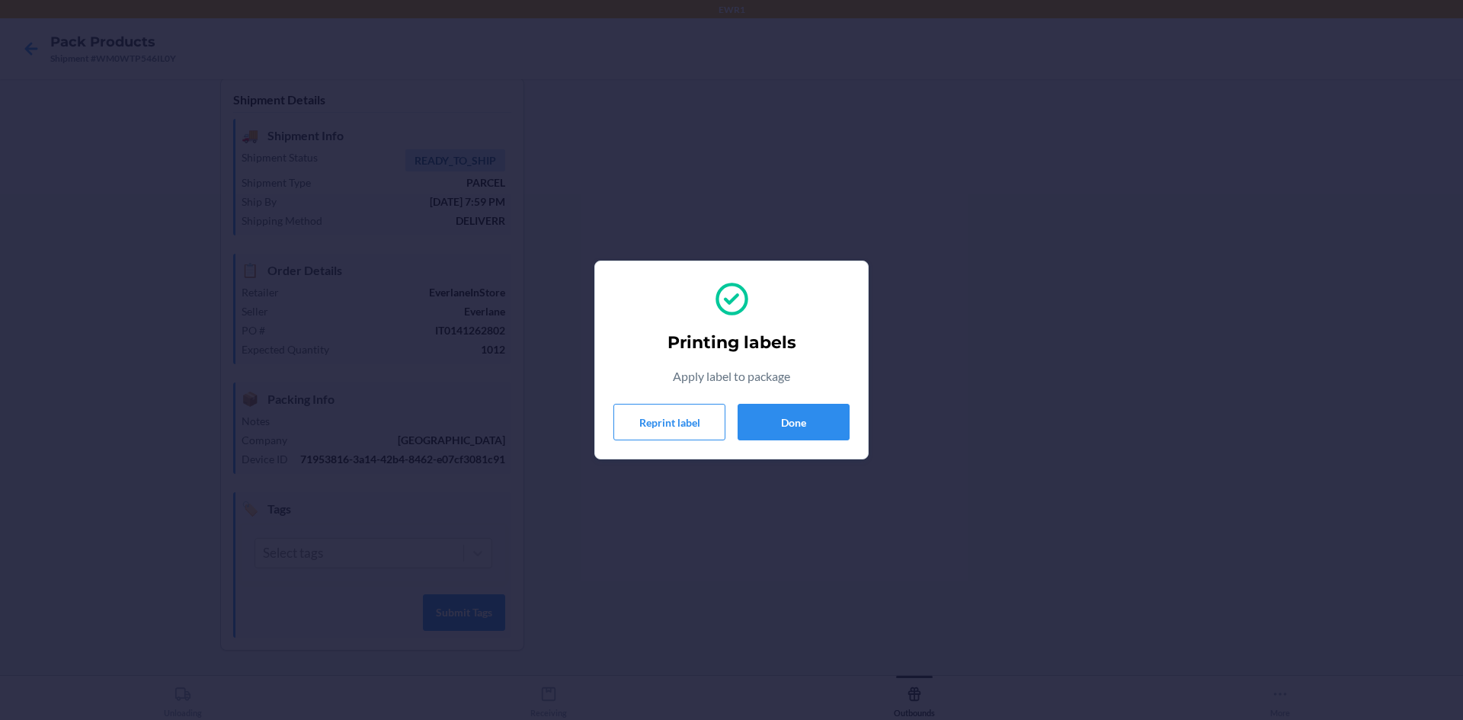
click at [782, 400] on div "Printing labels Apply label to package Reprint label Done" at bounding box center [732, 360] width 236 height 173
click at [784, 409] on button "Done" at bounding box center [794, 422] width 112 height 37
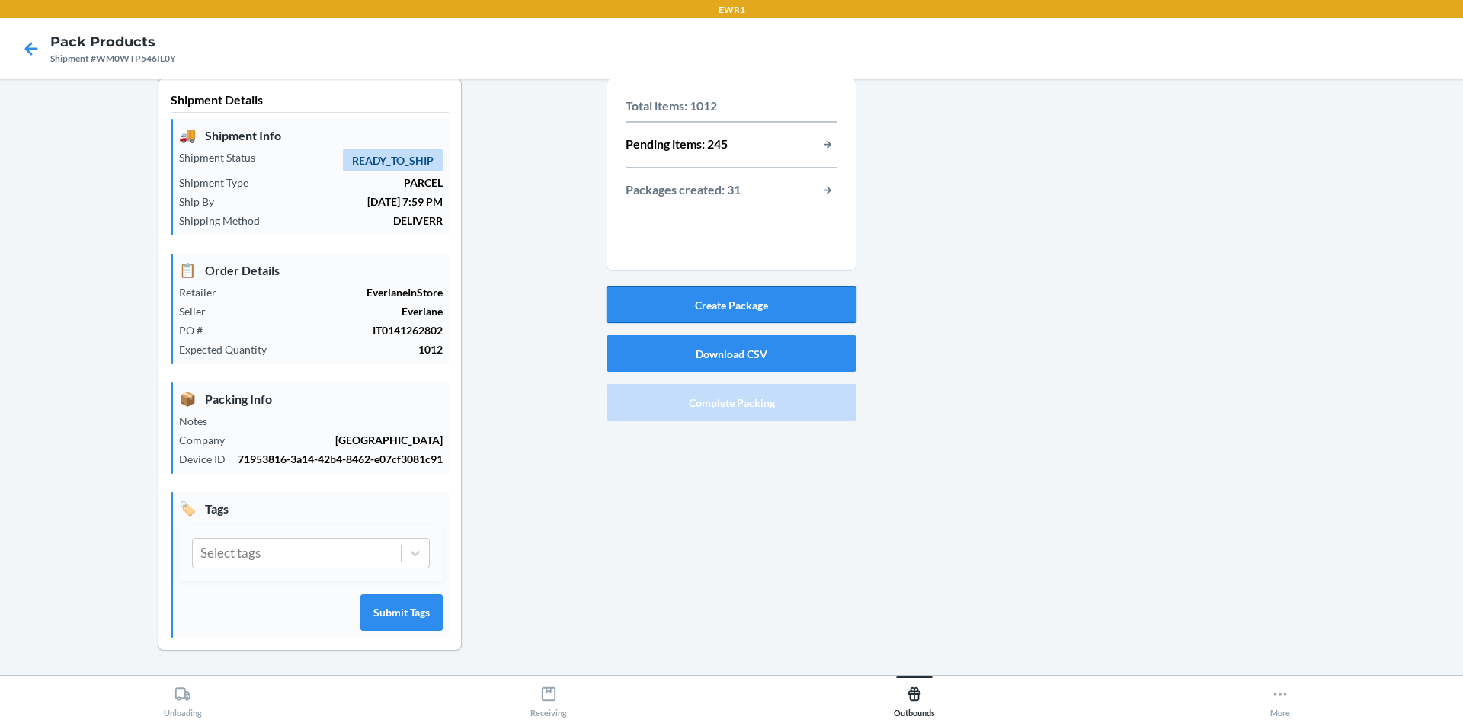
click at [716, 287] on button "Create Package" at bounding box center [732, 305] width 250 height 37
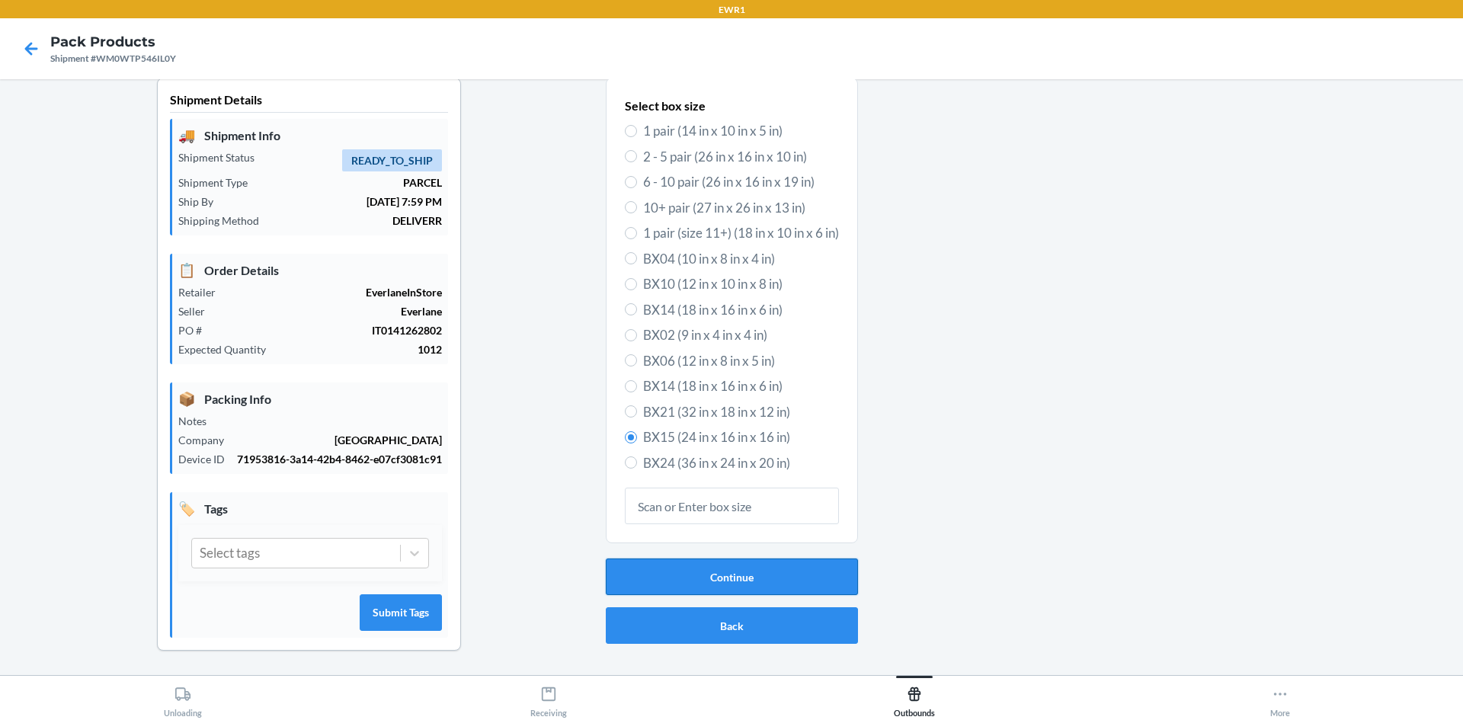
click at [667, 561] on button "Continue" at bounding box center [732, 577] width 252 height 37
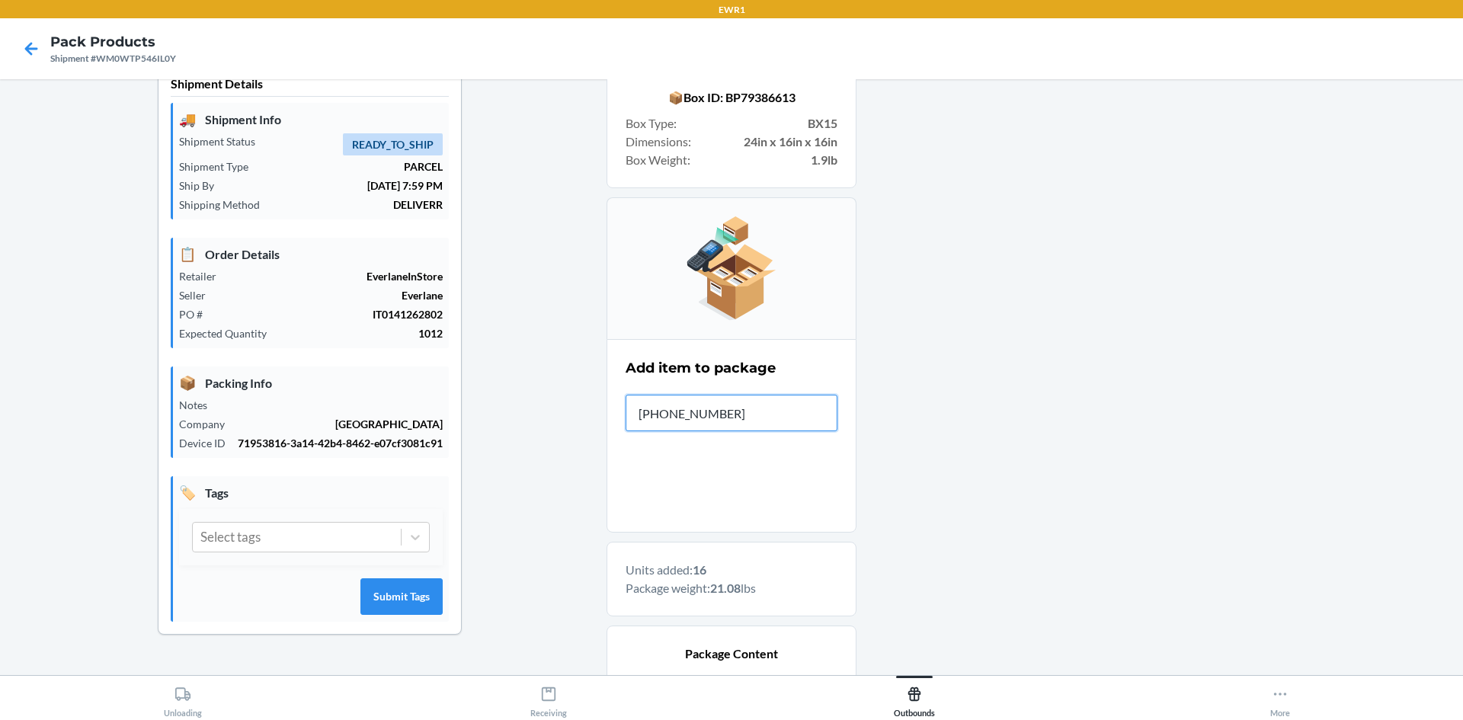
type input "[PHONE_NUMBER]"
type input "0-00001-"
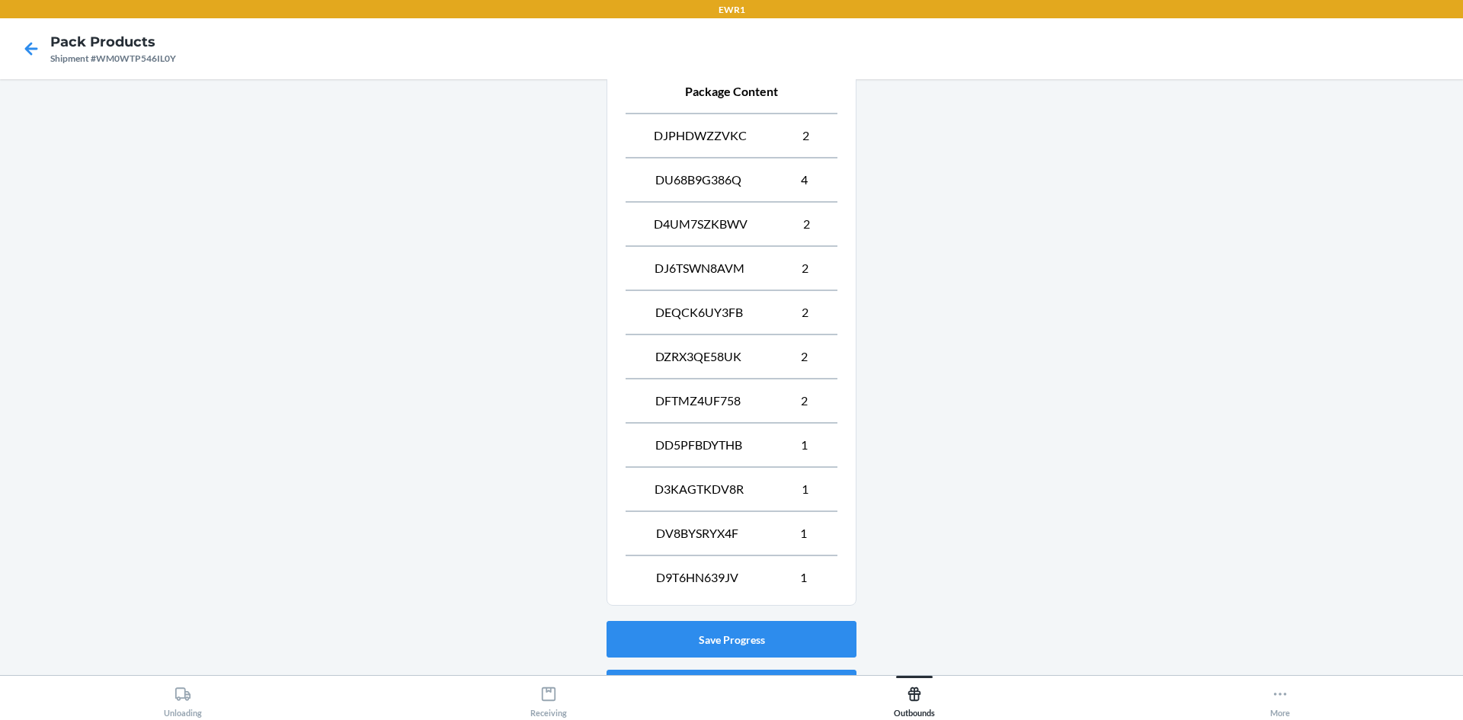
scroll to position [678, 0]
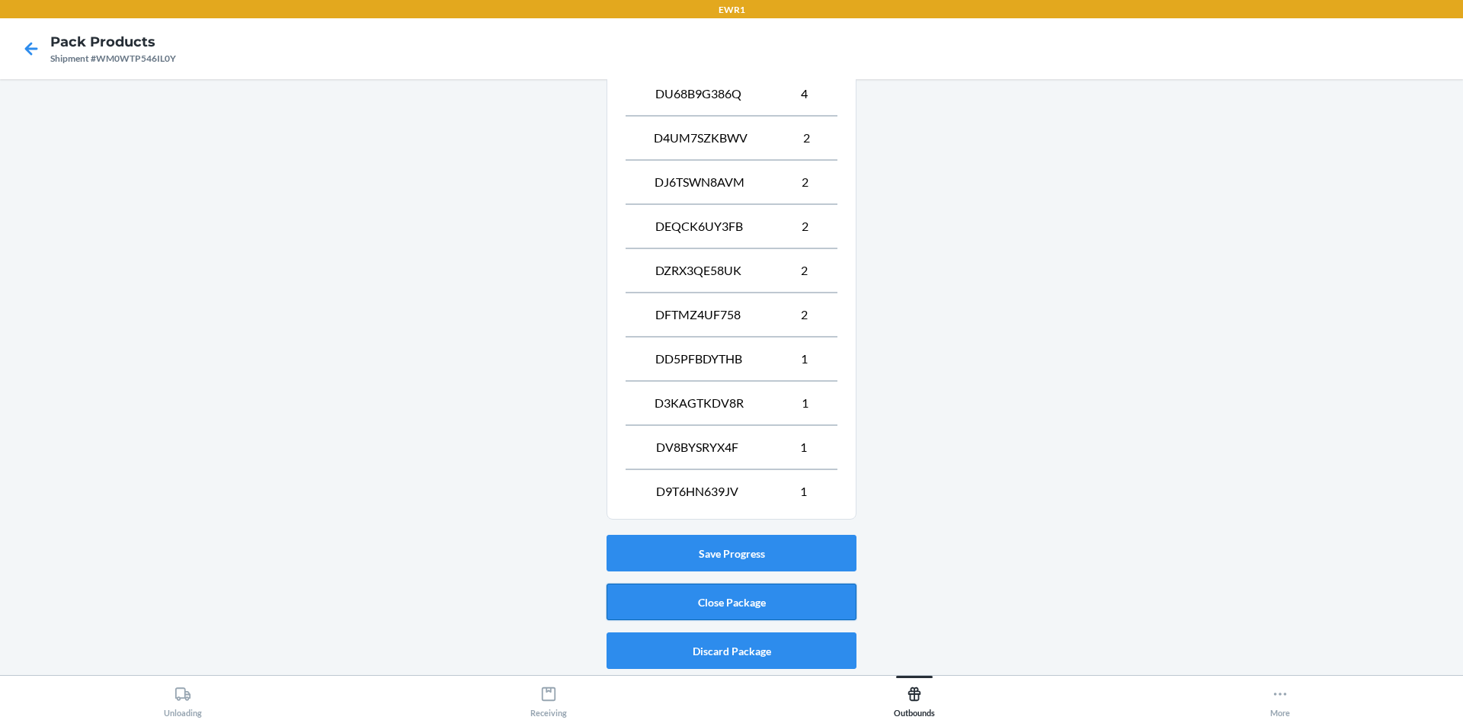
click at [796, 587] on button "Close Package" at bounding box center [732, 602] width 250 height 37
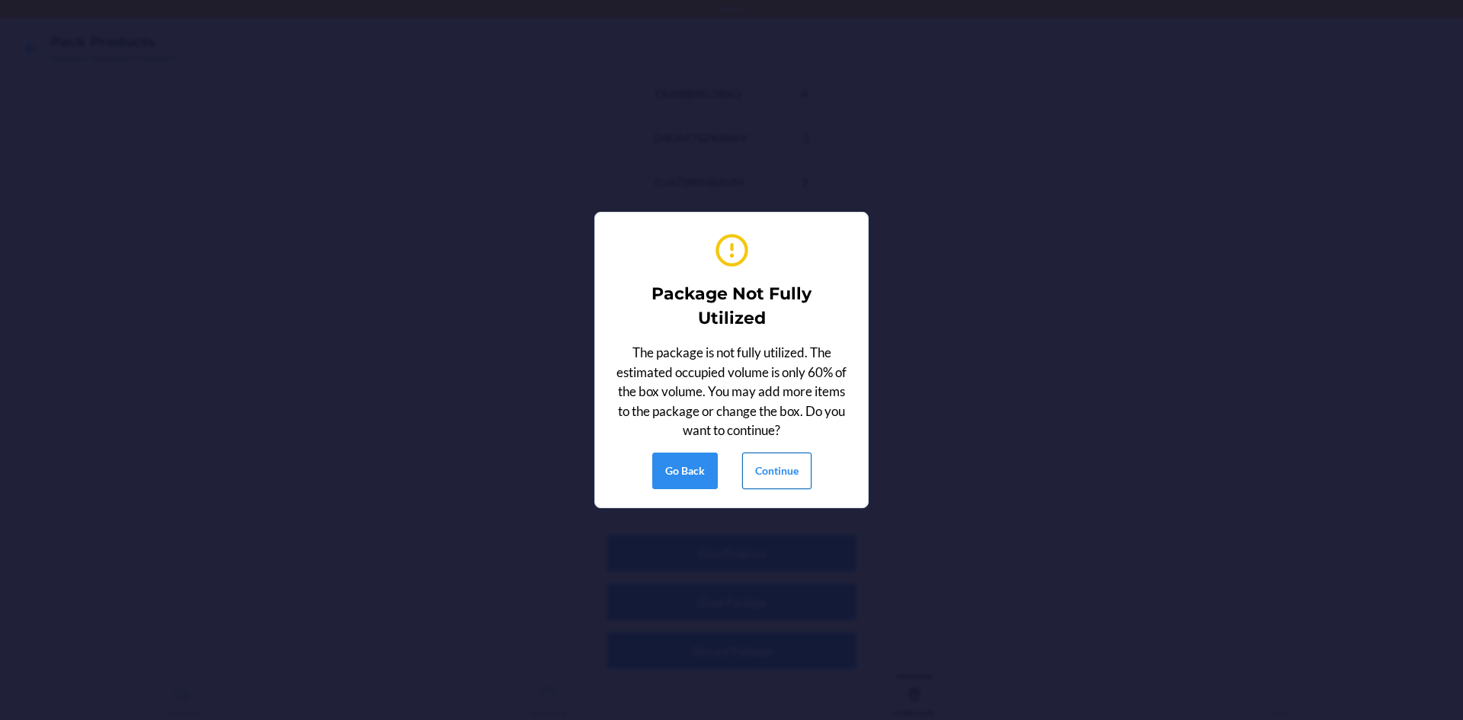
click at [792, 471] on button "Continue" at bounding box center [776, 471] width 69 height 37
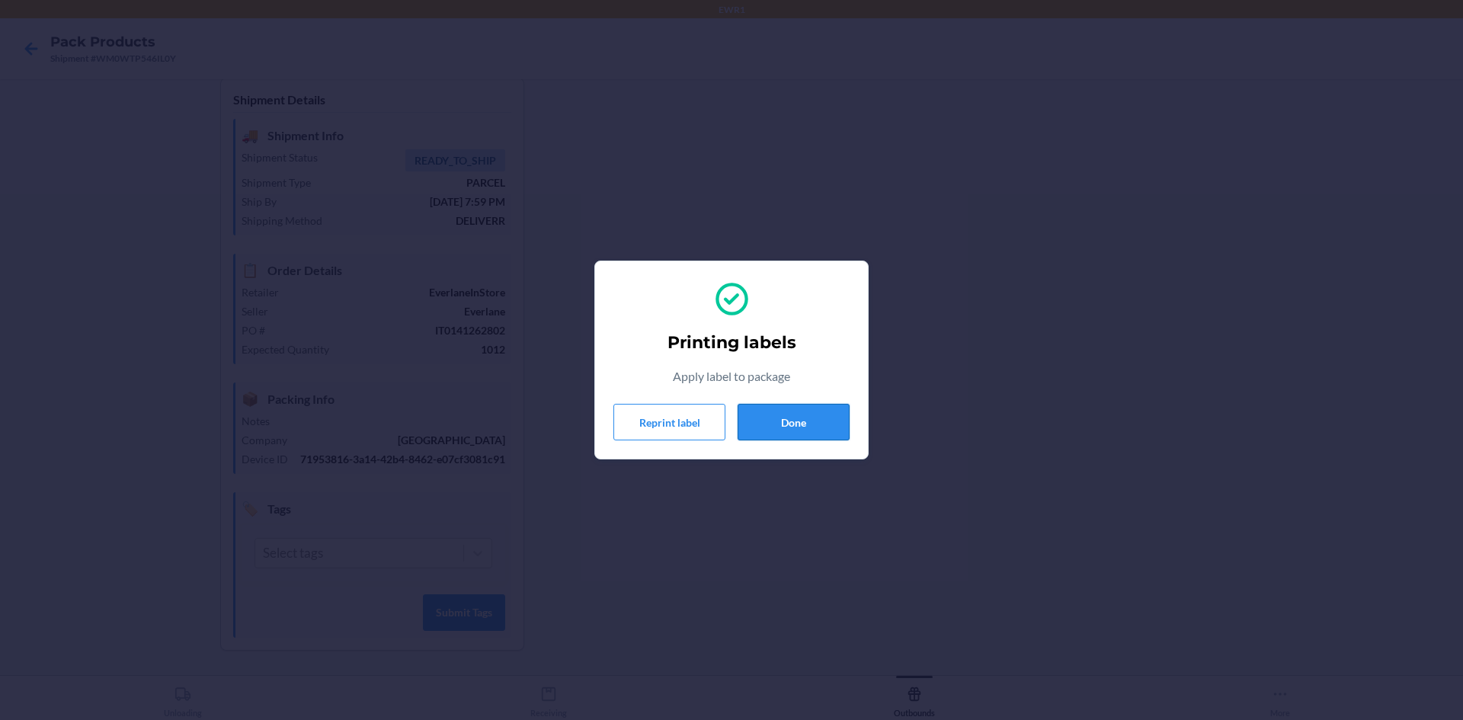
click at [783, 414] on button "Done" at bounding box center [794, 422] width 112 height 37
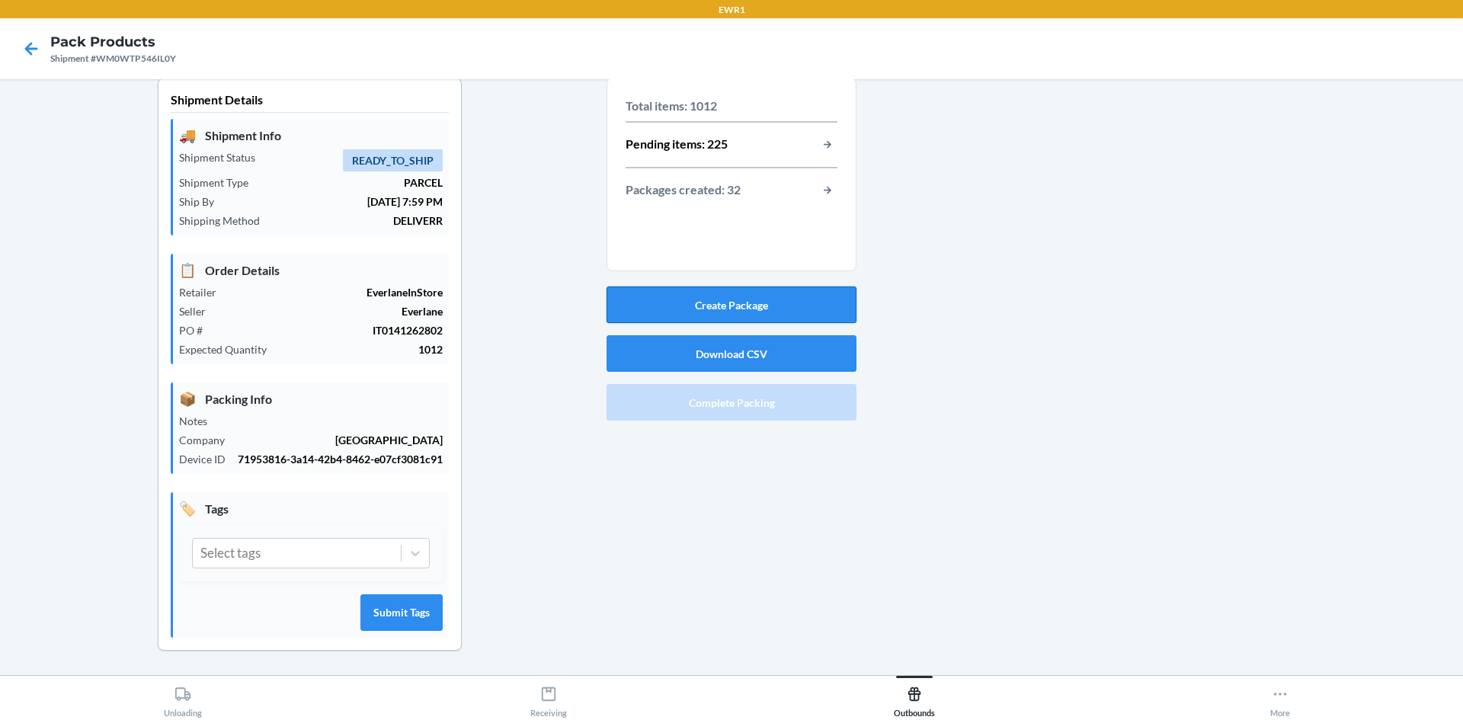
click at [796, 287] on button "Create Package" at bounding box center [732, 305] width 250 height 37
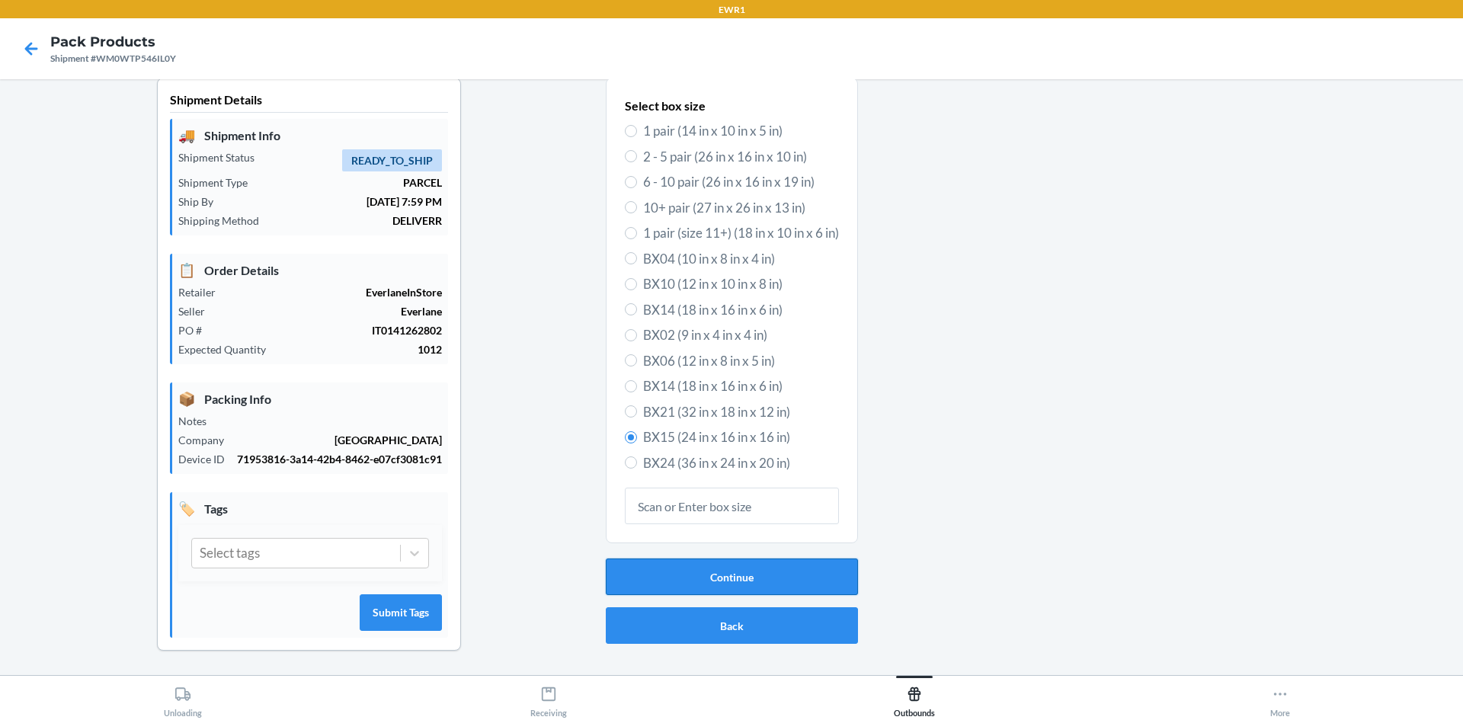
click at [740, 559] on button "Continue" at bounding box center [732, 577] width 252 height 37
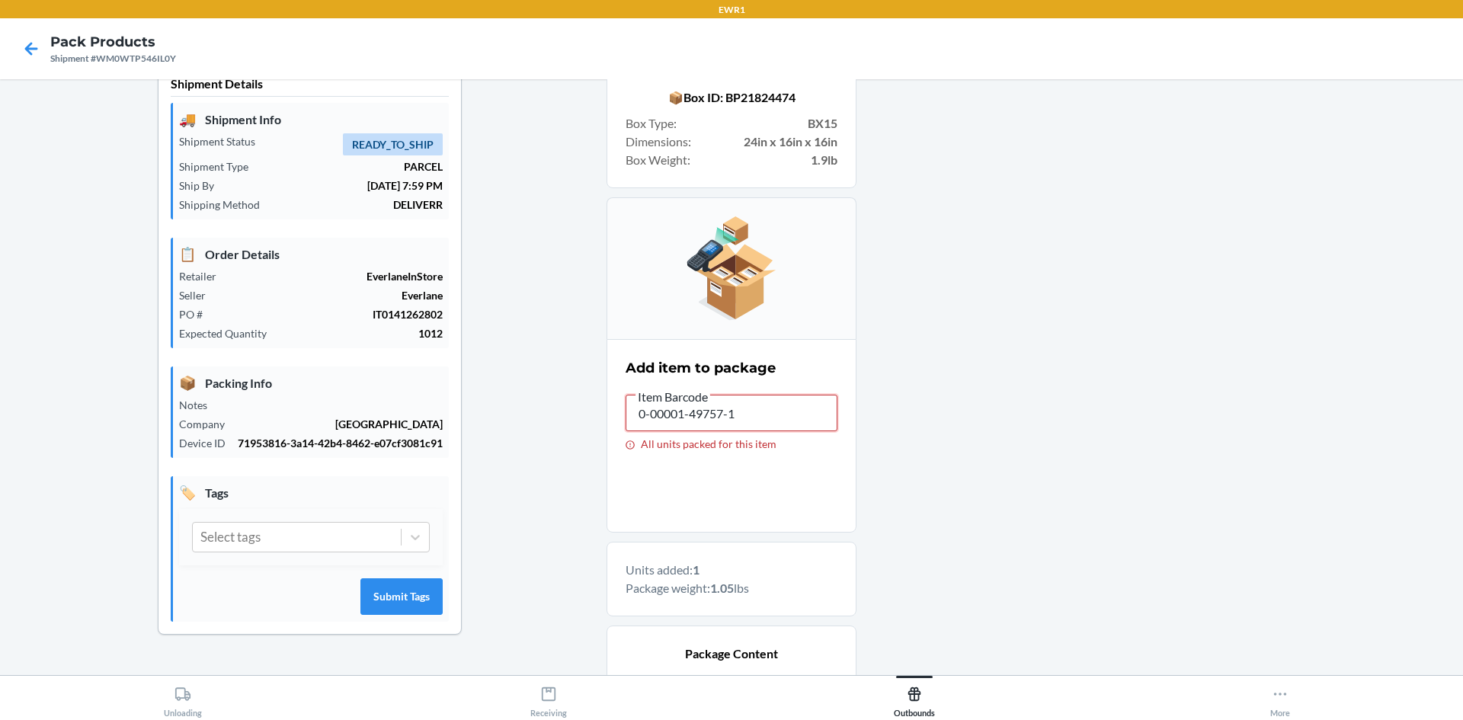
drag, startPoint x: 762, startPoint y: 418, endPoint x: 416, endPoint y: 457, distance: 348.2
click at [416, 457] on div "Shipment Details 🚚 Shipment Info Shipment Status READY_TO_SHIP Shipment Type PA…" at bounding box center [731, 472] width 1439 height 820
drag, startPoint x: 736, startPoint y: 423, endPoint x: 256, endPoint y: 367, distance: 483.4
click at [256, 370] on div "Shipment Details 🚚 Shipment Info Shipment Status READY_TO_SHIP Shipment Type PA…" at bounding box center [731, 494] width 1439 height 864
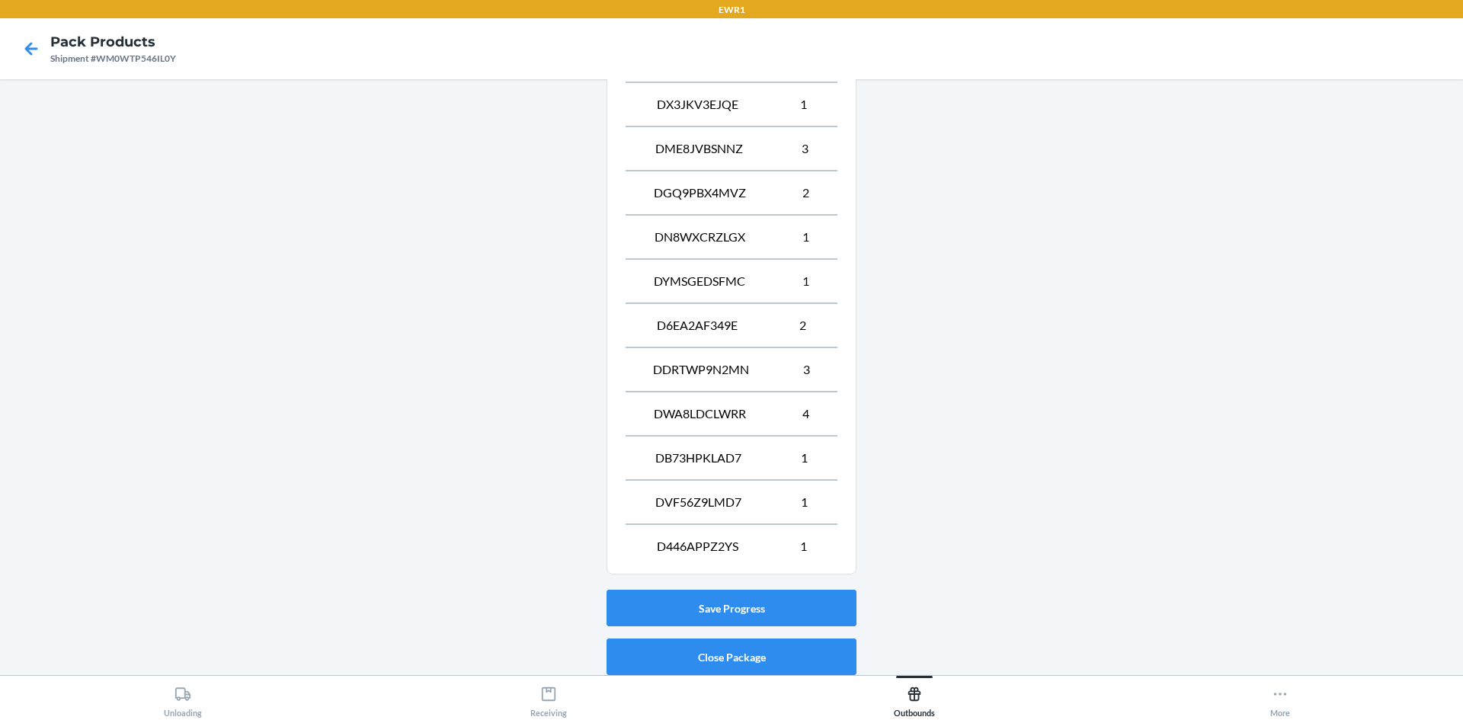
scroll to position [899, 0]
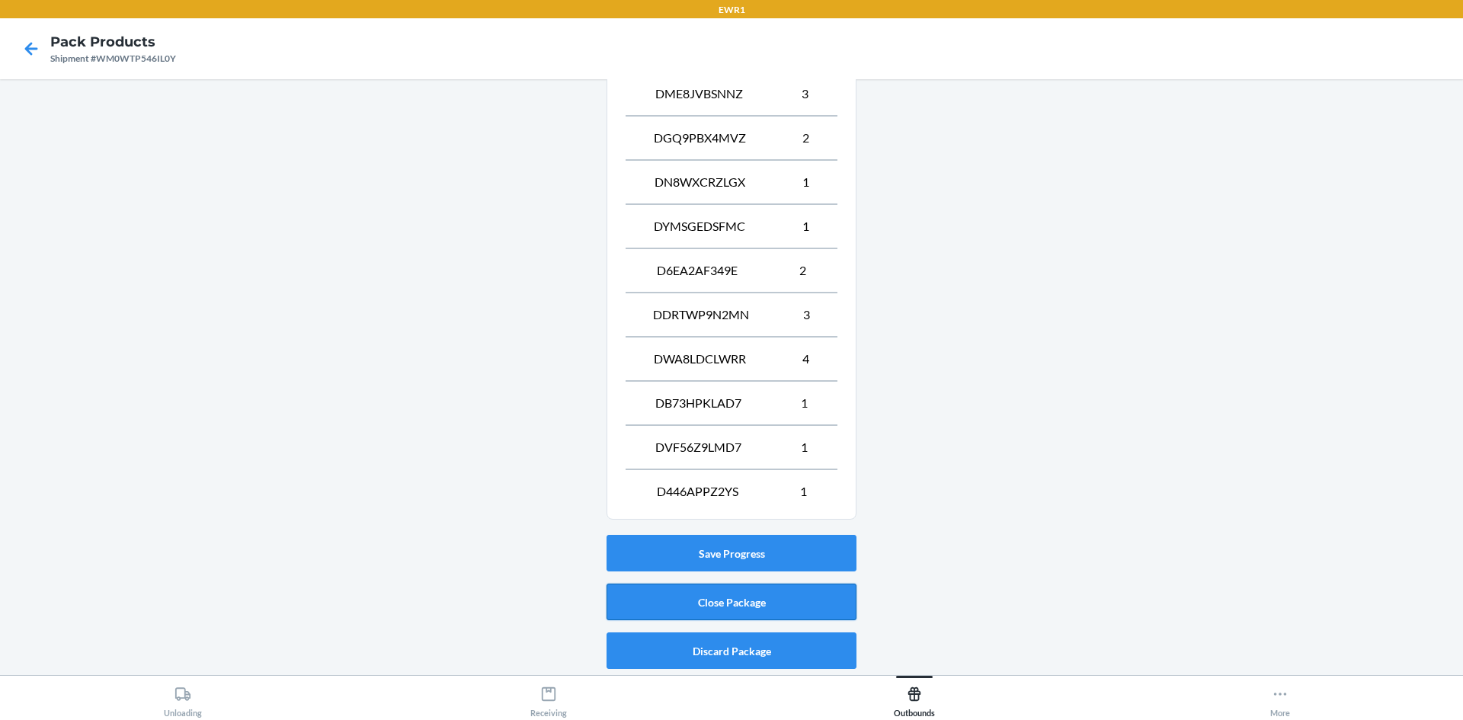
click at [744, 617] on button "Close Package" at bounding box center [732, 602] width 250 height 37
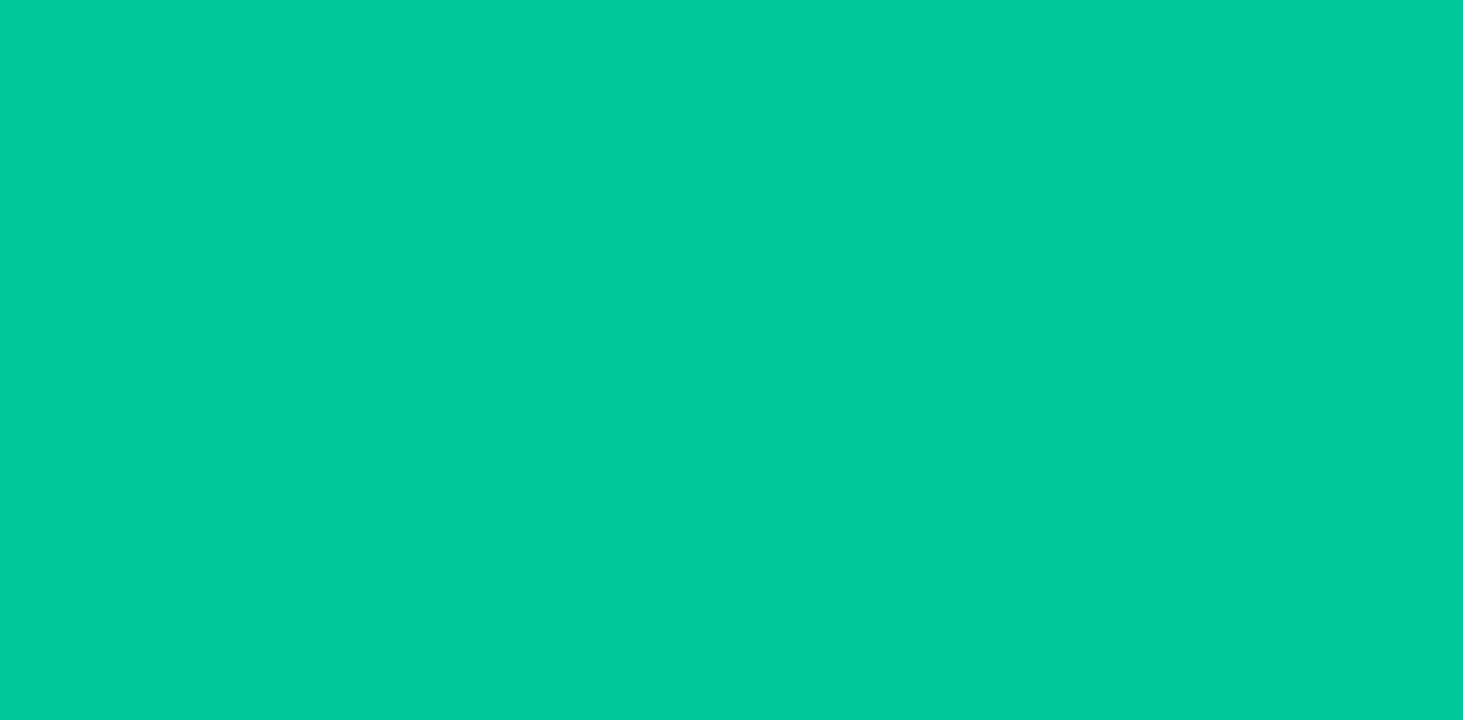
scroll to position [30, 0]
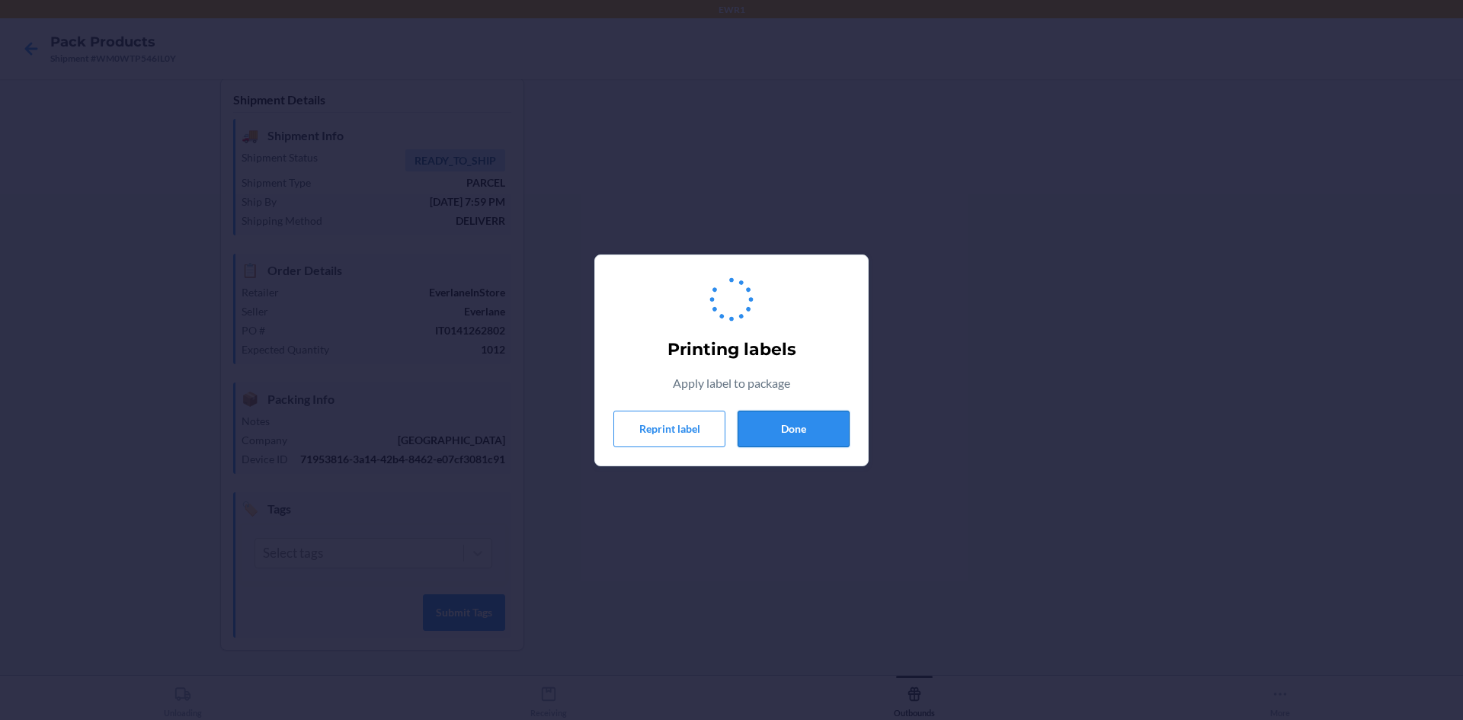
click at [809, 434] on button "Done" at bounding box center [794, 429] width 112 height 37
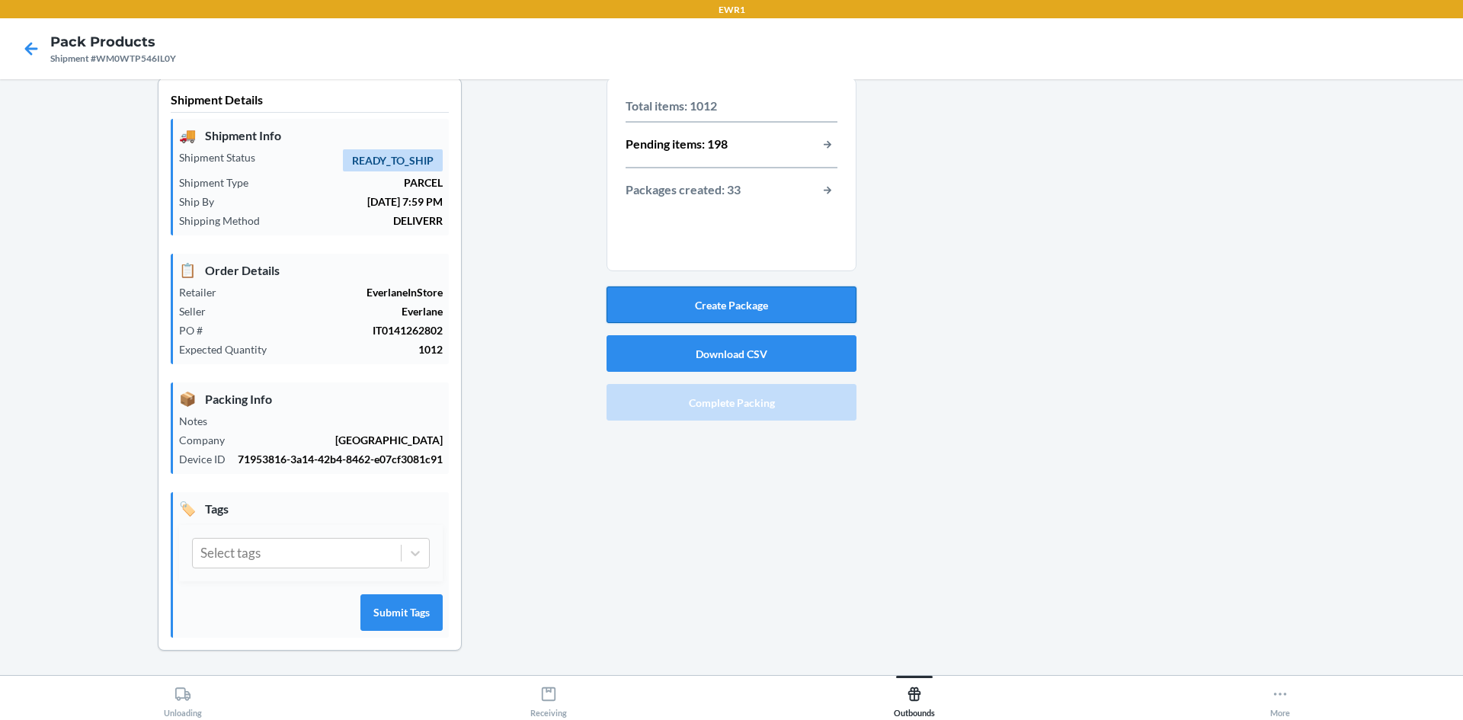
click at [694, 288] on button "Create Package" at bounding box center [732, 305] width 250 height 37
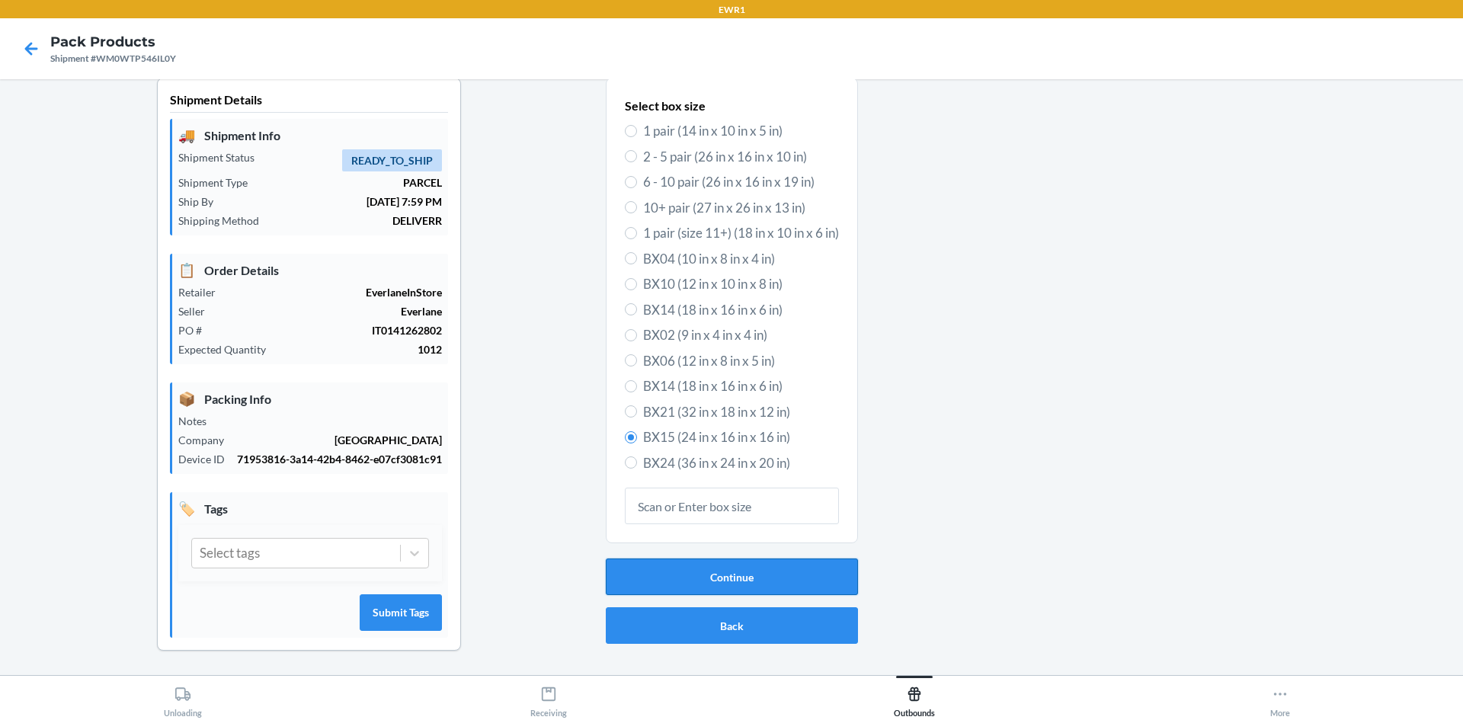
click at [764, 559] on button "Continue" at bounding box center [732, 577] width 252 height 37
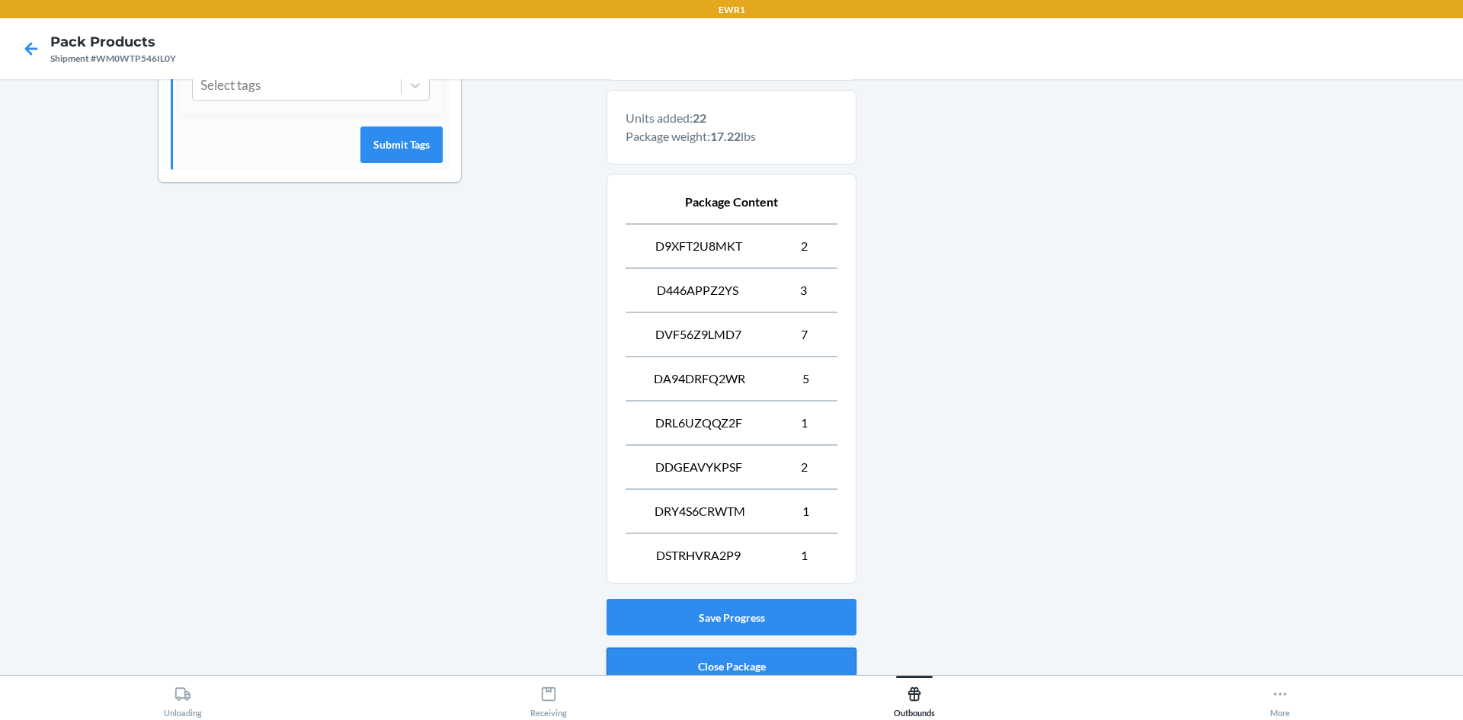
scroll to position [546, 0]
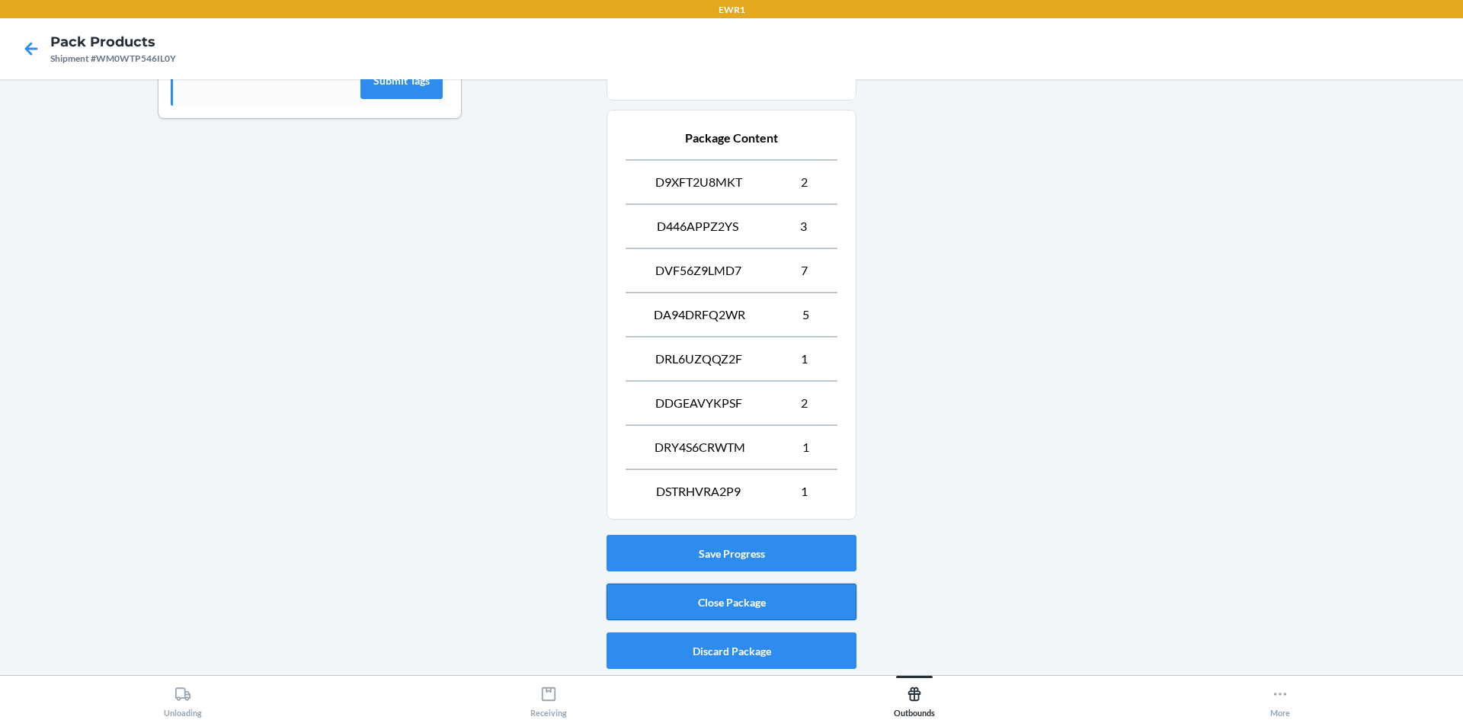
click at [719, 595] on button "Close Package" at bounding box center [732, 602] width 250 height 37
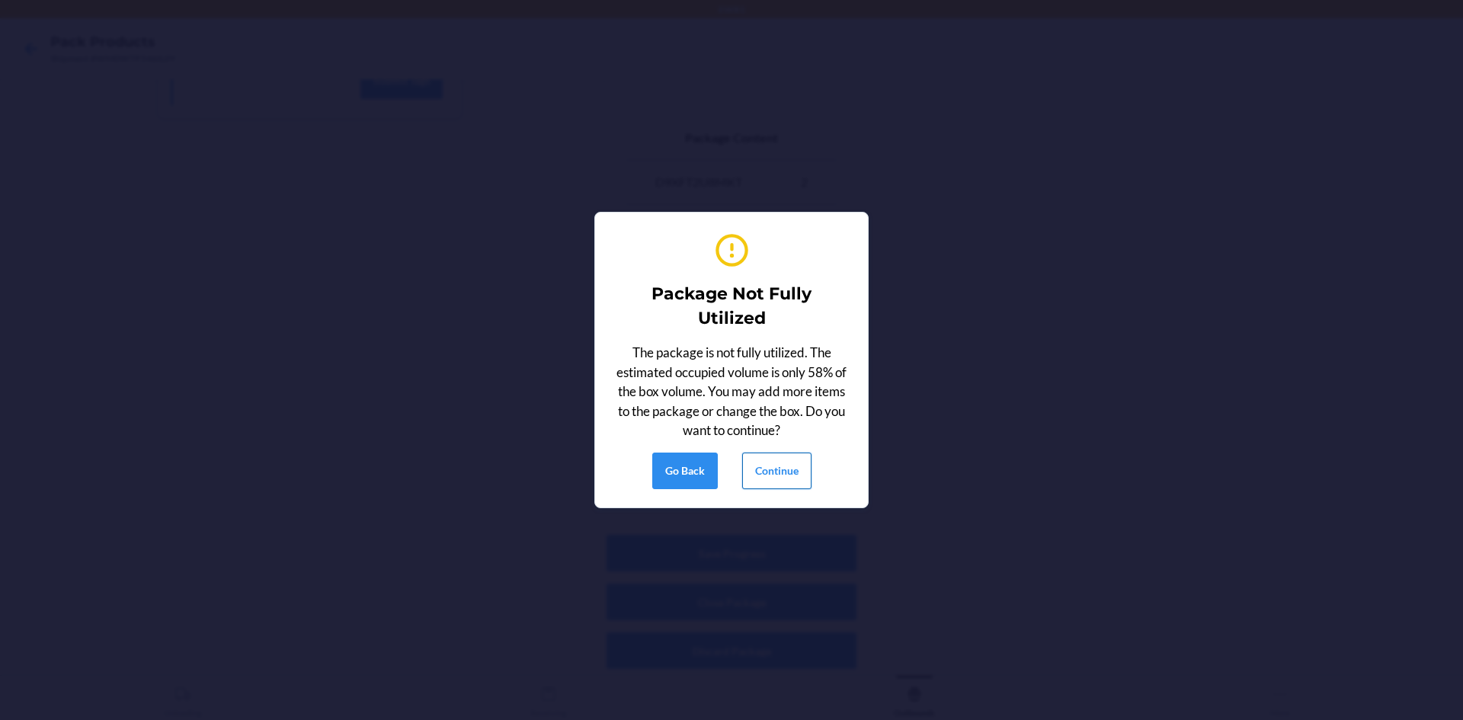
click at [780, 469] on button "Continue" at bounding box center [776, 471] width 69 height 37
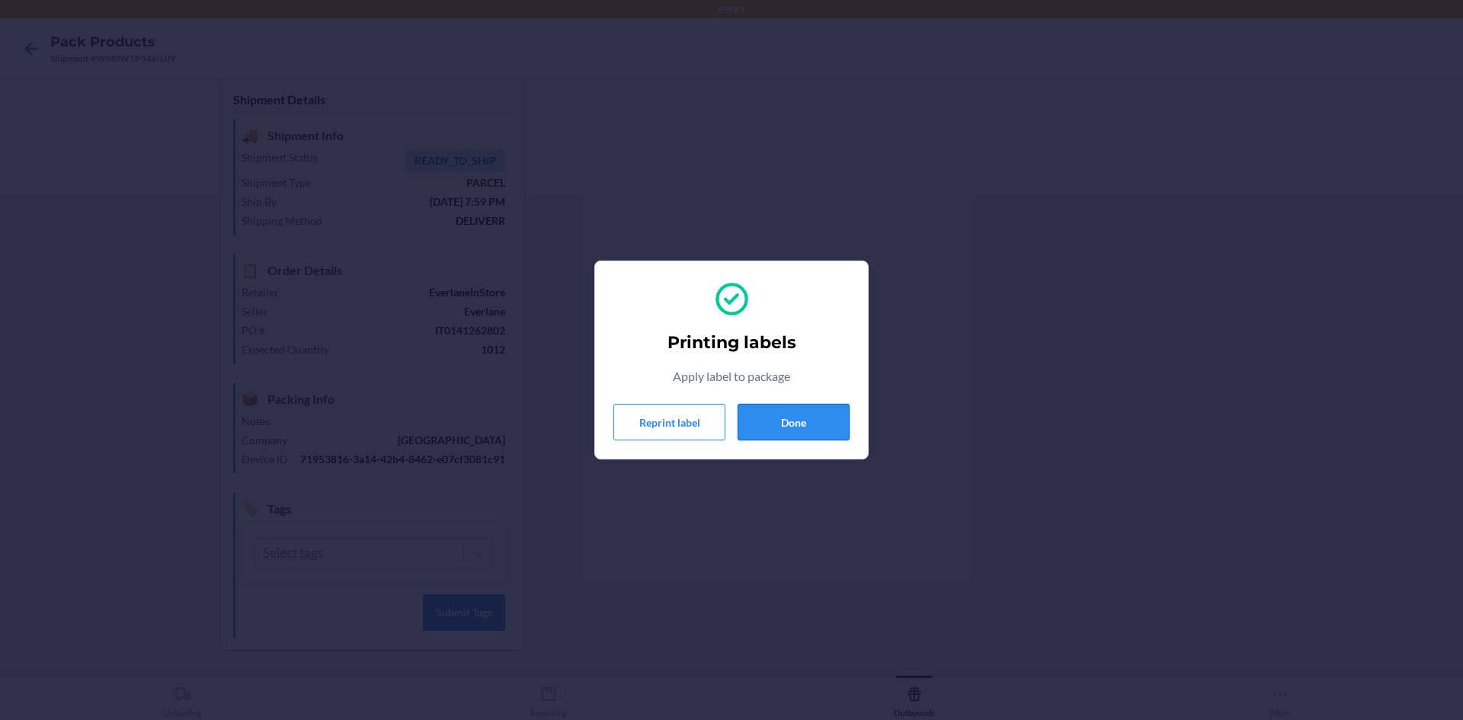
click at [822, 407] on button "Done" at bounding box center [794, 422] width 112 height 37
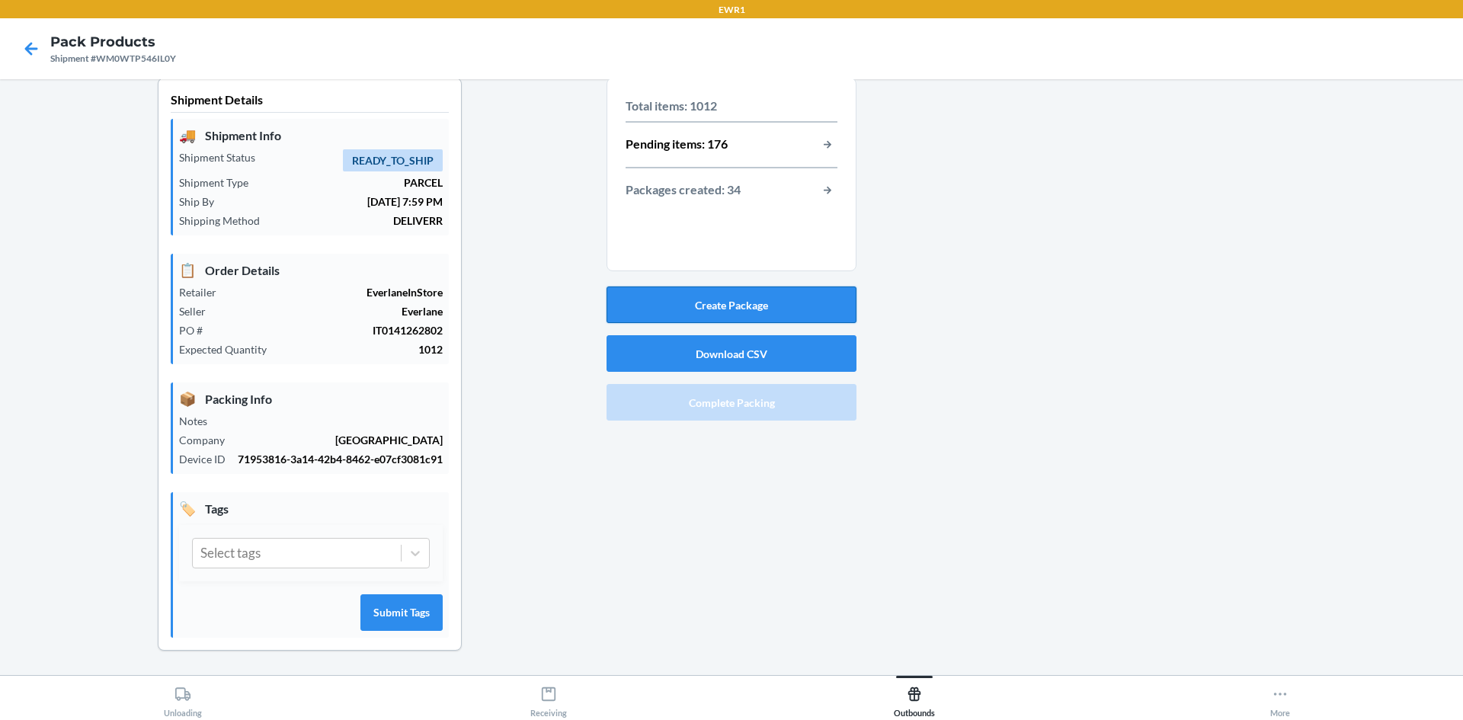
click at [719, 287] on button "Create Package" at bounding box center [732, 305] width 250 height 37
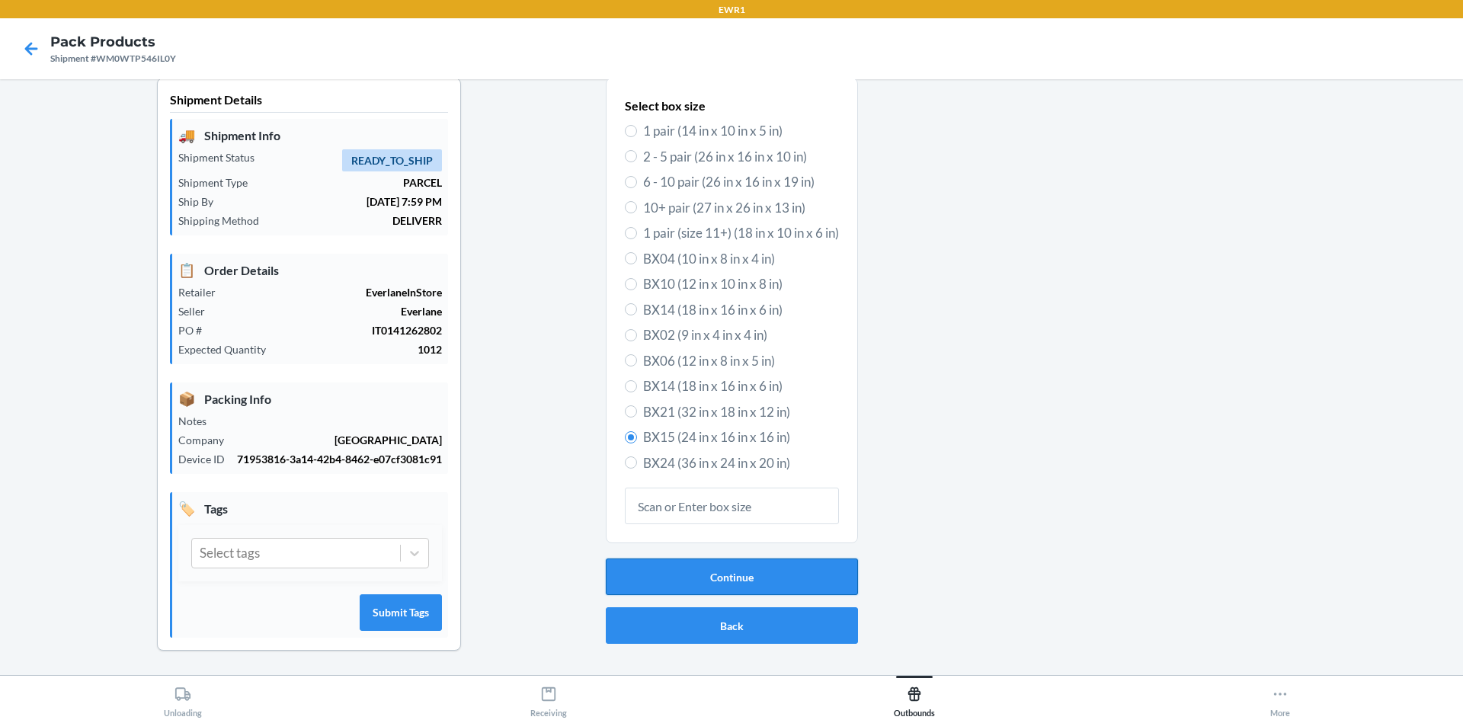
click at [700, 559] on button "Continue" at bounding box center [732, 577] width 252 height 37
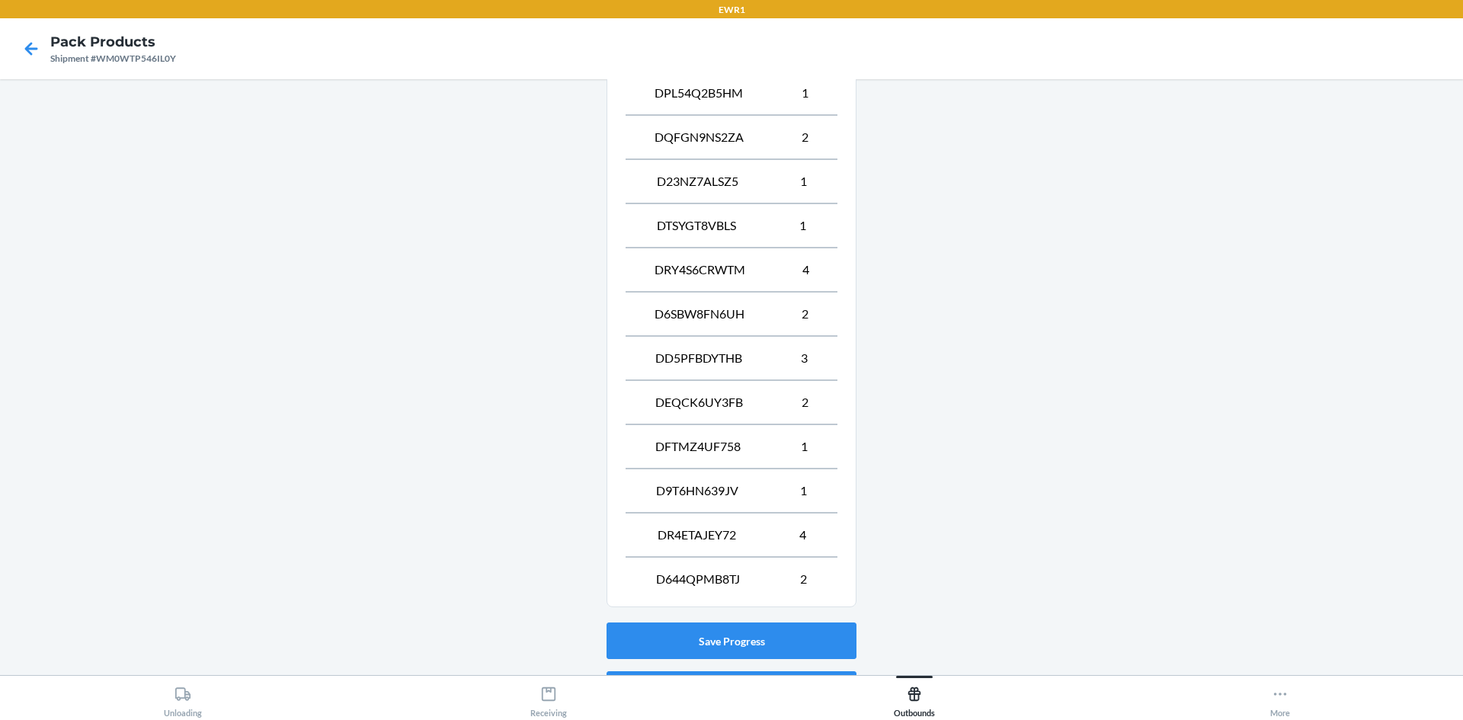
scroll to position [723, 0]
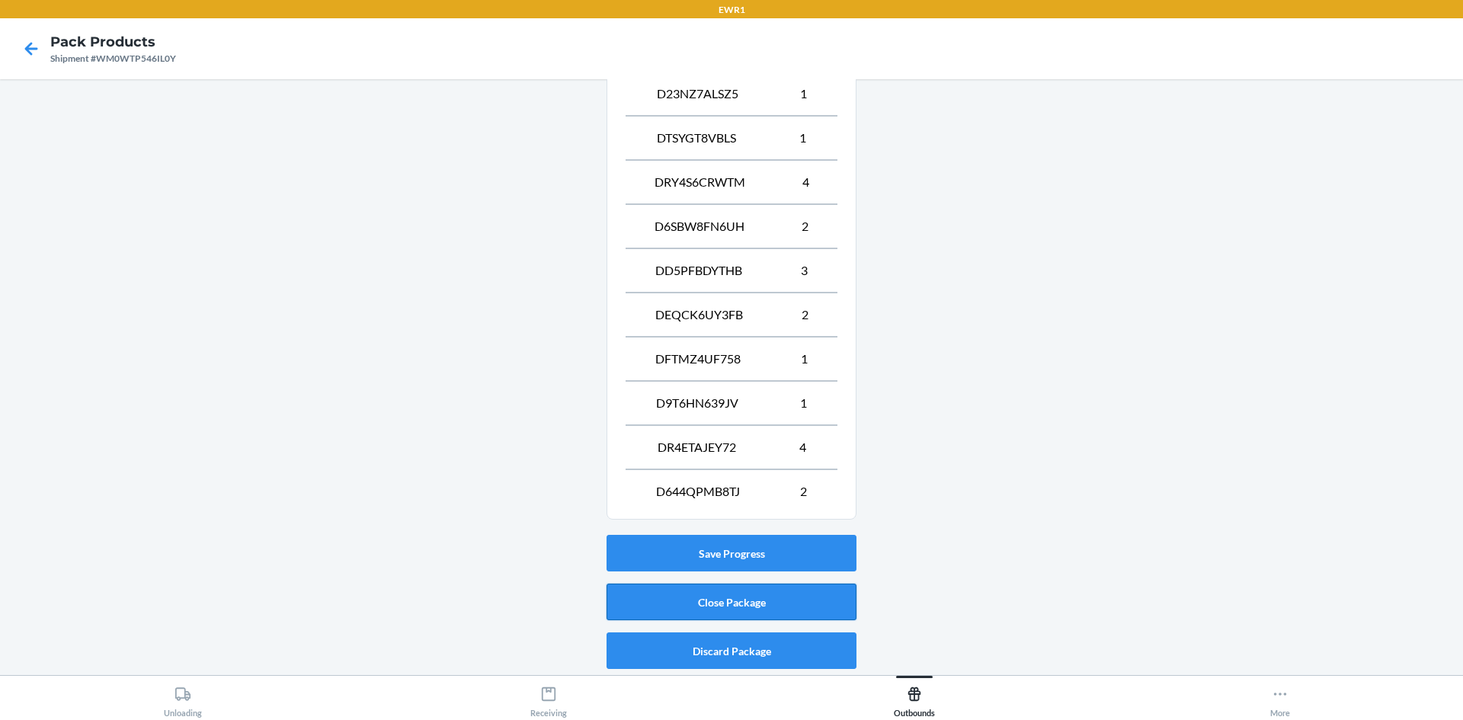
click at [728, 591] on button "Close Package" at bounding box center [732, 602] width 250 height 37
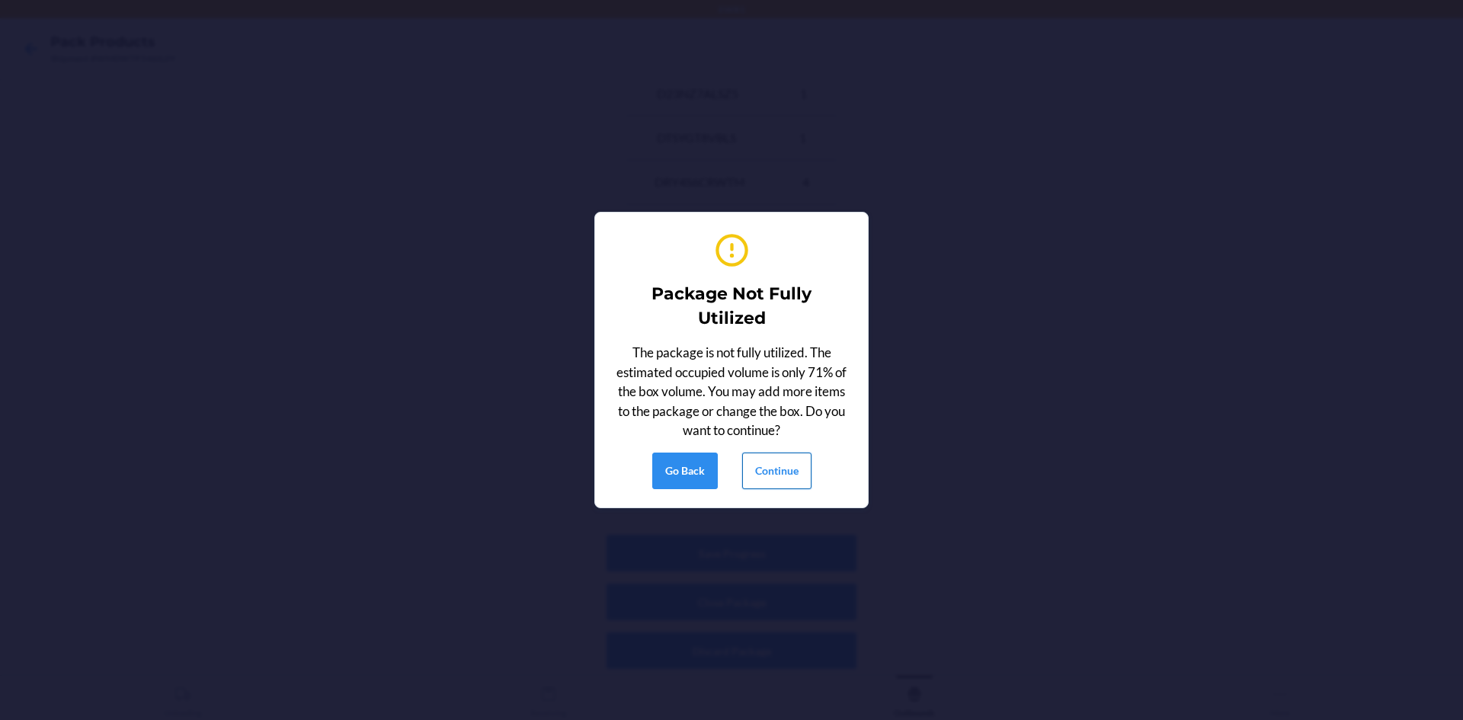
click at [788, 470] on button "Continue" at bounding box center [776, 471] width 69 height 37
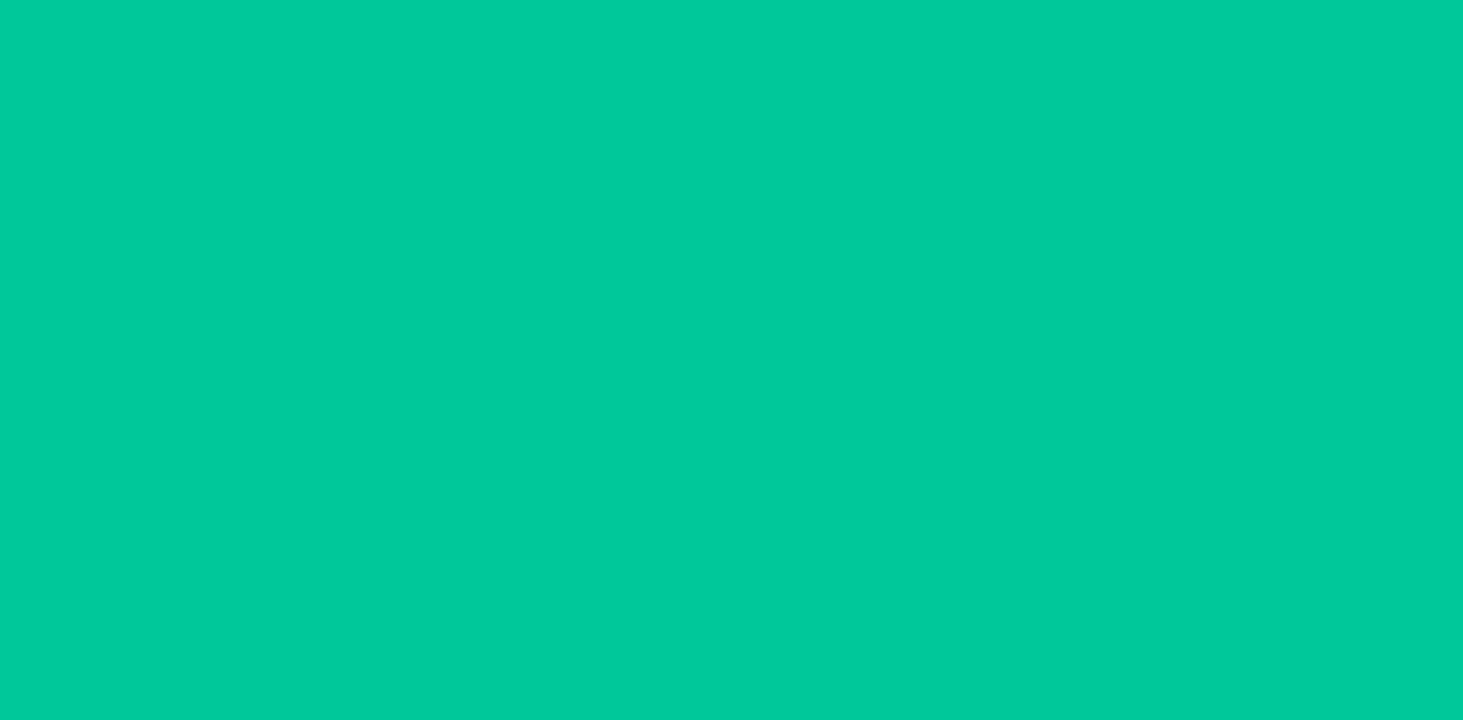
scroll to position [30, 0]
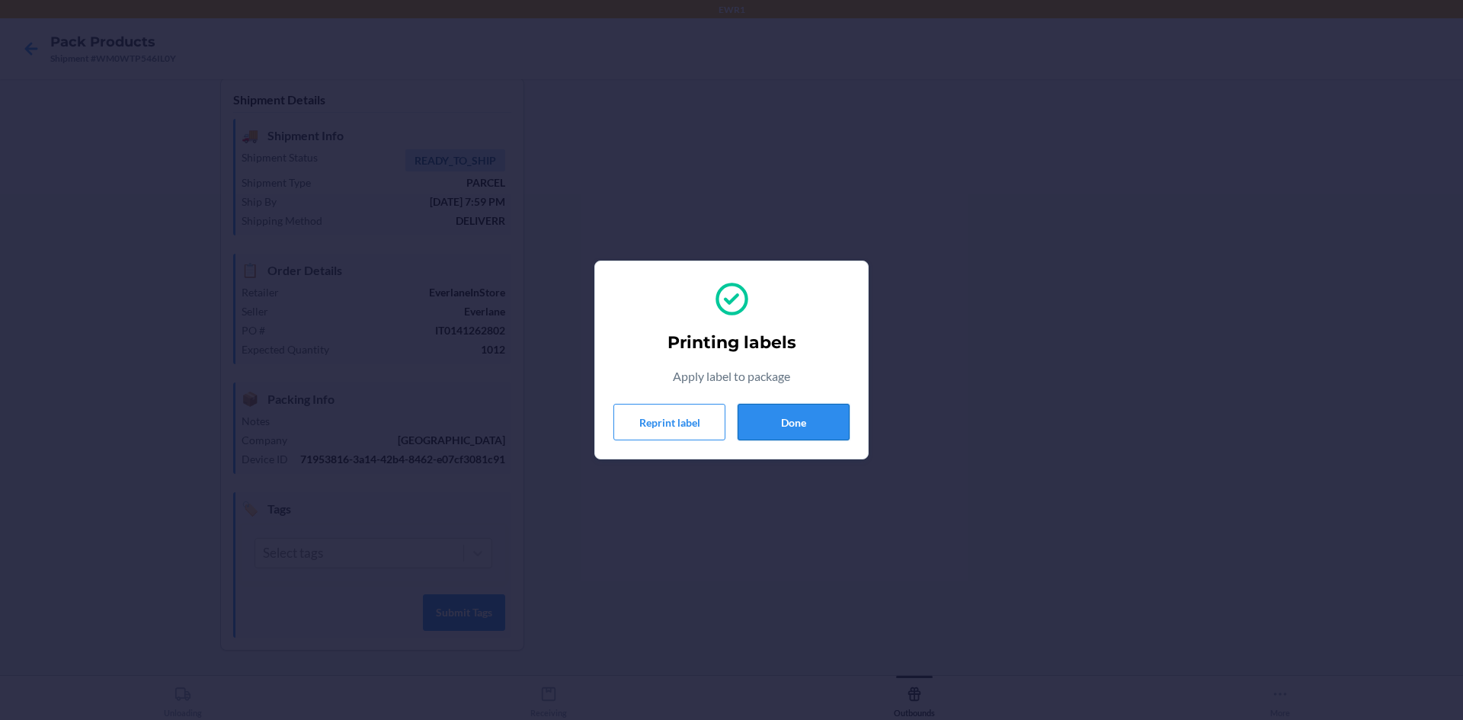
click at [815, 425] on button "Done" at bounding box center [794, 422] width 112 height 37
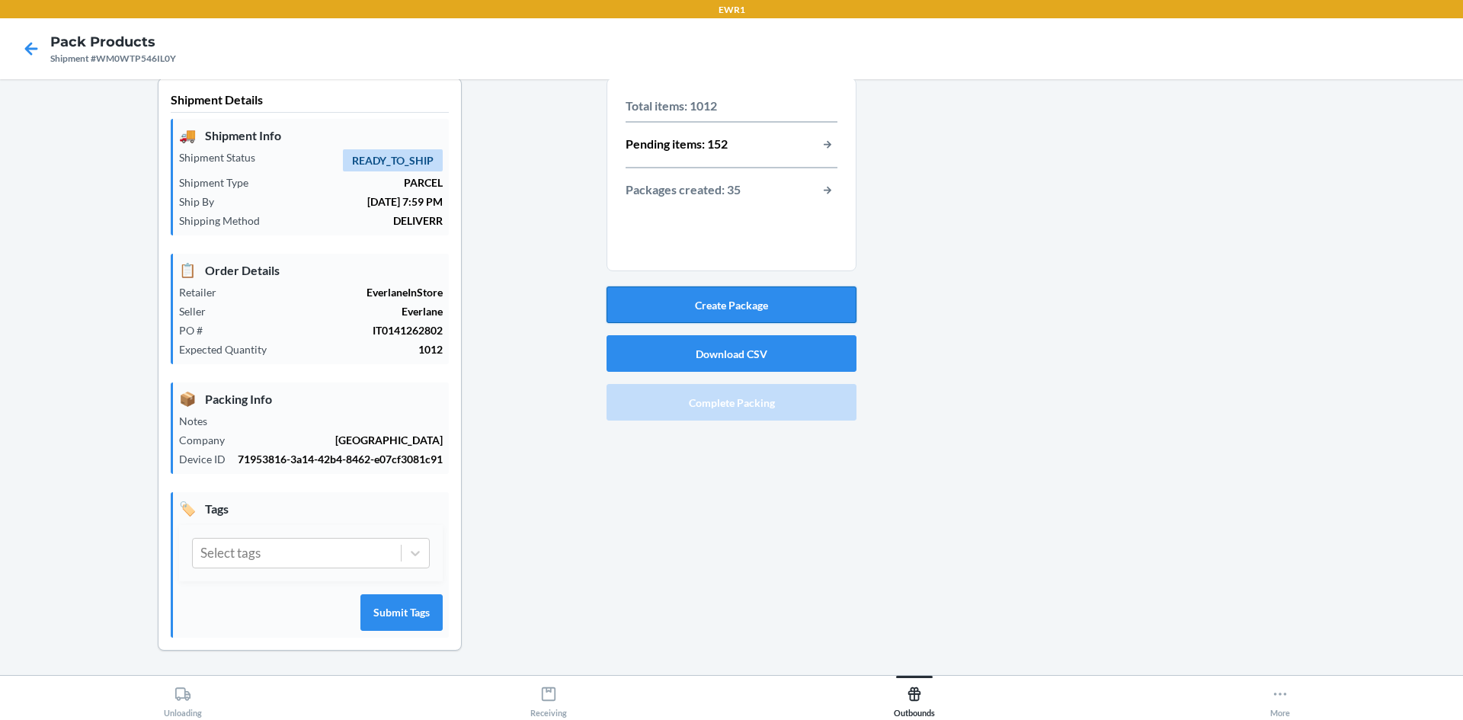
click at [710, 296] on button "Create Package" at bounding box center [732, 305] width 250 height 37
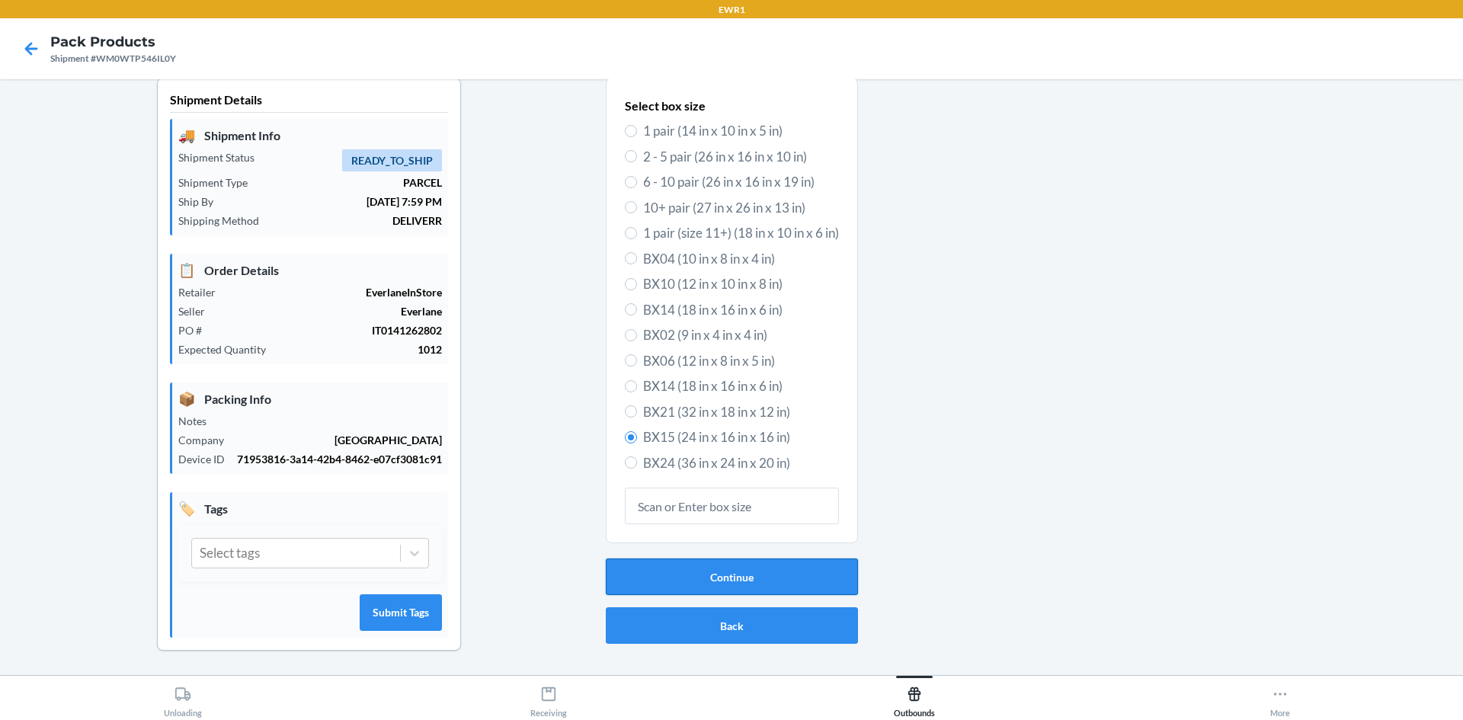
click at [735, 559] on button "Continue" at bounding box center [732, 577] width 252 height 37
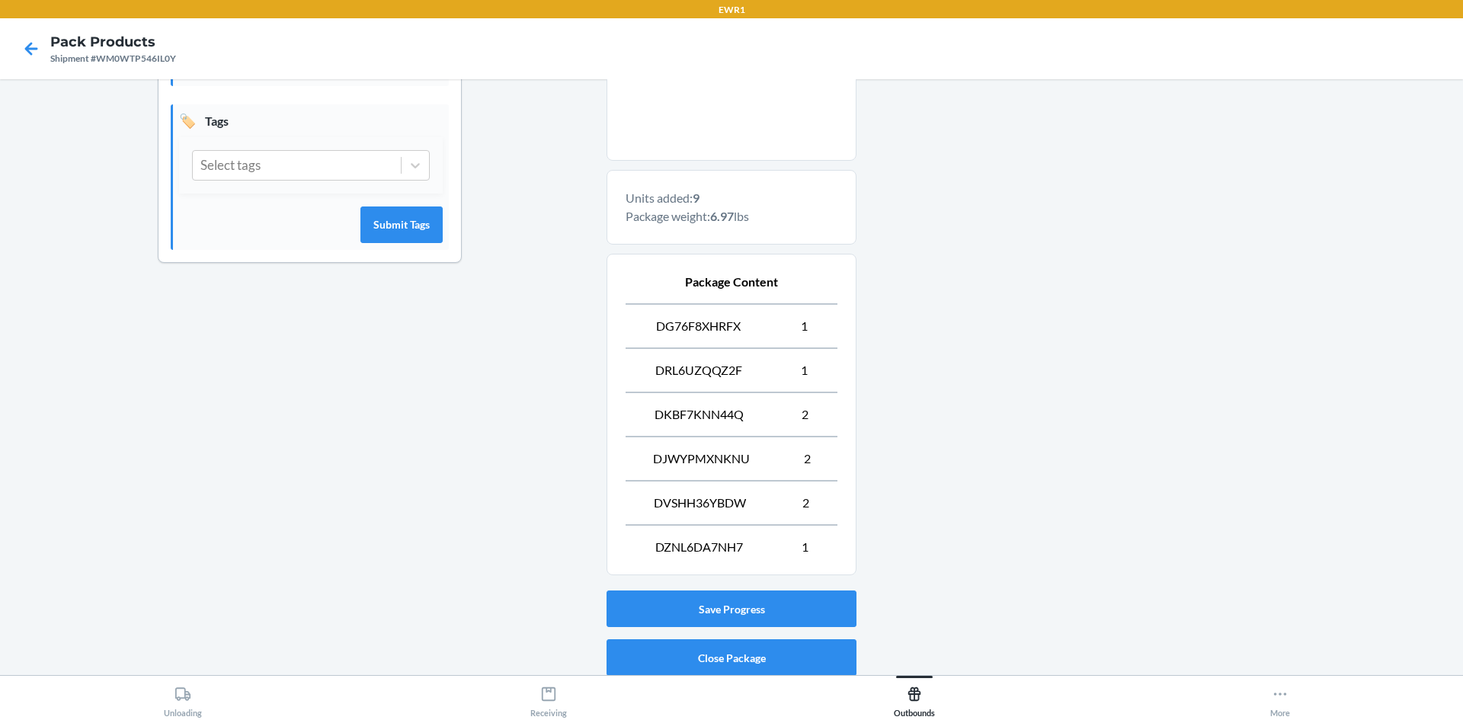
scroll to position [457, 0]
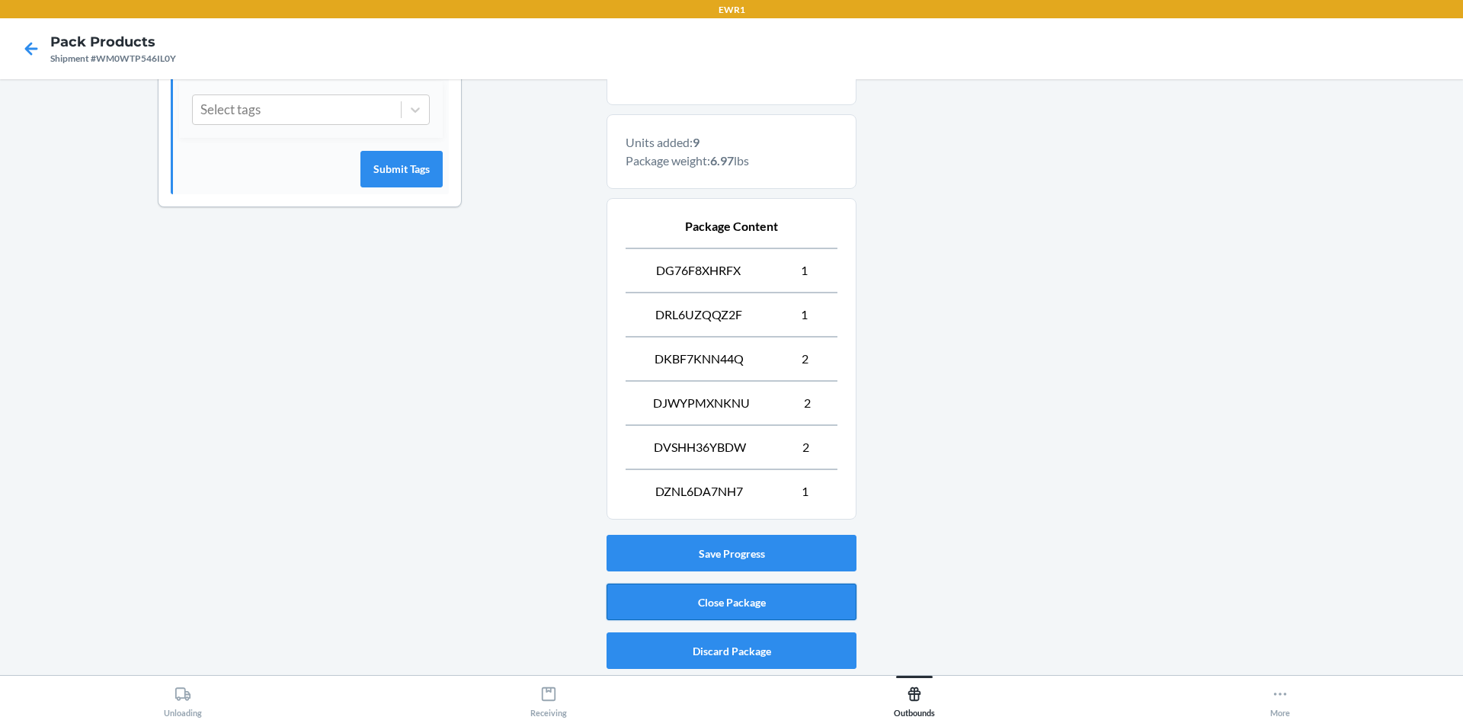
click at [779, 597] on button "Close Package" at bounding box center [732, 602] width 250 height 37
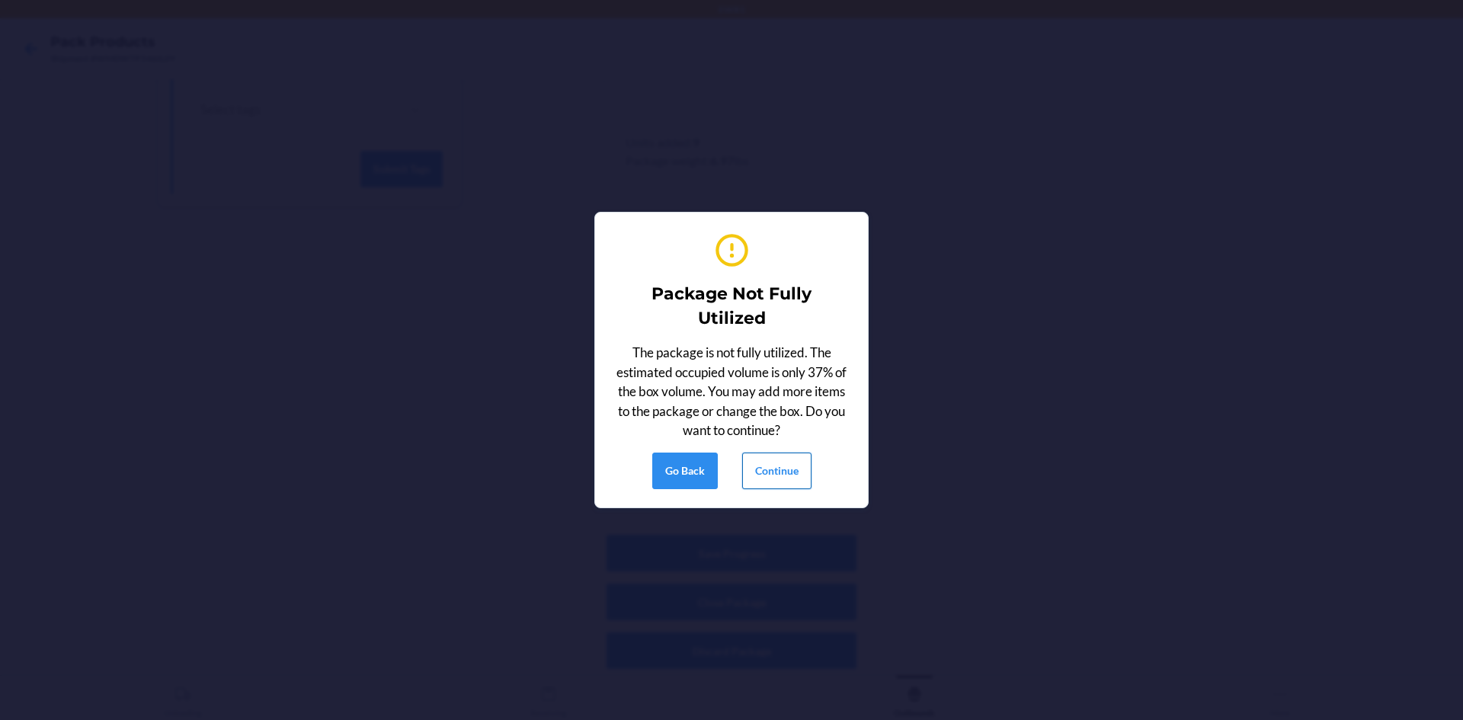
click at [766, 489] on div "Package Not Fully Utilized The package is not fully utilized. The estimated occ…" at bounding box center [732, 360] width 236 height 271
click at [768, 488] on button "Continue" at bounding box center [776, 471] width 69 height 37
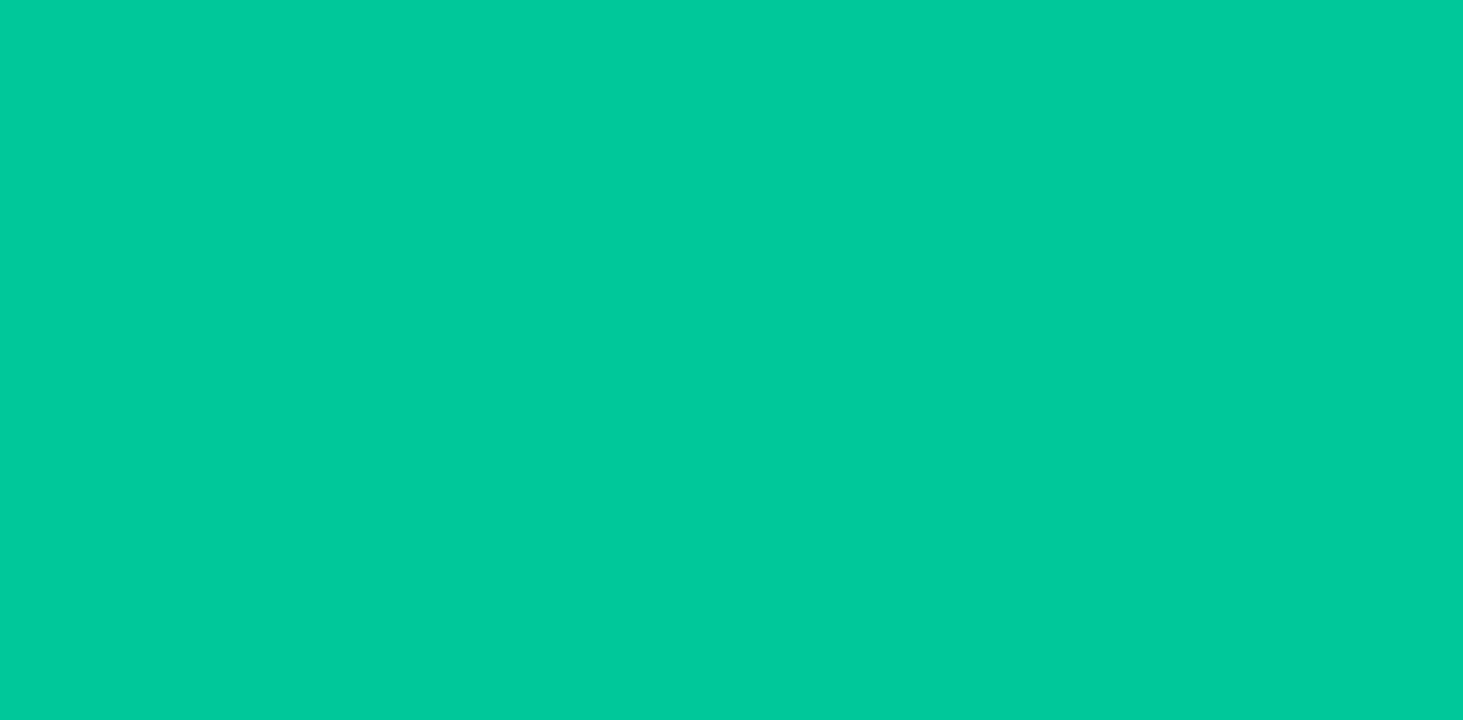
scroll to position [30, 0]
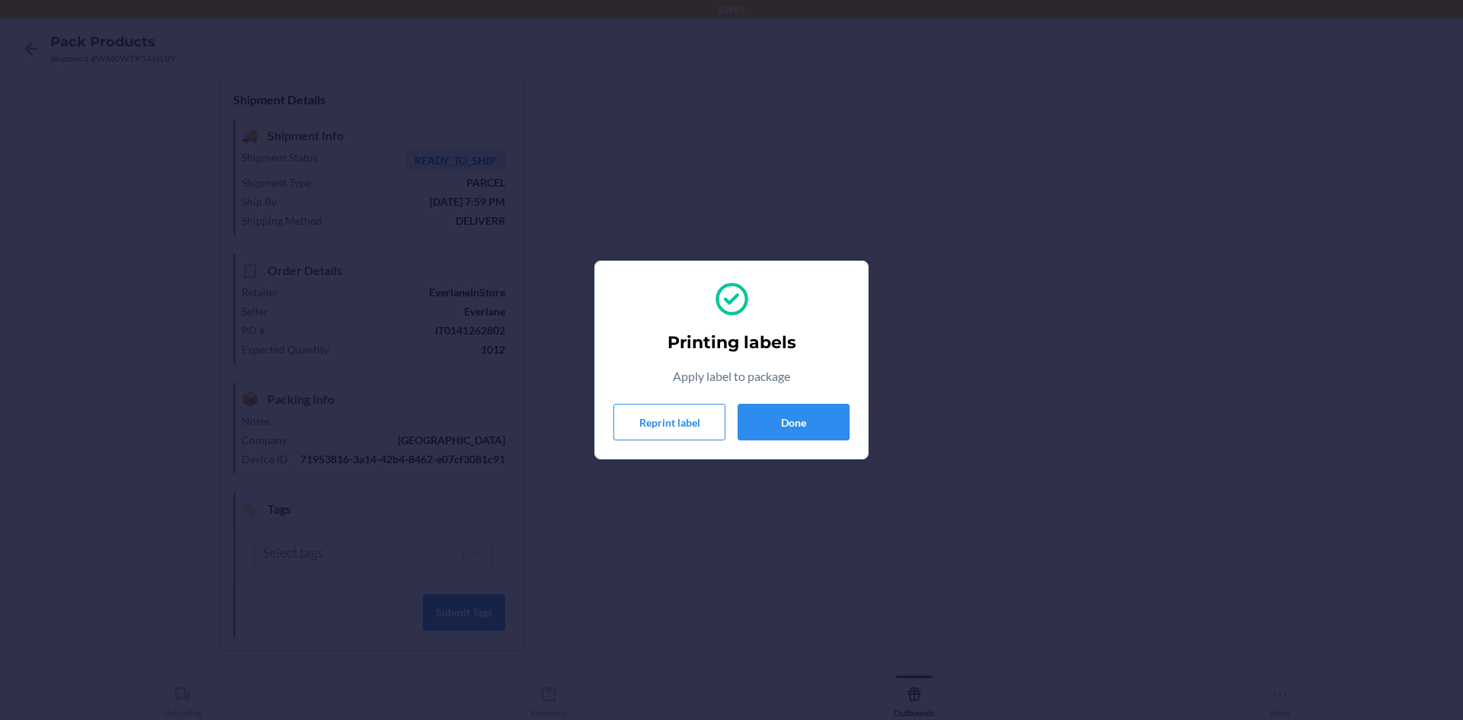
click at [771, 442] on div "Printing labels Apply label to package Reprint label Done" at bounding box center [732, 360] width 236 height 173
click at [820, 407] on button "Done" at bounding box center [794, 422] width 112 height 37
click at [819, 418] on button "Done" at bounding box center [794, 422] width 112 height 37
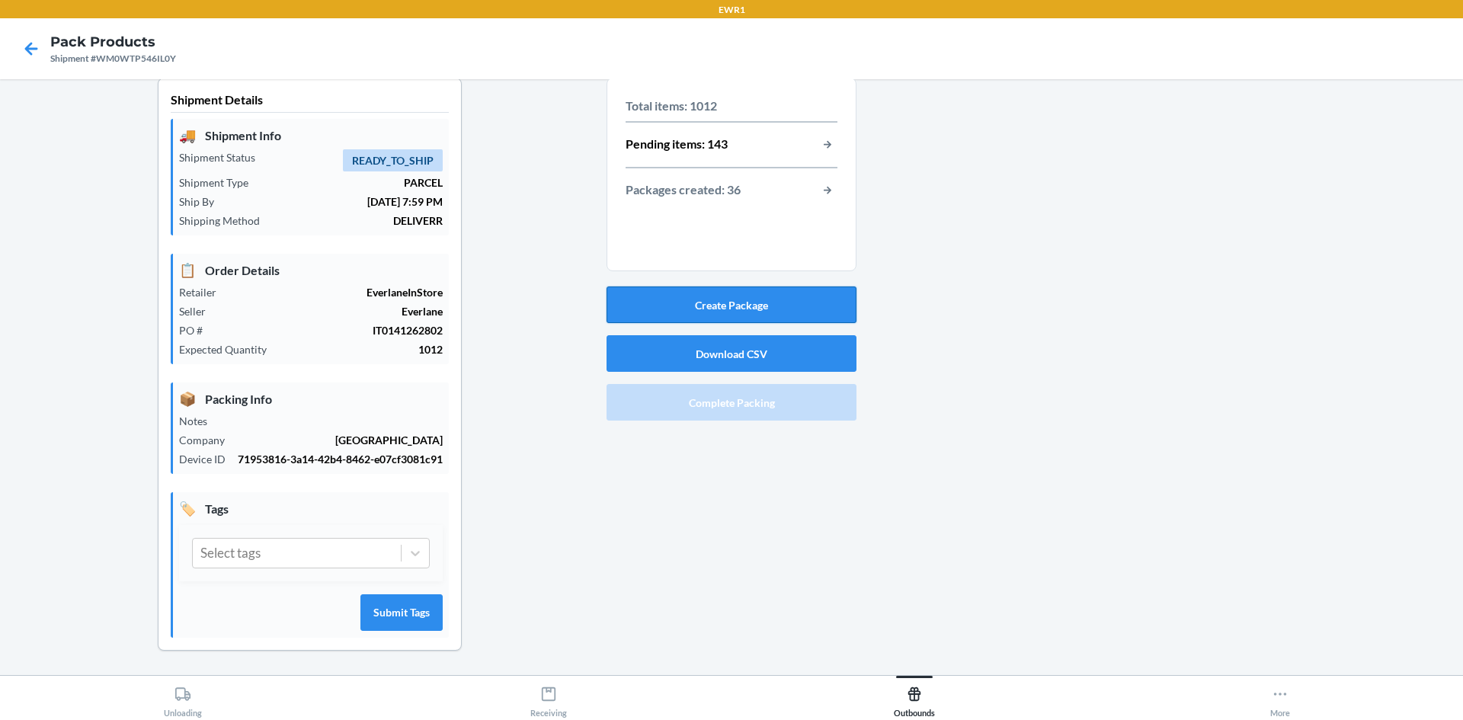
click at [790, 287] on button "Create Package" at bounding box center [732, 305] width 250 height 37
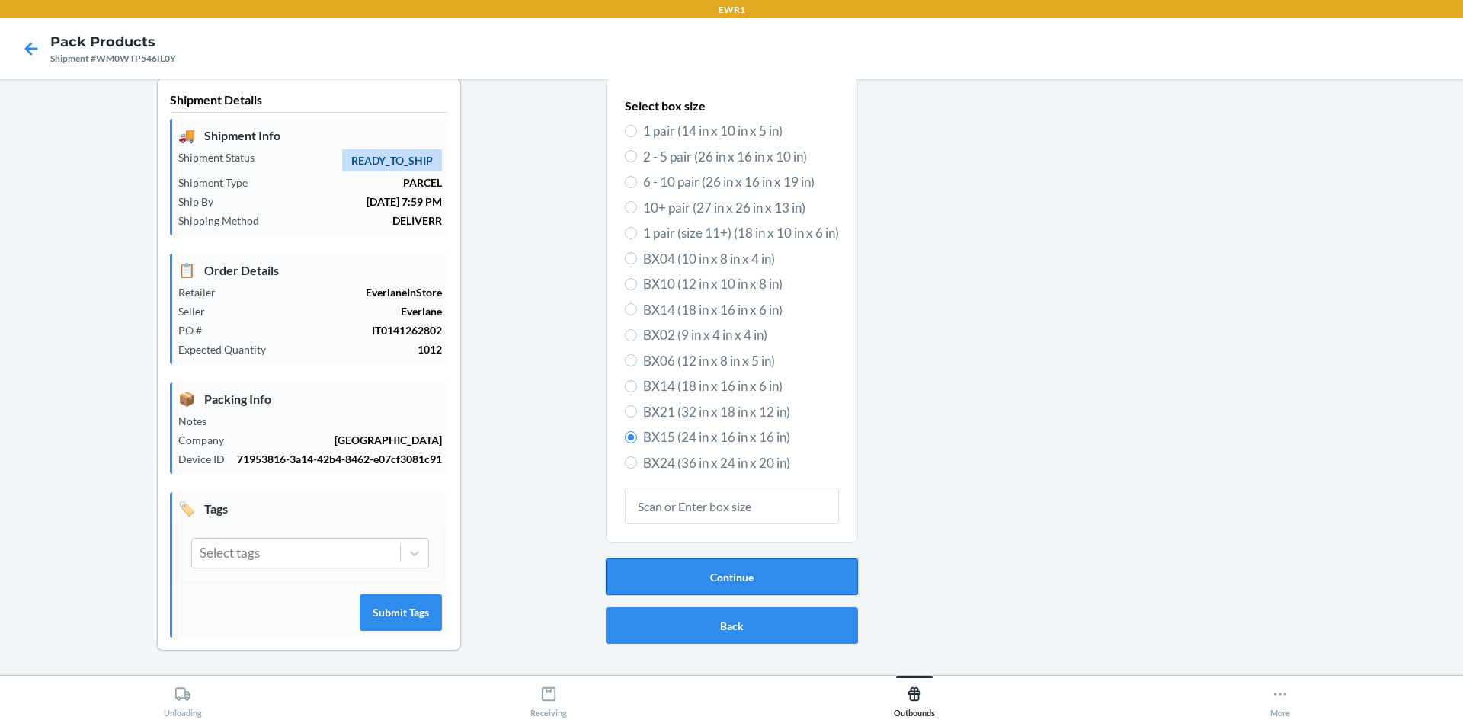
click at [666, 559] on button "Continue" at bounding box center [732, 577] width 252 height 37
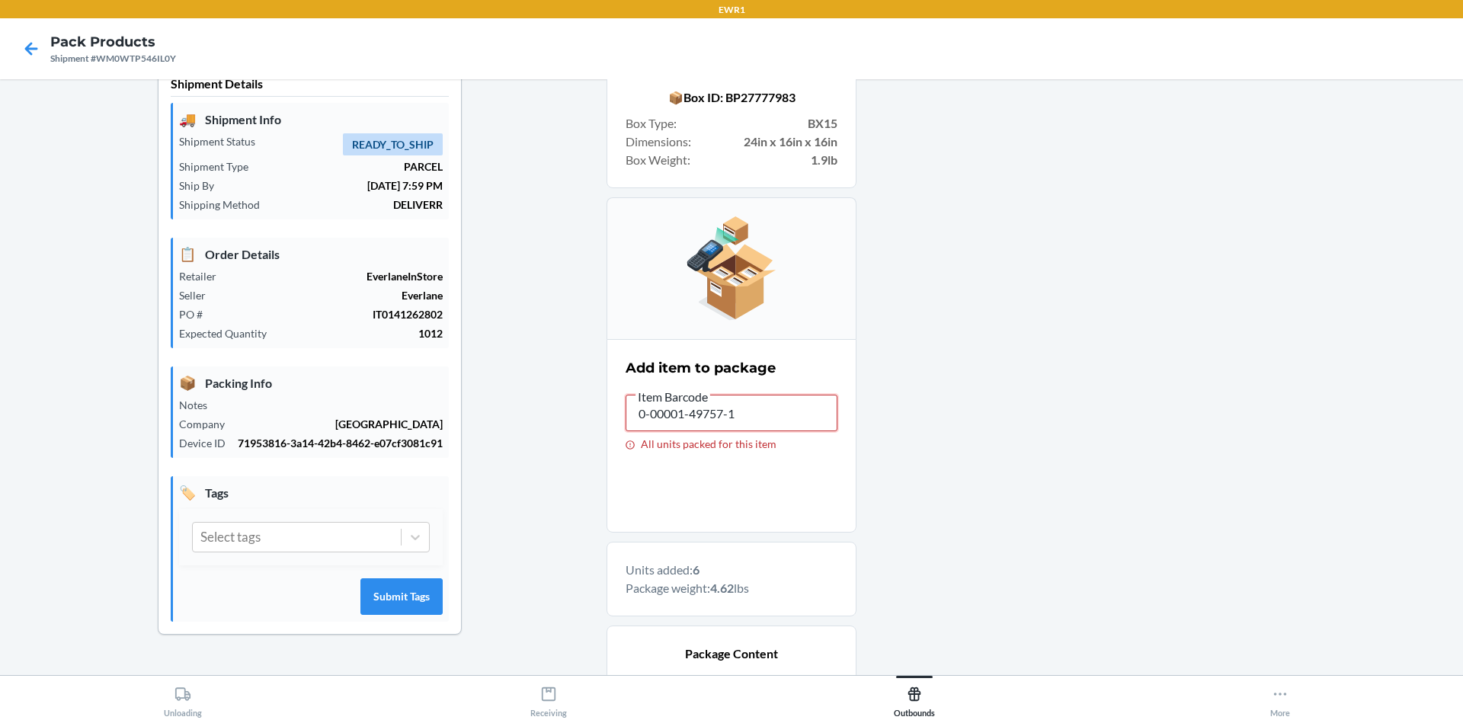
drag, startPoint x: 777, startPoint y: 405, endPoint x: 75, endPoint y: 303, distance: 708.7
click at [75, 303] on div "Shipment Details 🚚 Shipment Info Shipment Status READY_TO_SHIP Shipment Type PA…" at bounding box center [731, 516] width 1439 height 909
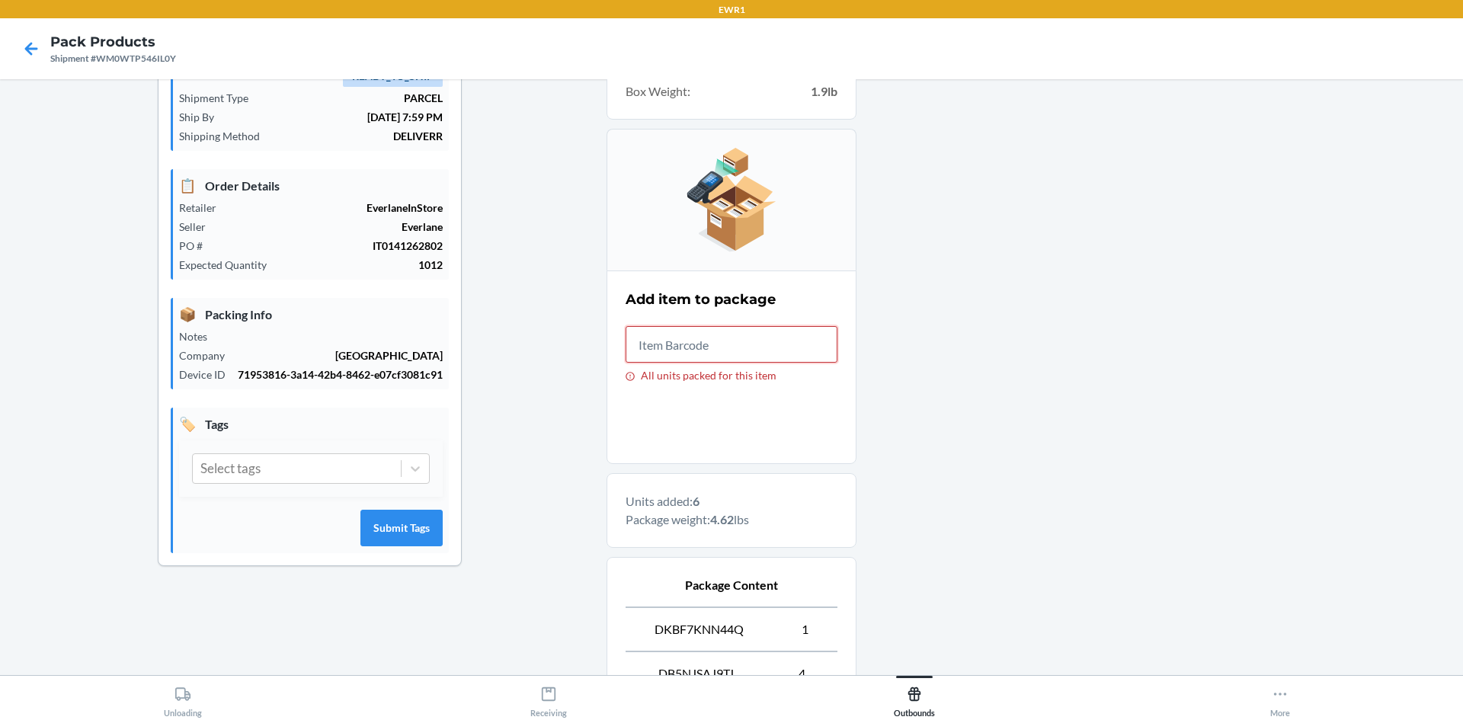
scroll to position [325, 0]
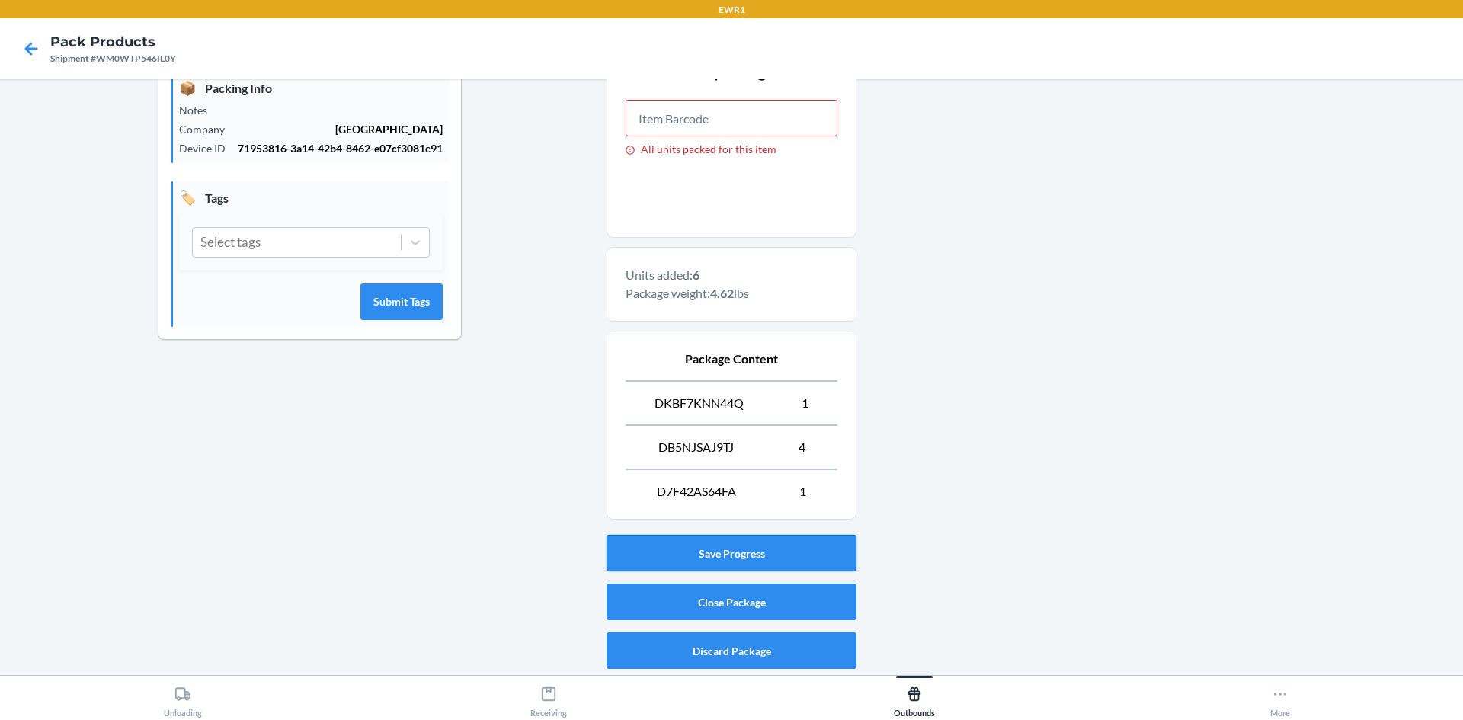
click at [734, 544] on button "Save Progress" at bounding box center [732, 553] width 250 height 37
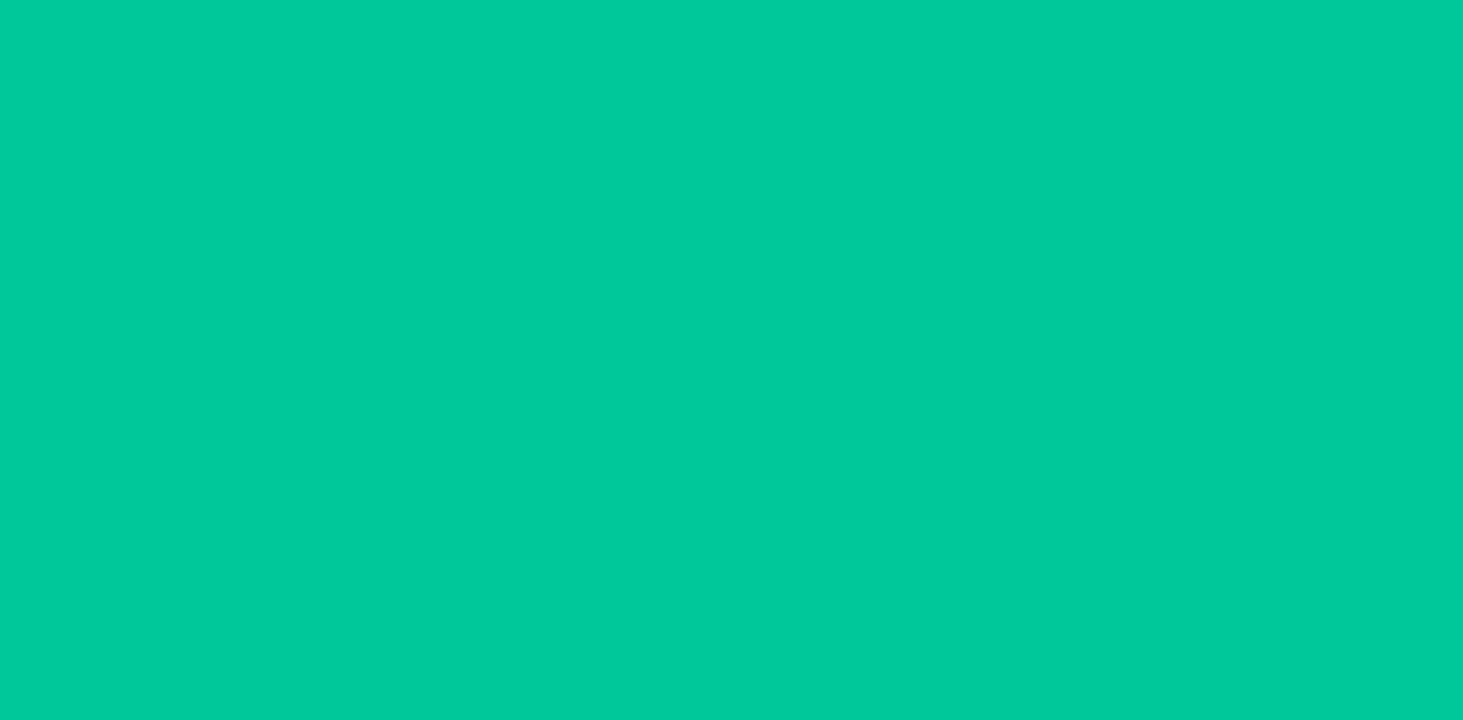
scroll to position [30, 0]
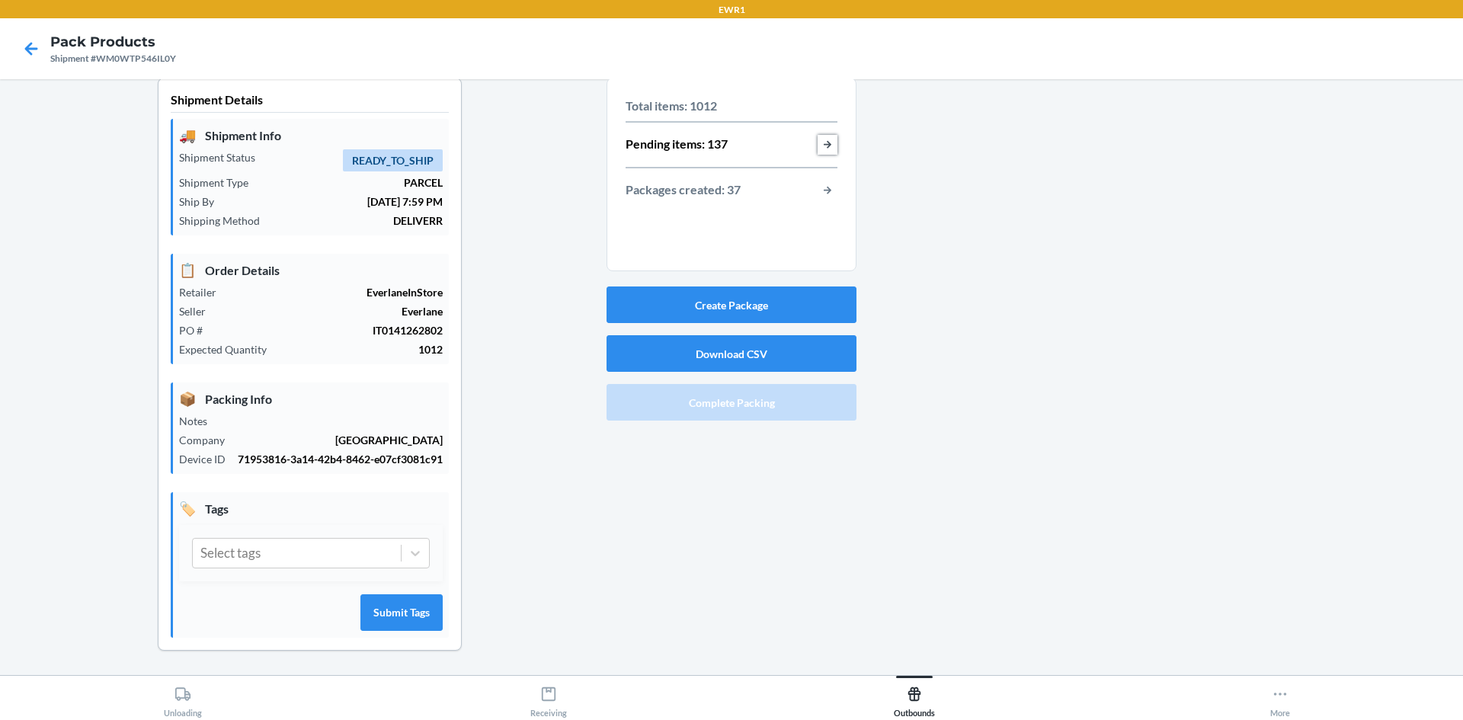
click at [818, 135] on button "button-view-pending-items" at bounding box center [828, 145] width 20 height 20
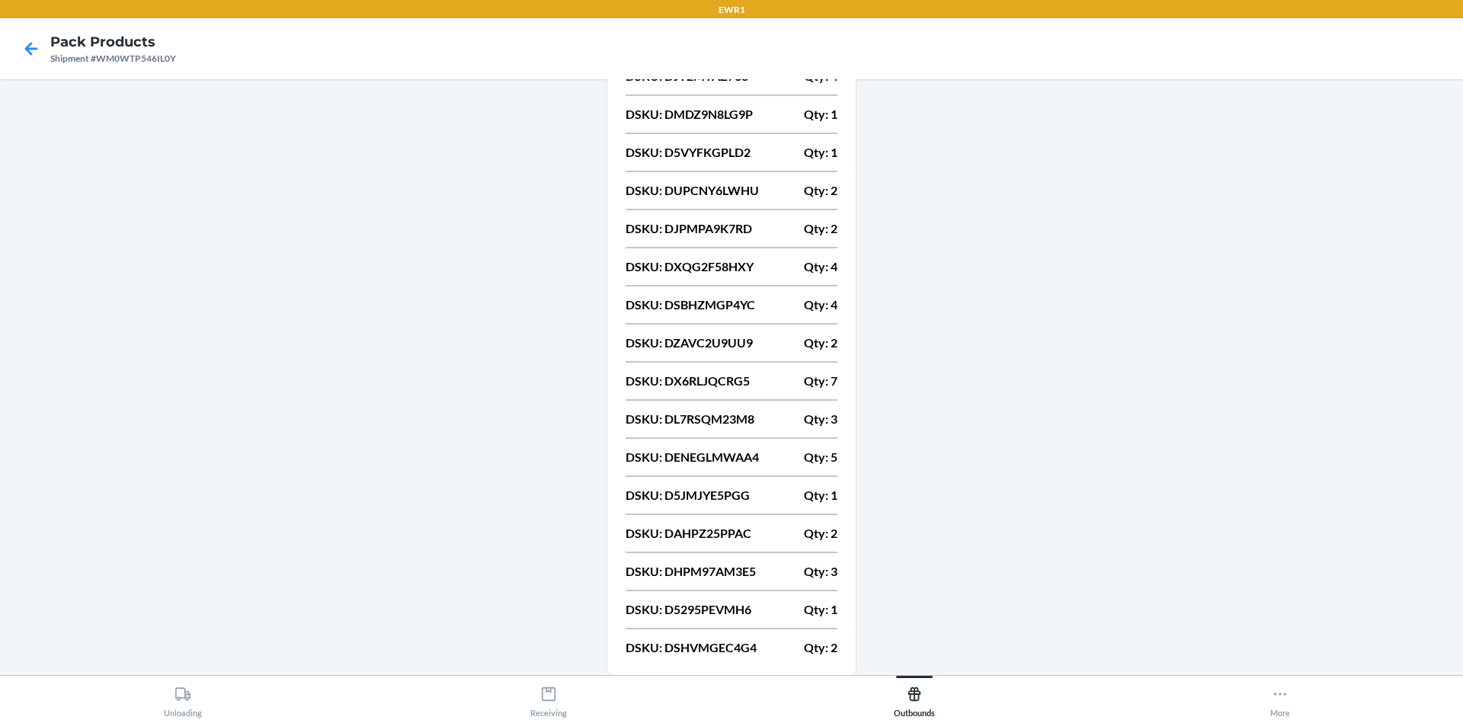
scroll to position [1169, 0]
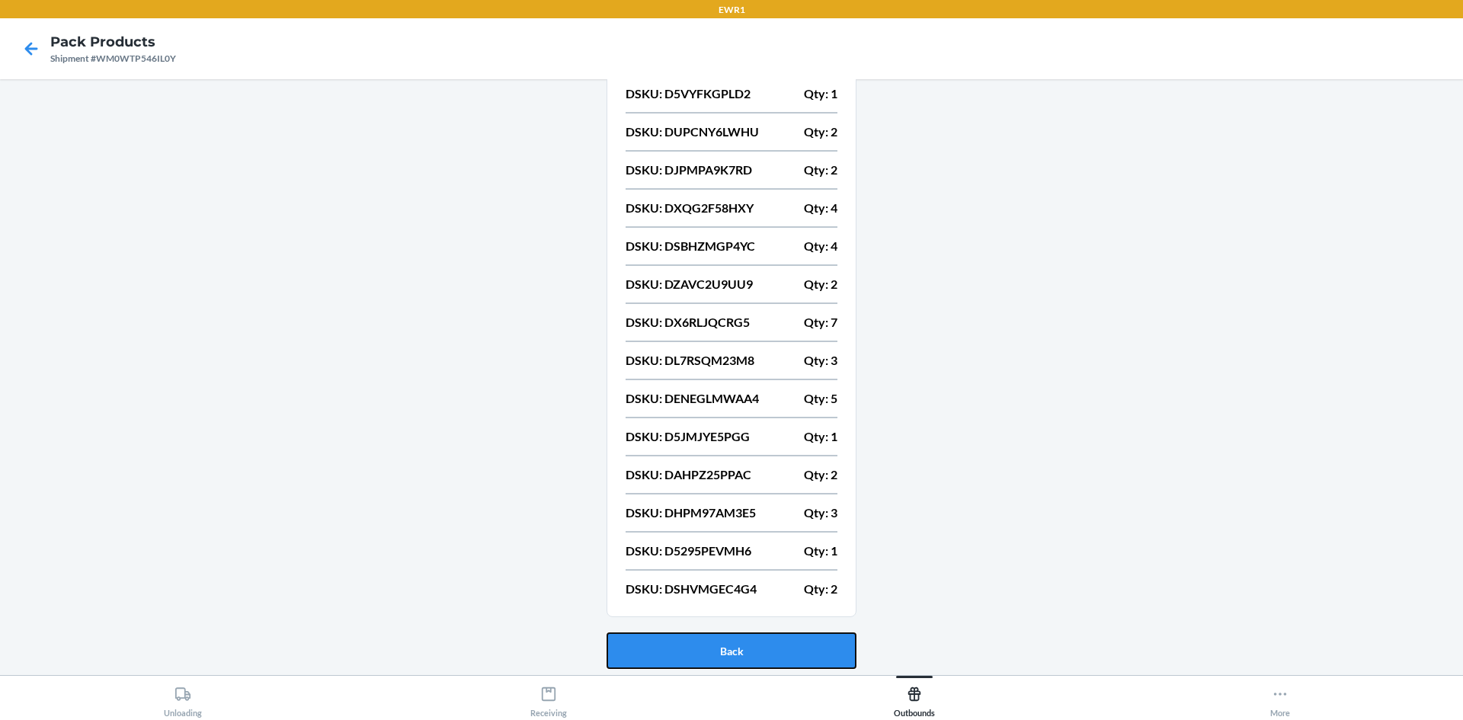
click at [743, 649] on button "Back" at bounding box center [732, 651] width 250 height 37
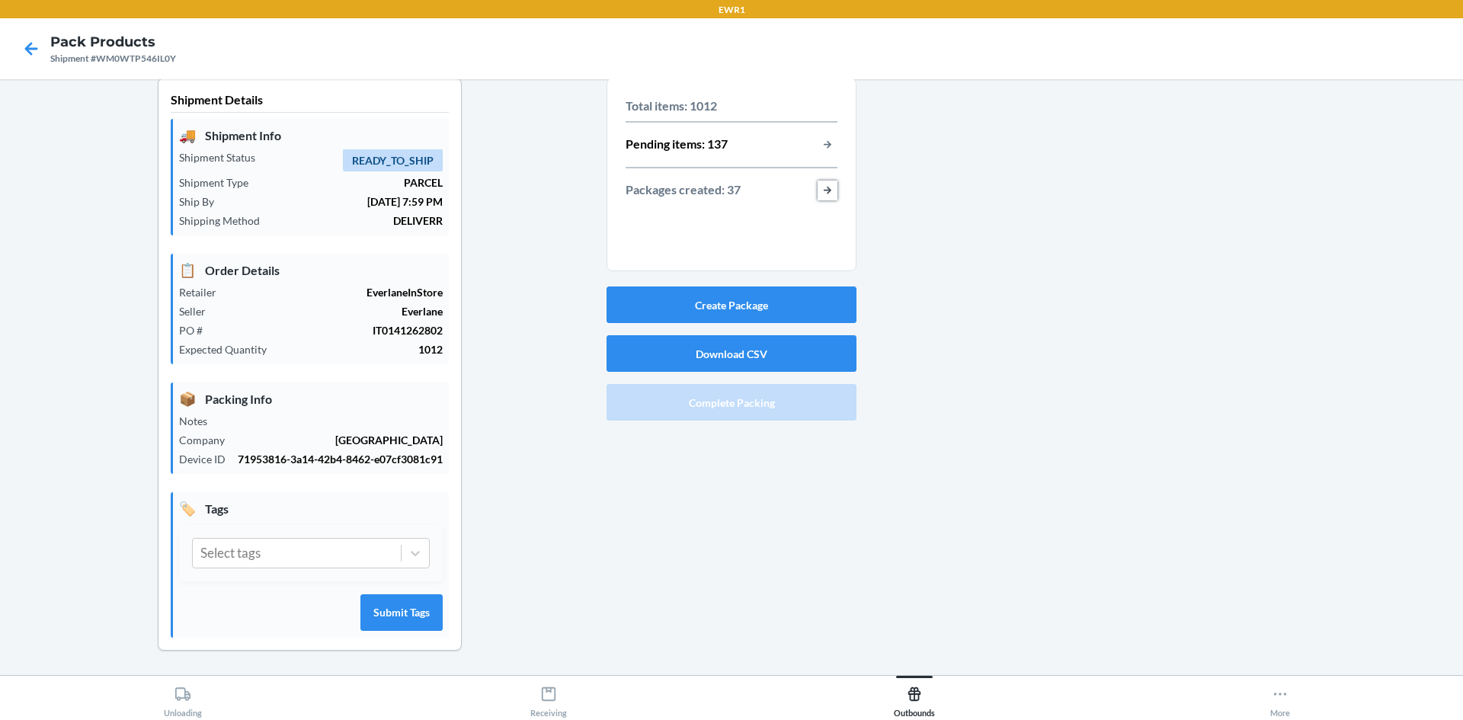
click at [825, 181] on button "button-view-packages-created" at bounding box center [828, 191] width 20 height 20
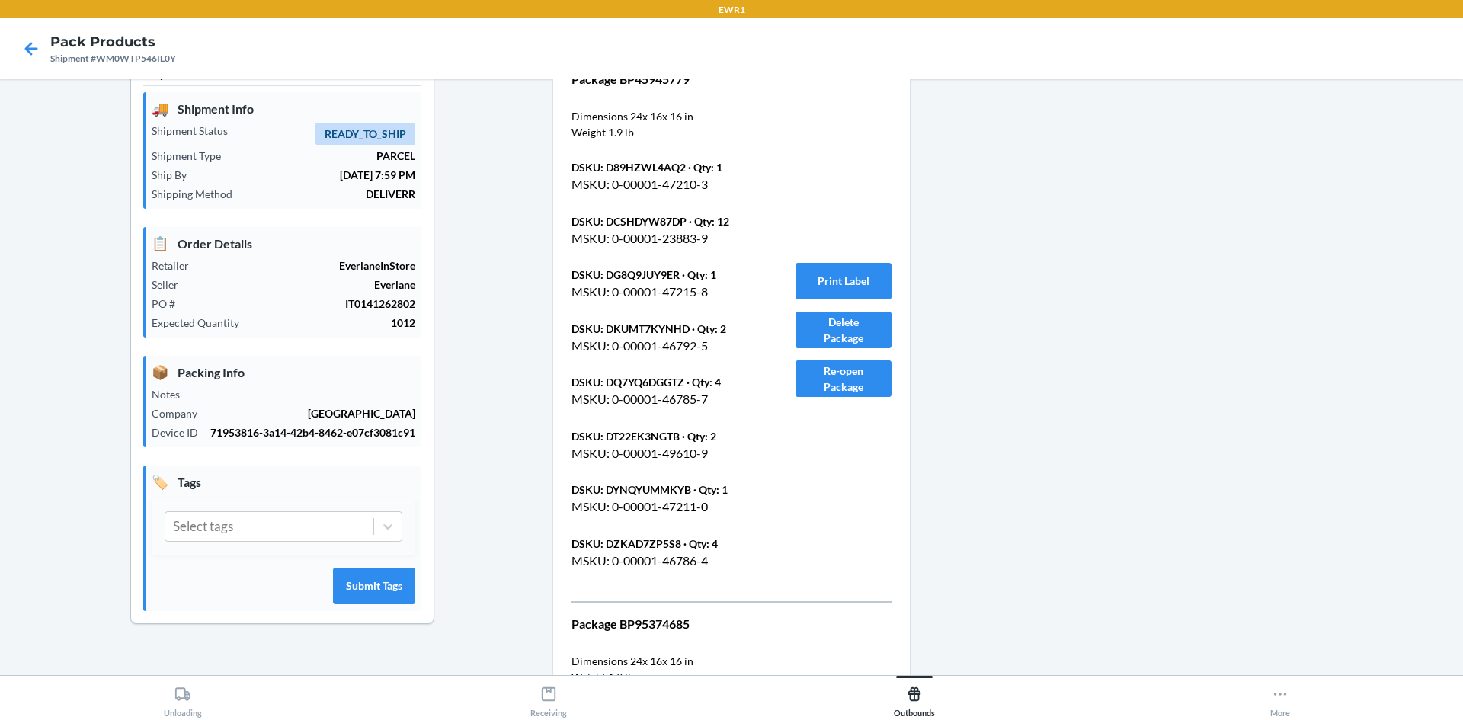
scroll to position [0, 0]
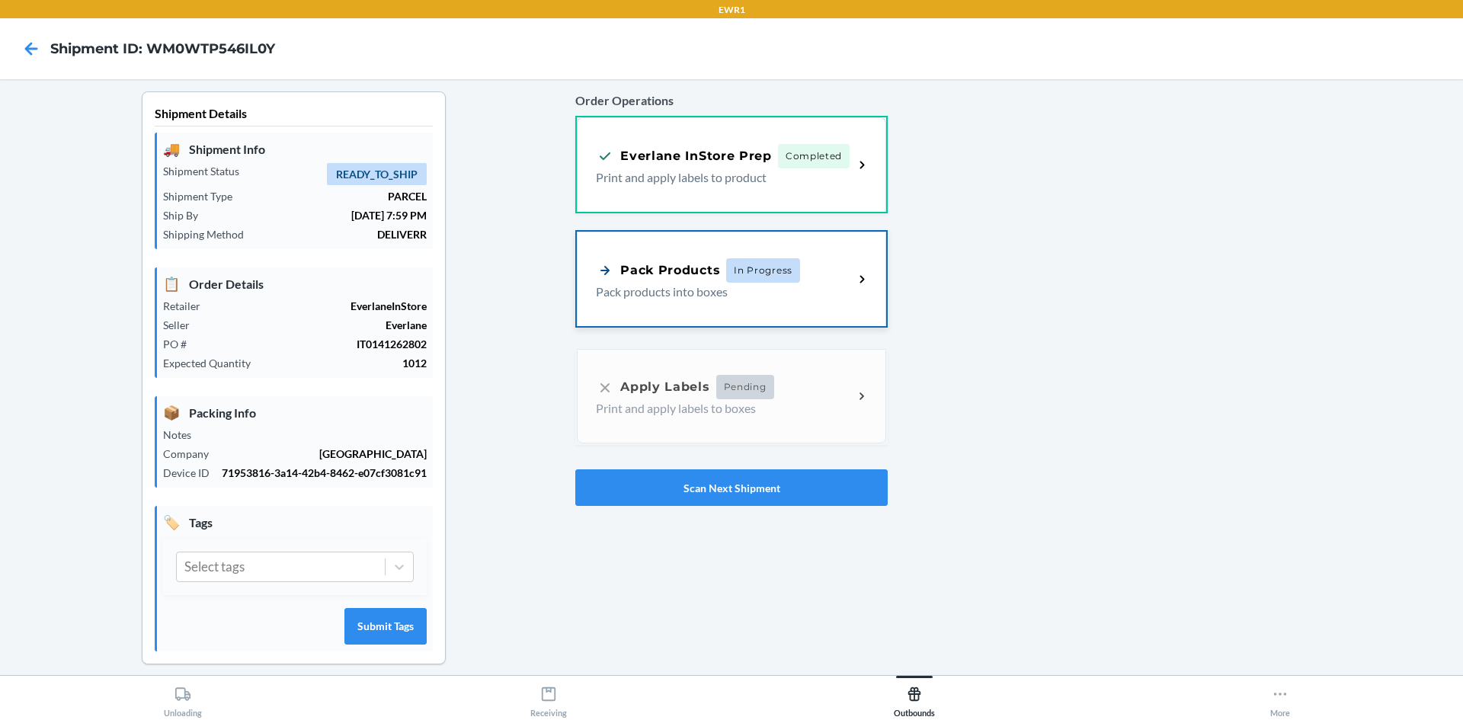
click at [769, 271] on span "In Progress" at bounding box center [763, 270] width 74 height 24
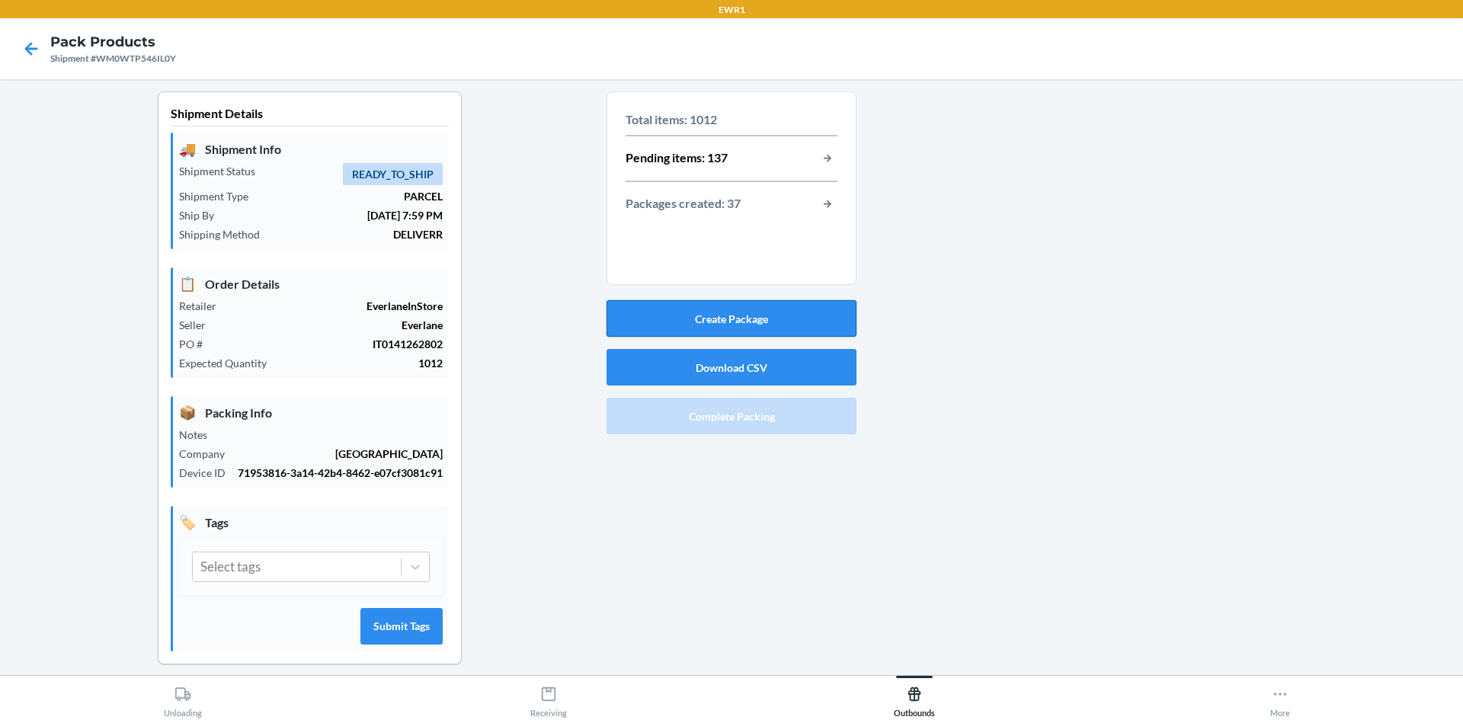
click at [780, 312] on button "Create Package" at bounding box center [732, 318] width 250 height 37
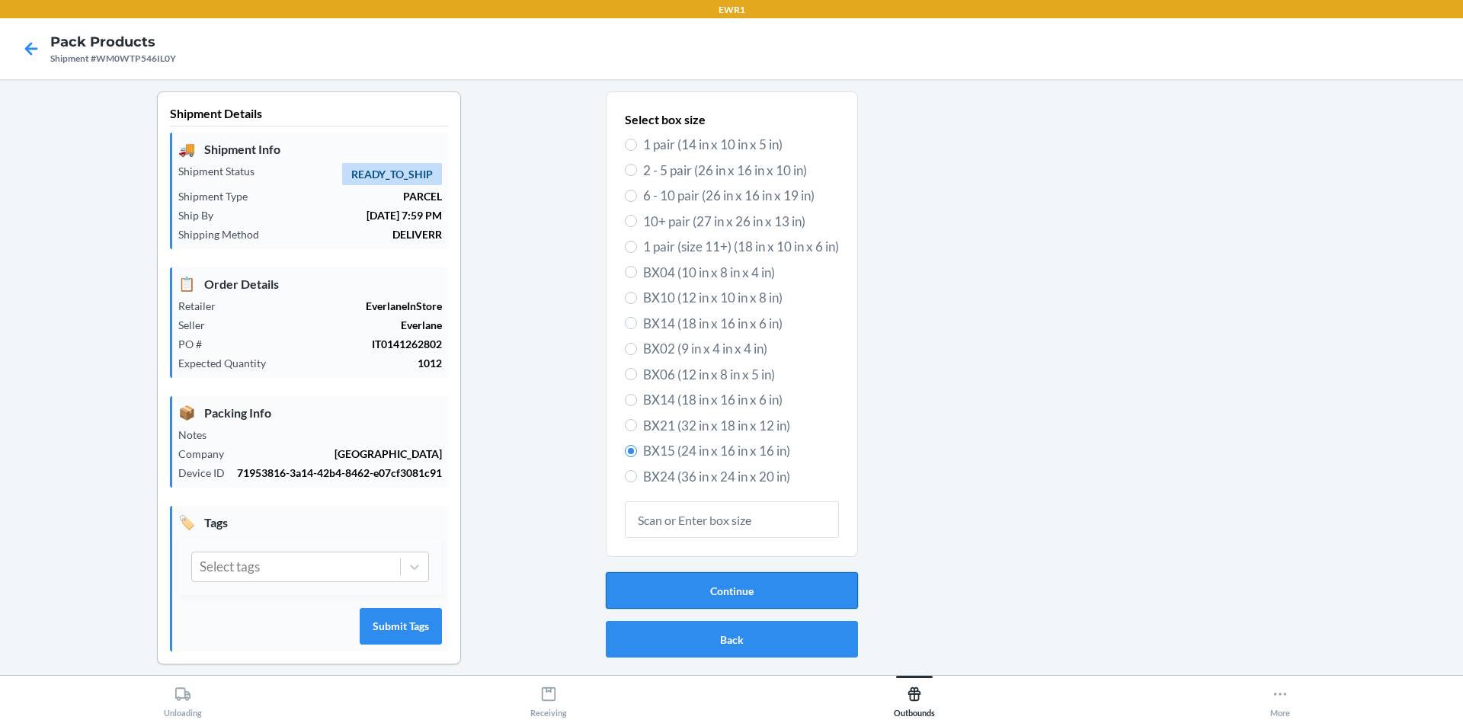
click at [692, 592] on button "Continue" at bounding box center [732, 590] width 252 height 37
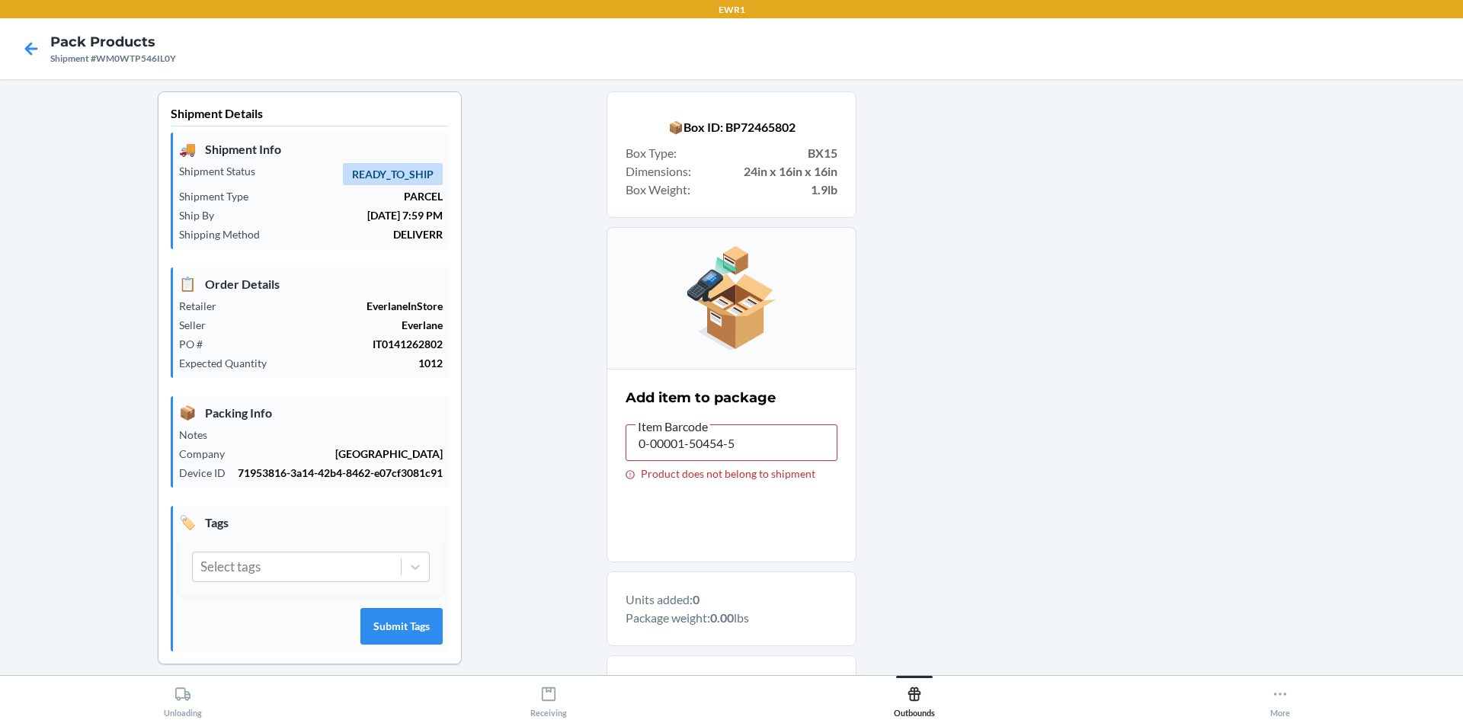
type input "0-00001-46552-5"
drag, startPoint x: 745, startPoint y: 437, endPoint x: 404, endPoint y: 424, distance: 341.0
click at [404, 424] on div "Shipment Details 🚚 Shipment Info Shipment Status READY_TO_SHIP Shipment Type PA…" at bounding box center [731, 486] width 1439 height 790
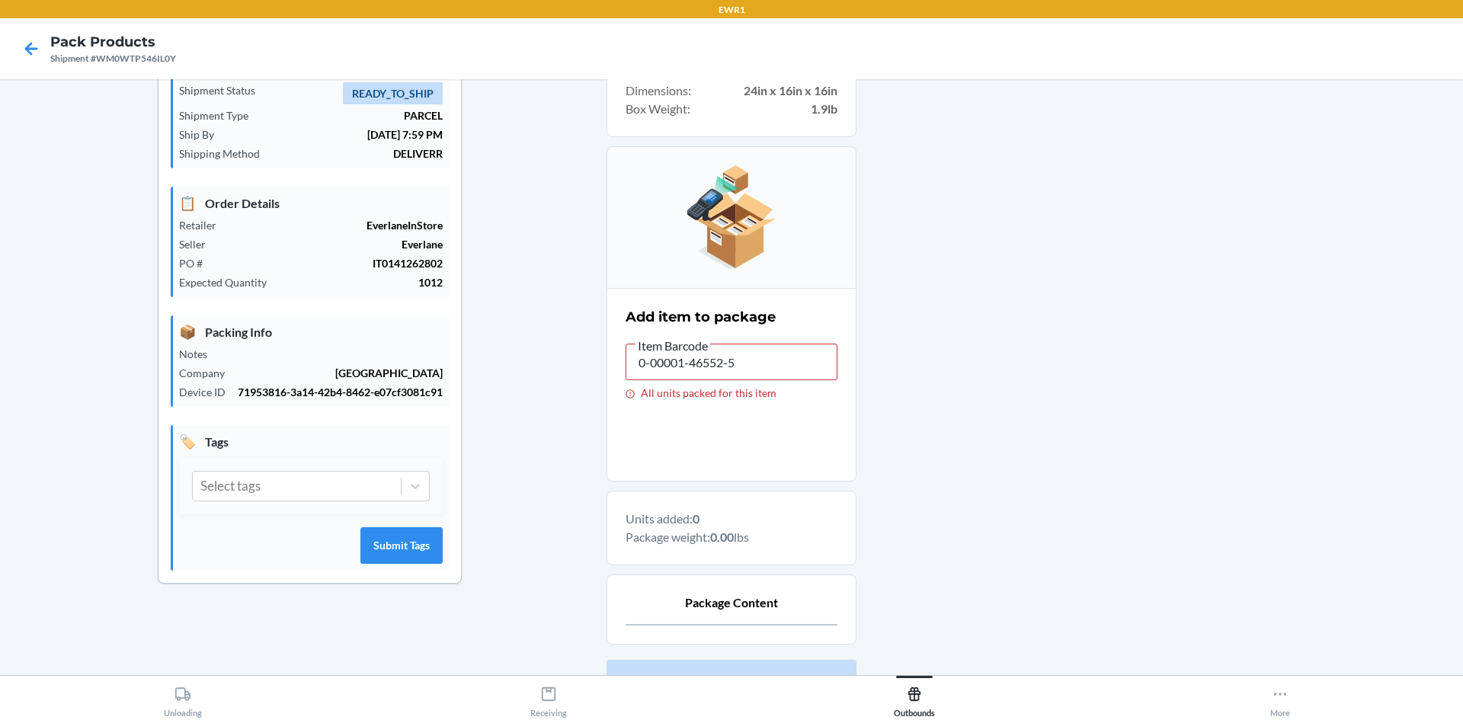
scroll to position [206, 0]
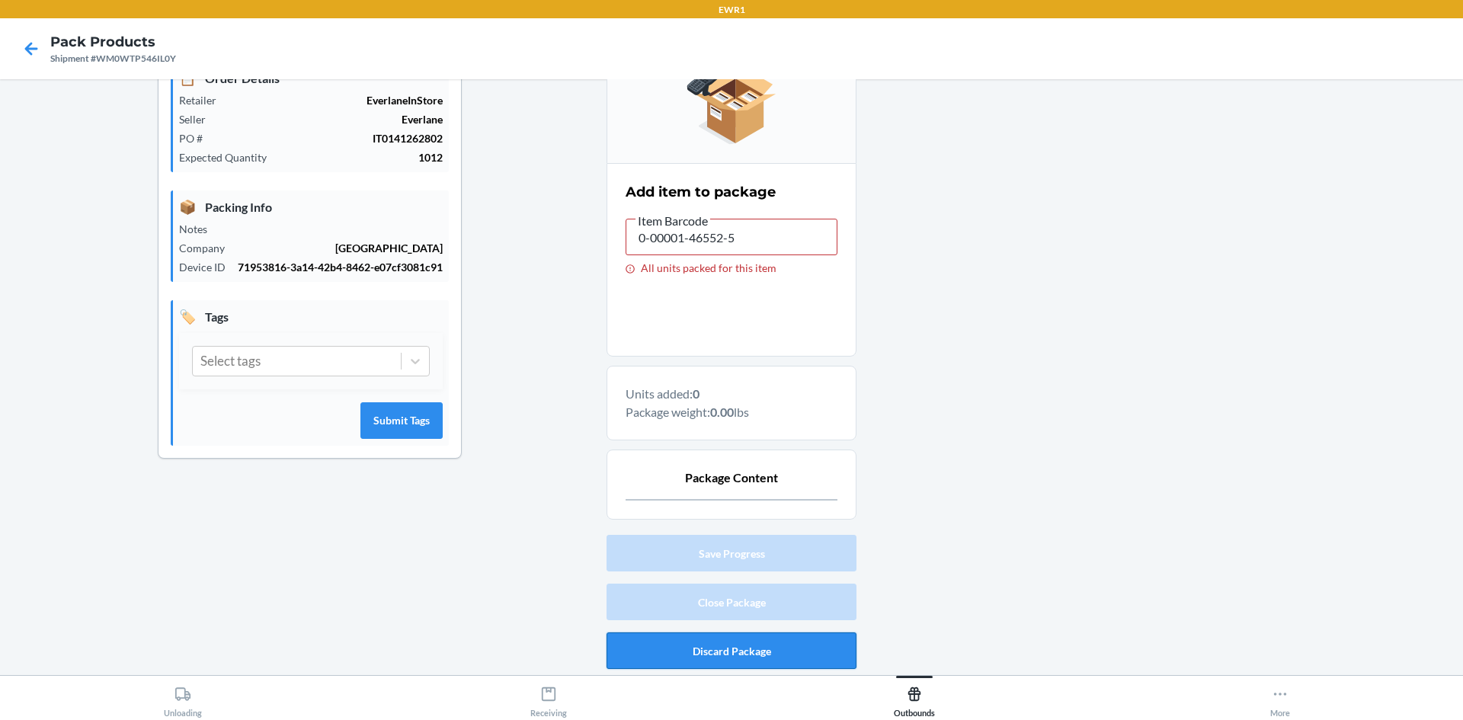
click at [750, 646] on button "Discard Package" at bounding box center [732, 651] width 250 height 37
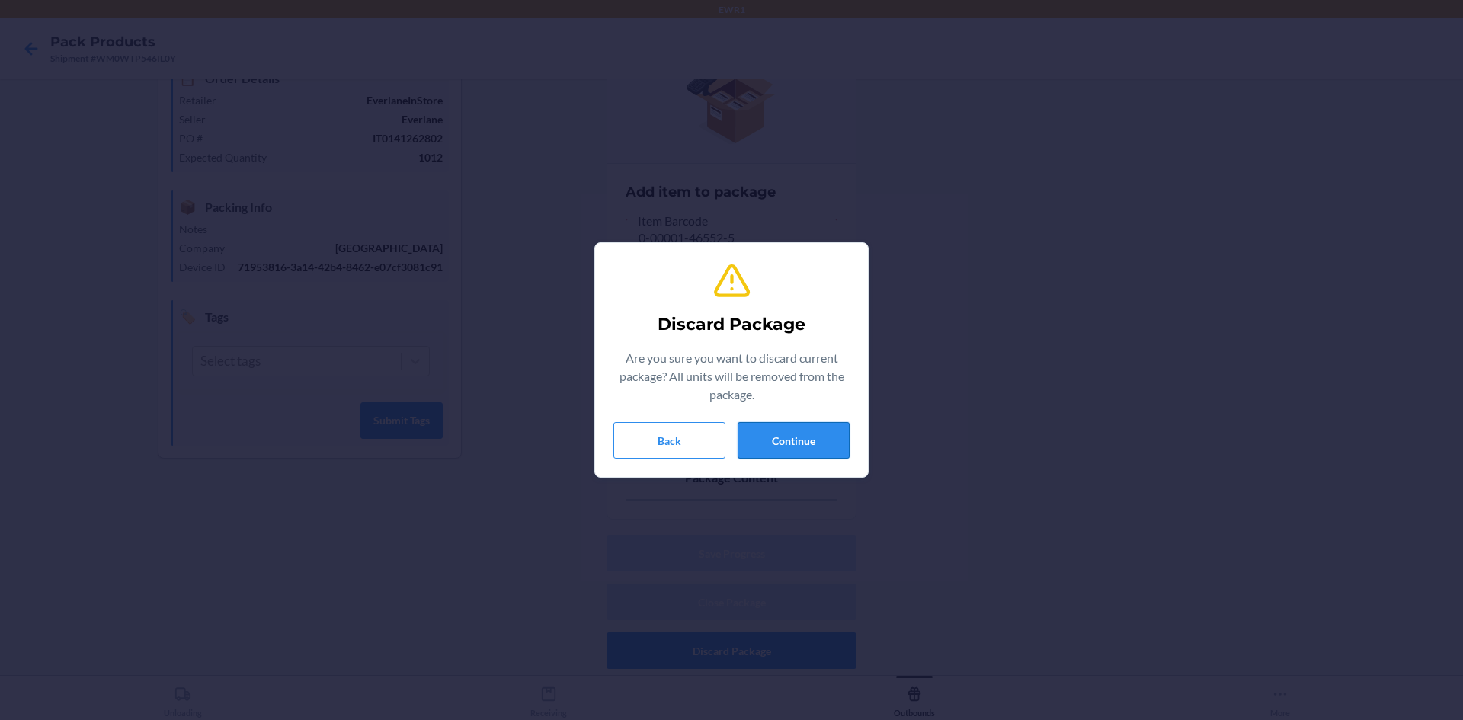
click at [797, 446] on button "Continue" at bounding box center [794, 440] width 112 height 37
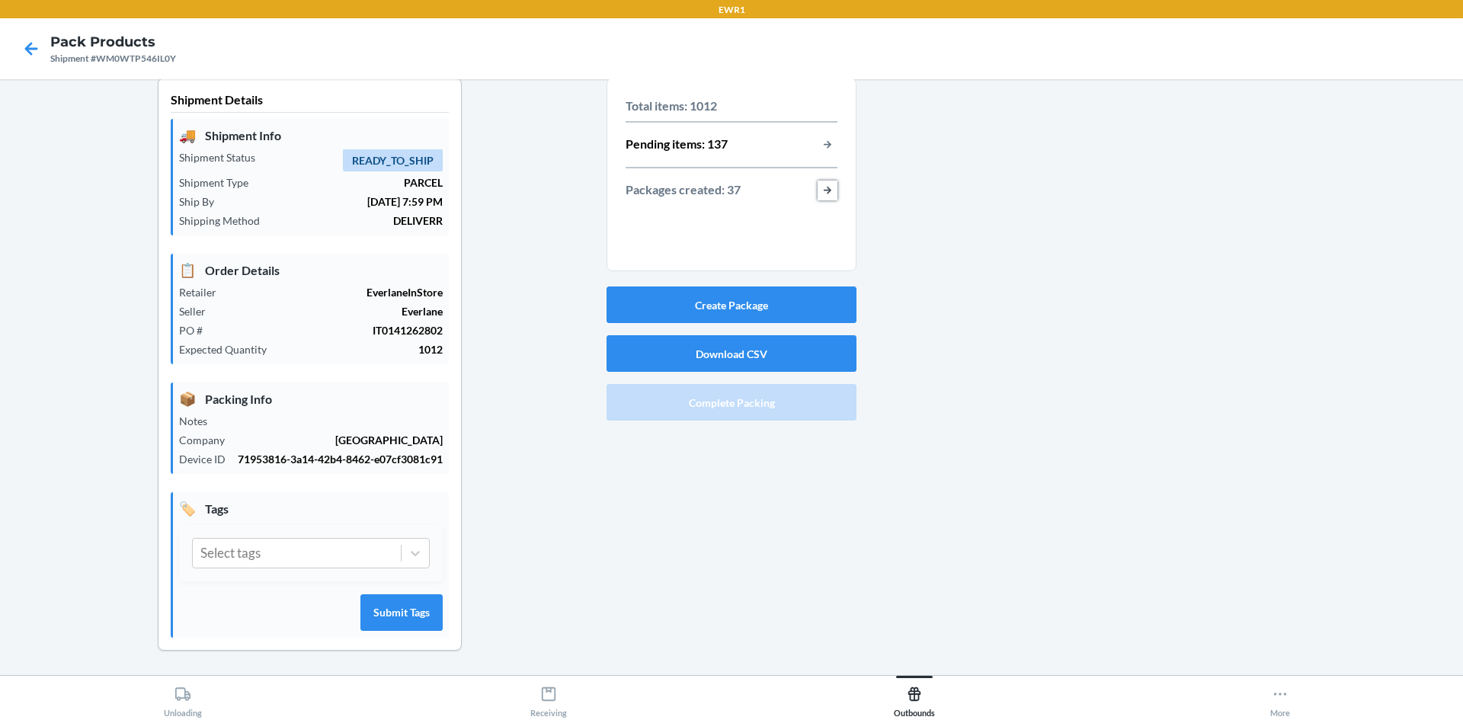
click at [827, 181] on button "button-view-packages-created" at bounding box center [828, 191] width 20 height 20
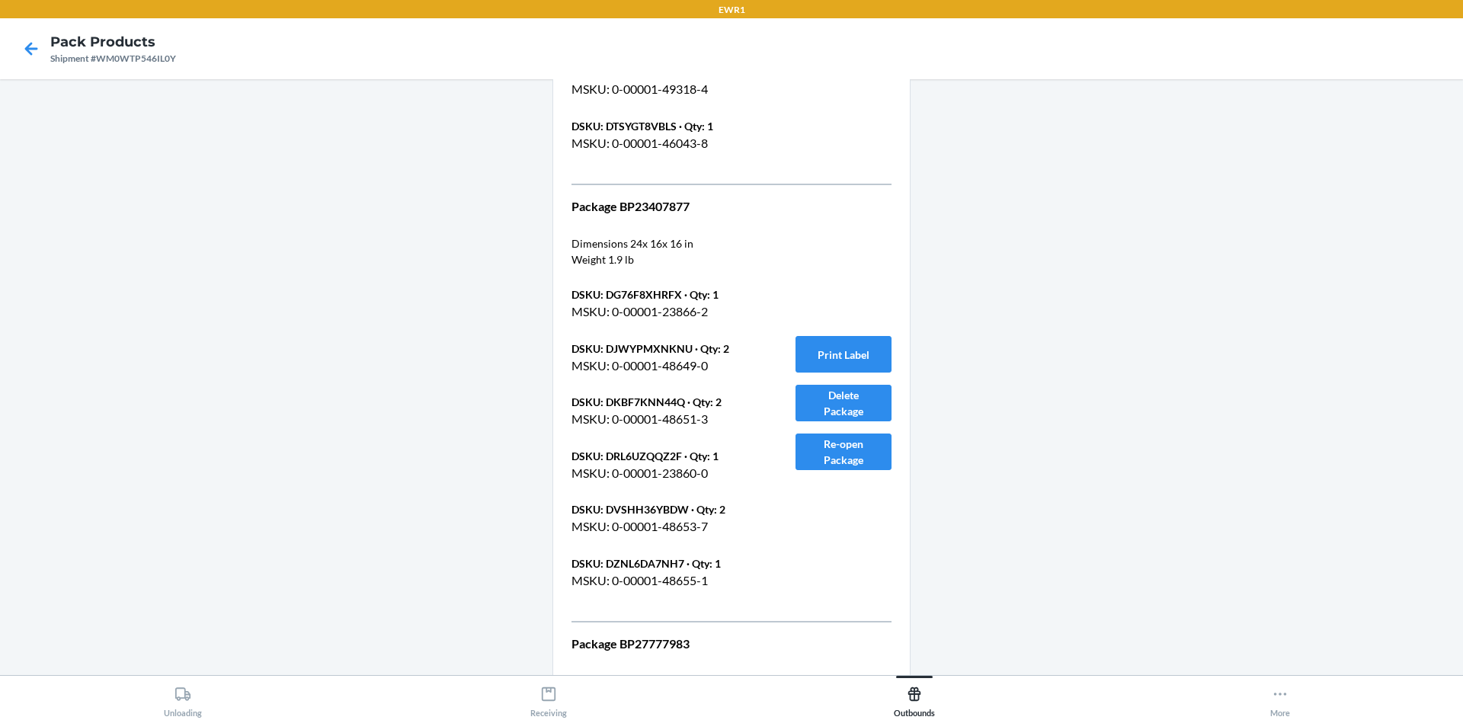
scroll to position [22390, 0]
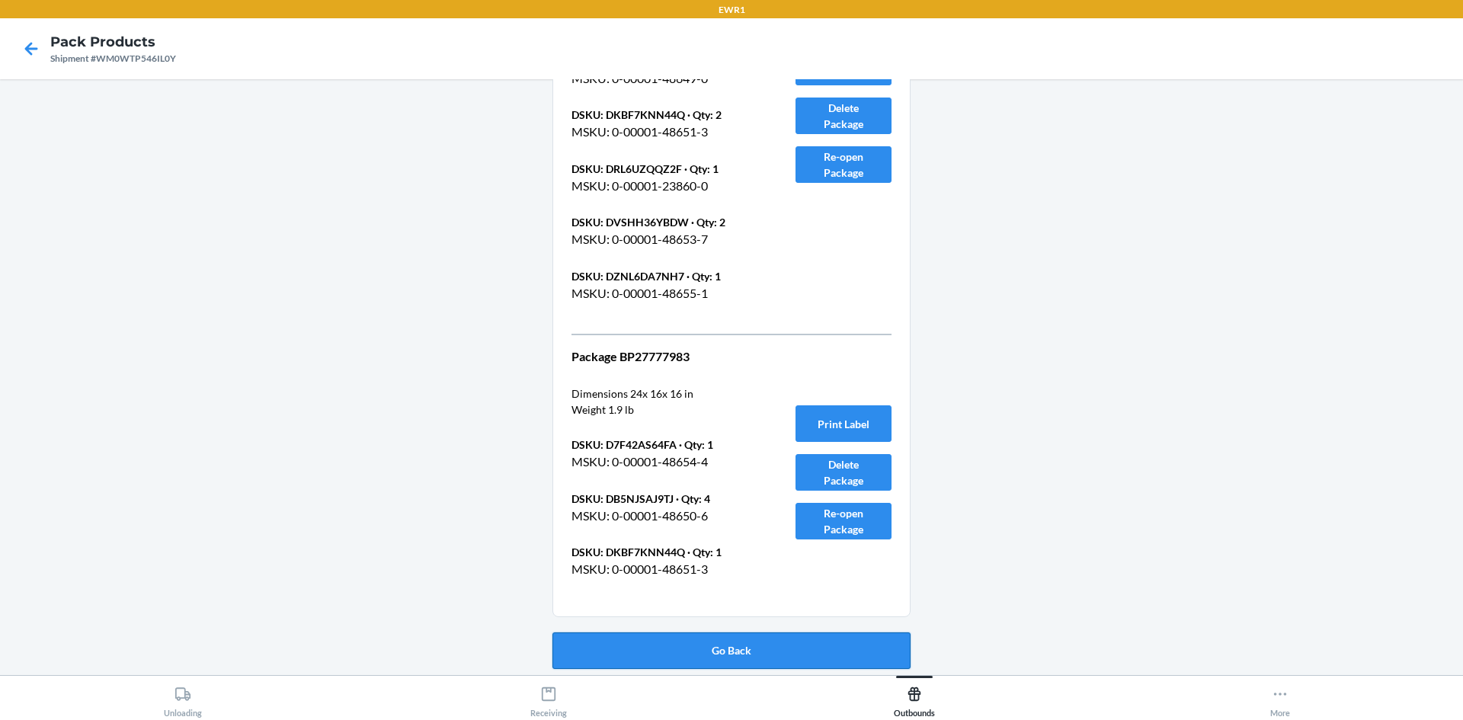
click at [687, 639] on button "Go Back" at bounding box center [732, 651] width 358 height 37
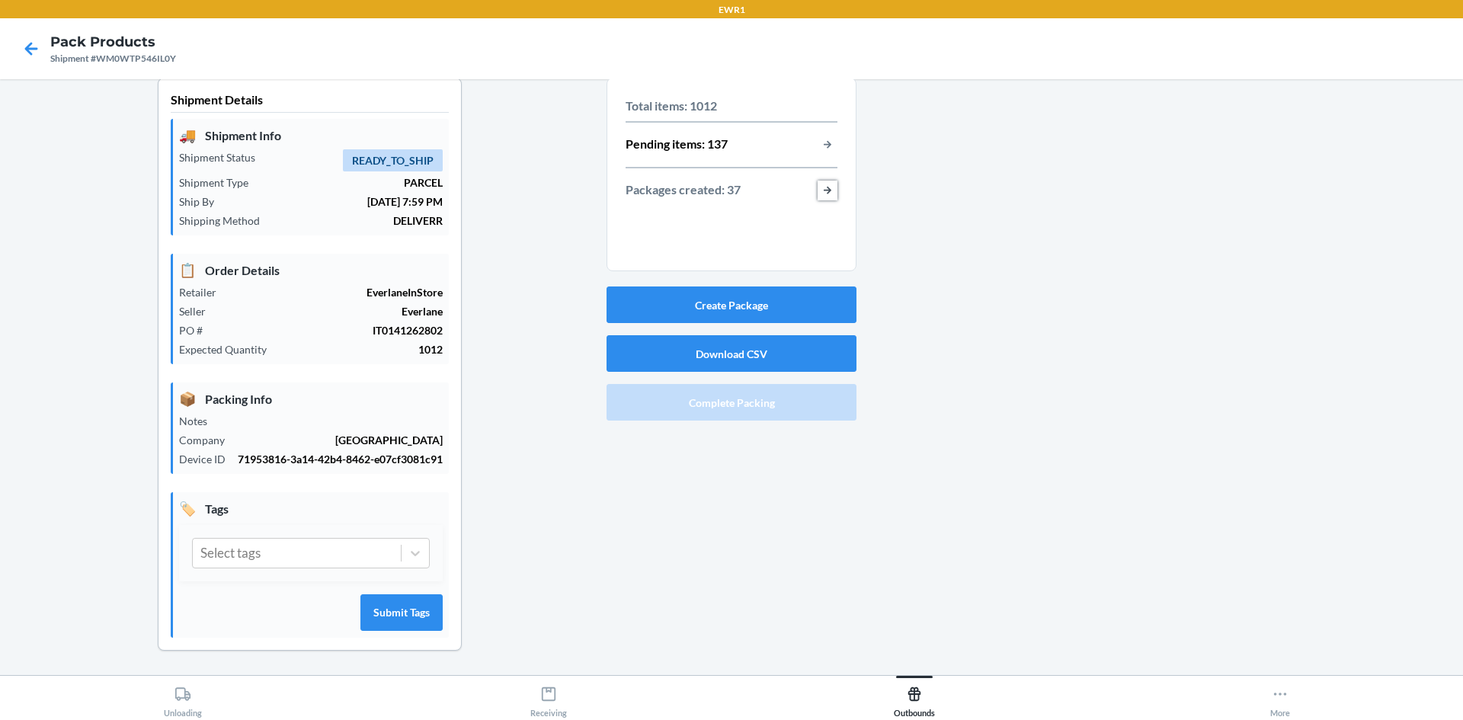
click at [818, 181] on button "button-view-packages-created" at bounding box center [828, 191] width 20 height 20
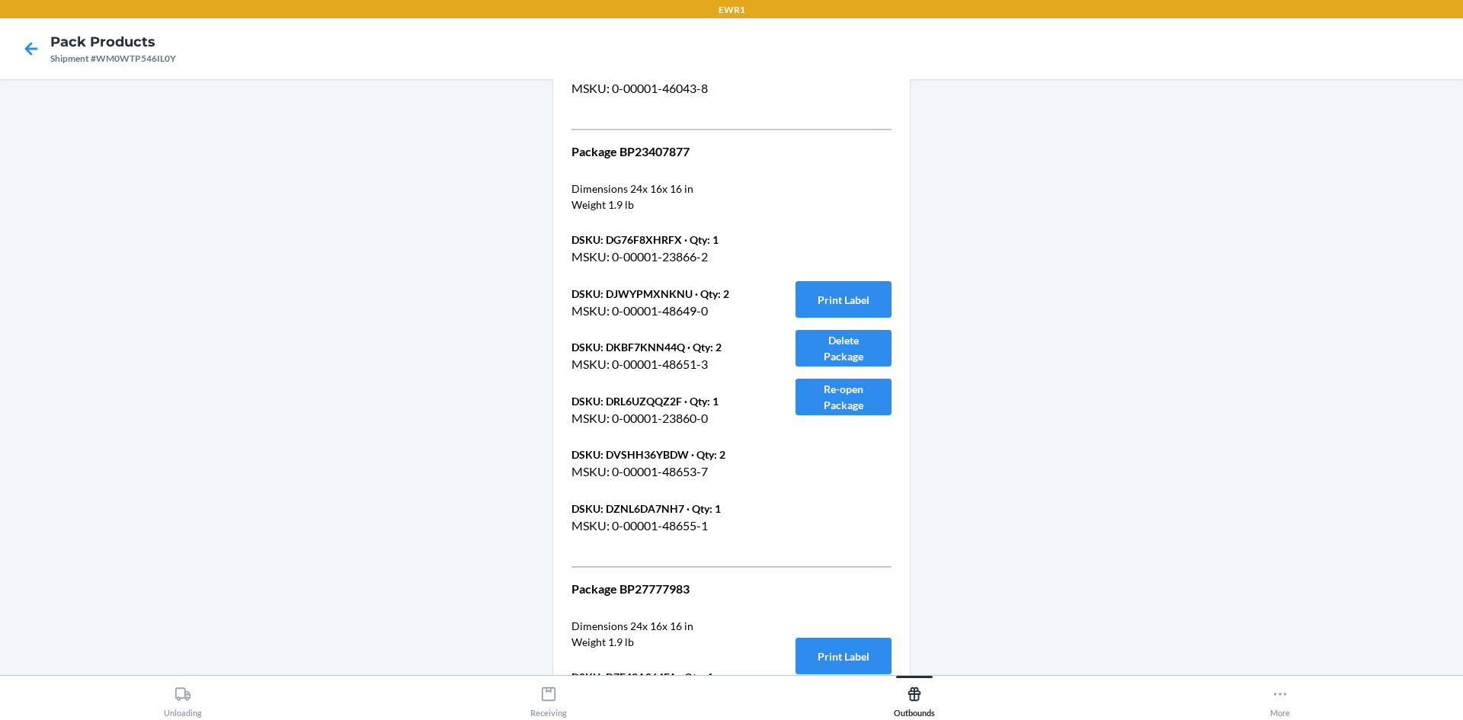
scroll to position [22390, 0]
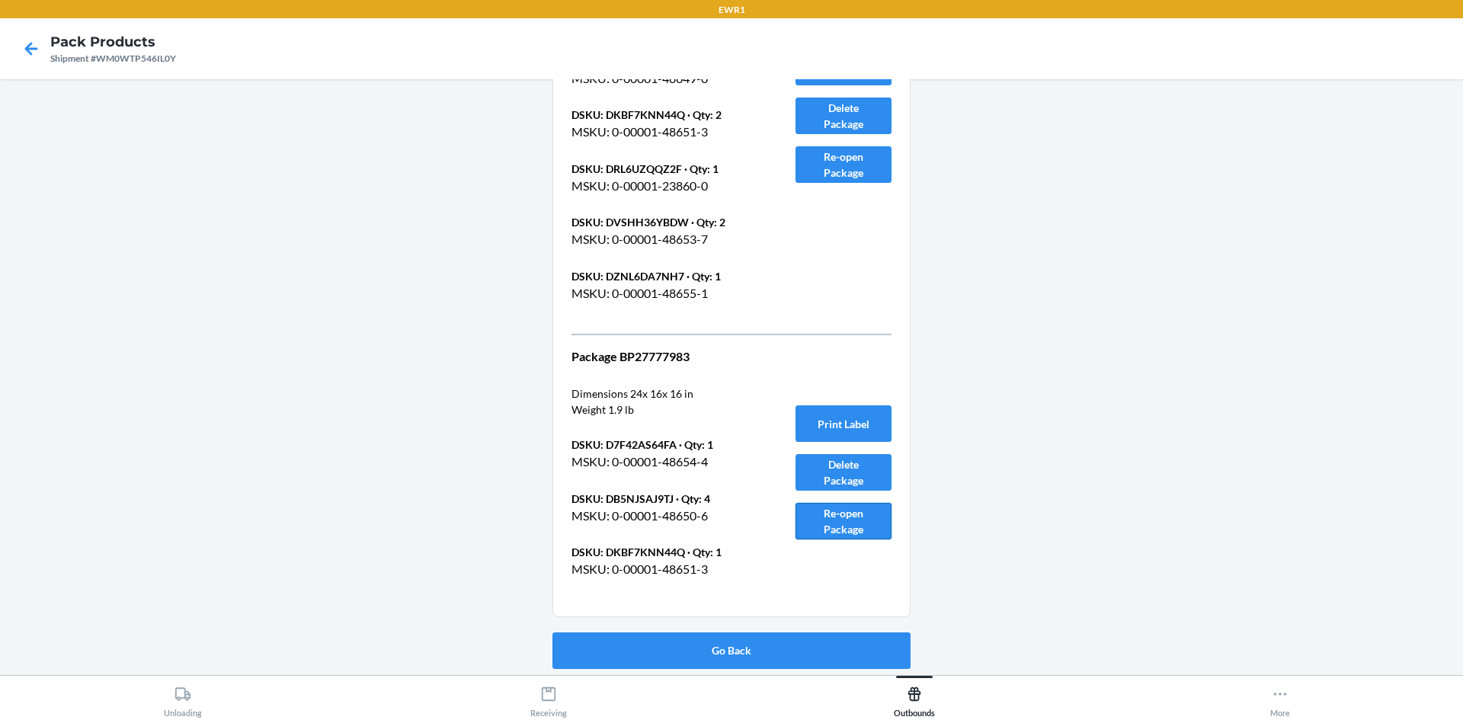
click at [846, 536] on button "Re-open Package" at bounding box center [844, 521] width 96 height 37
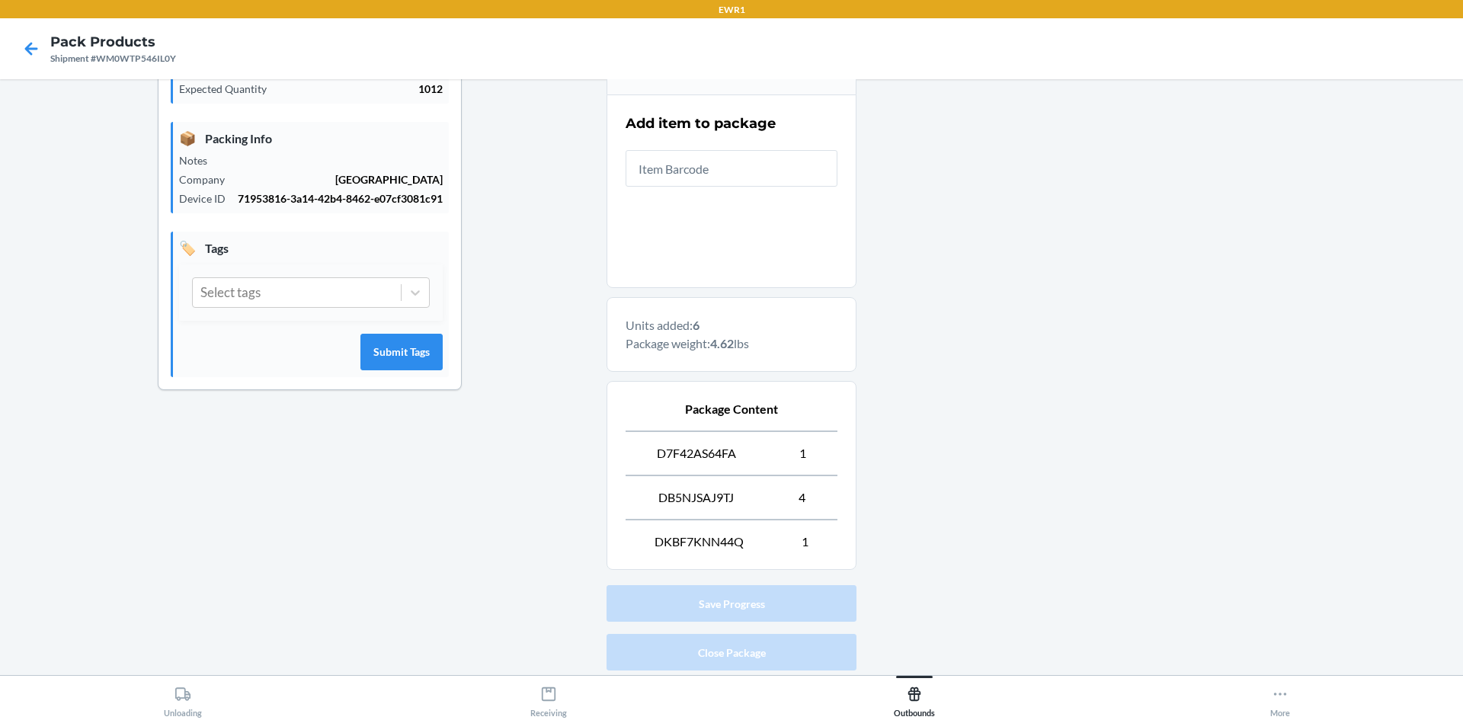
scroll to position [325, 0]
